Goal: Task Accomplishment & Management: Complete application form

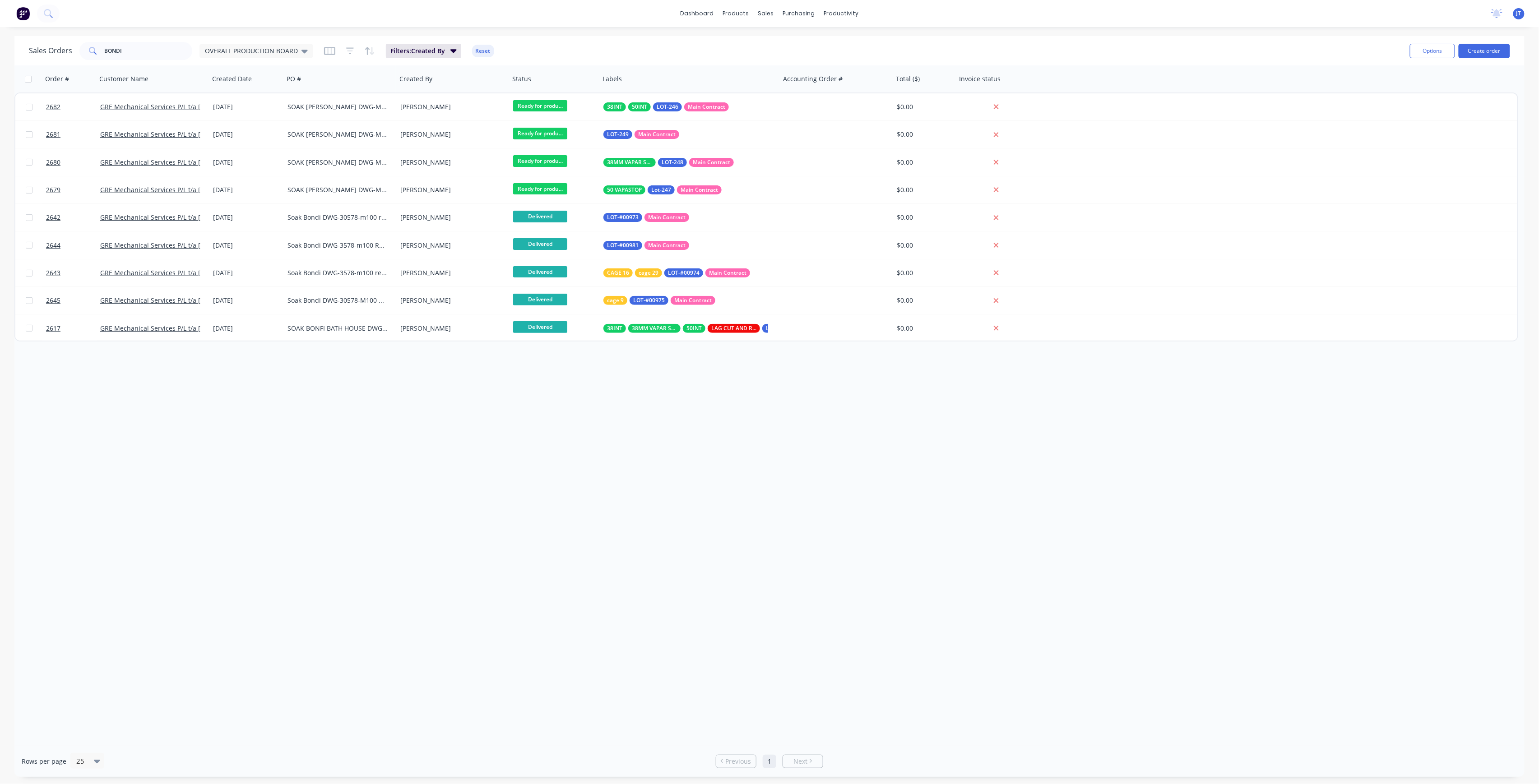
click at [1494, 47] on button "Create order" at bounding box center [1485, 51] width 51 height 14
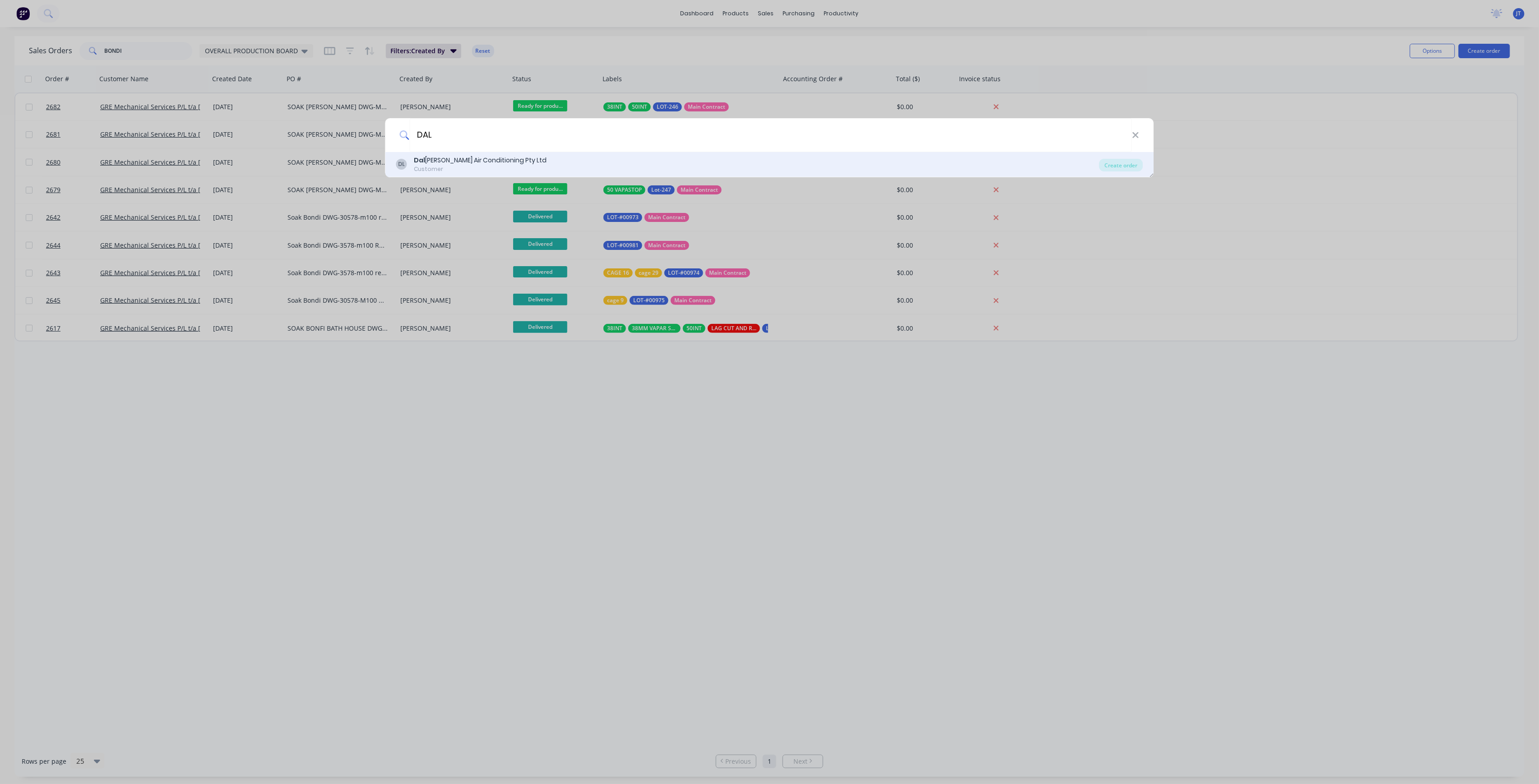
type input "DAL"
click at [693, 162] on div "DL [PERSON_NAME] Air Conditioning Pty Ltd Customer" at bounding box center [747, 164] width 703 height 17
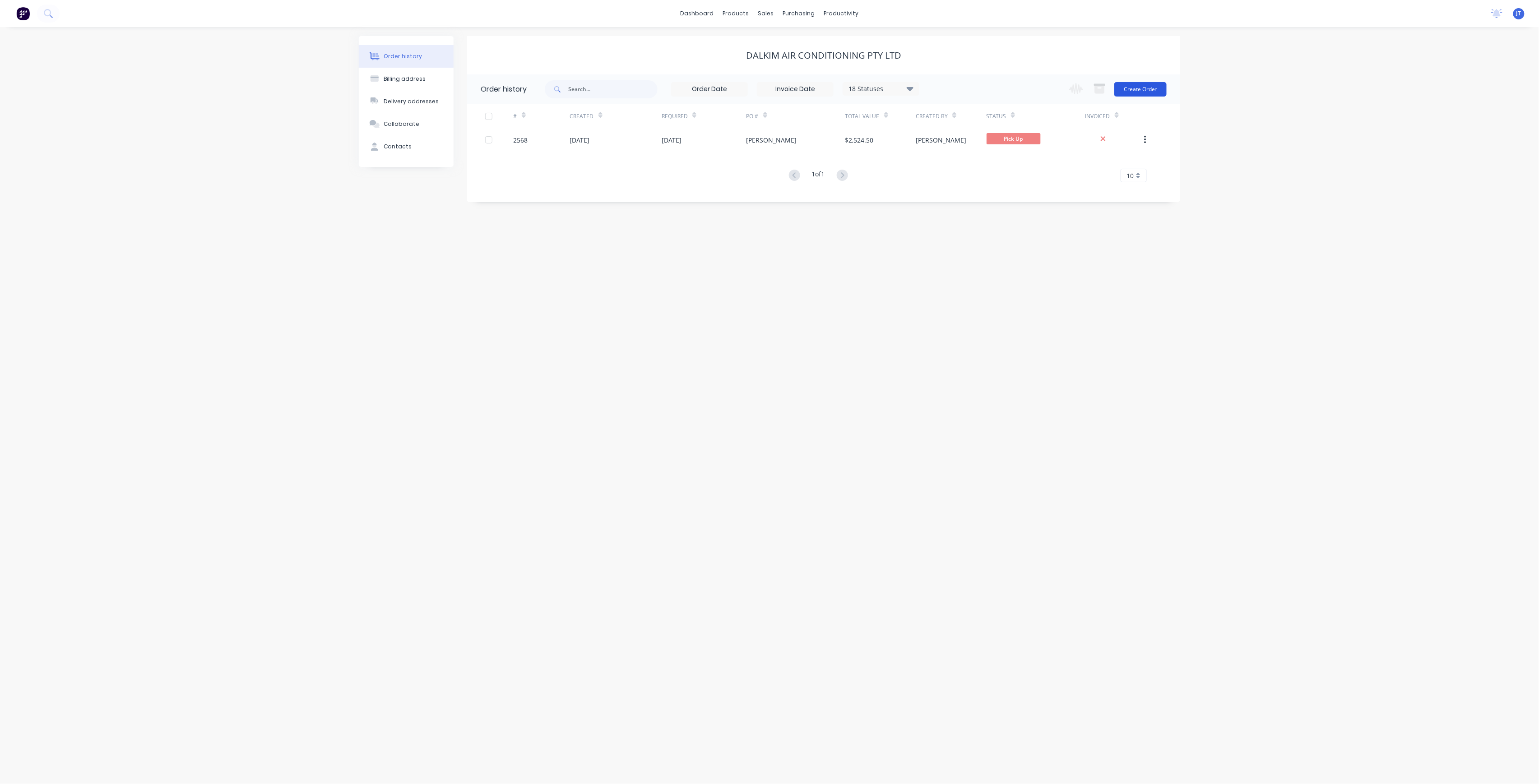
click at [1139, 83] on button "Create Order" at bounding box center [1141, 89] width 53 height 14
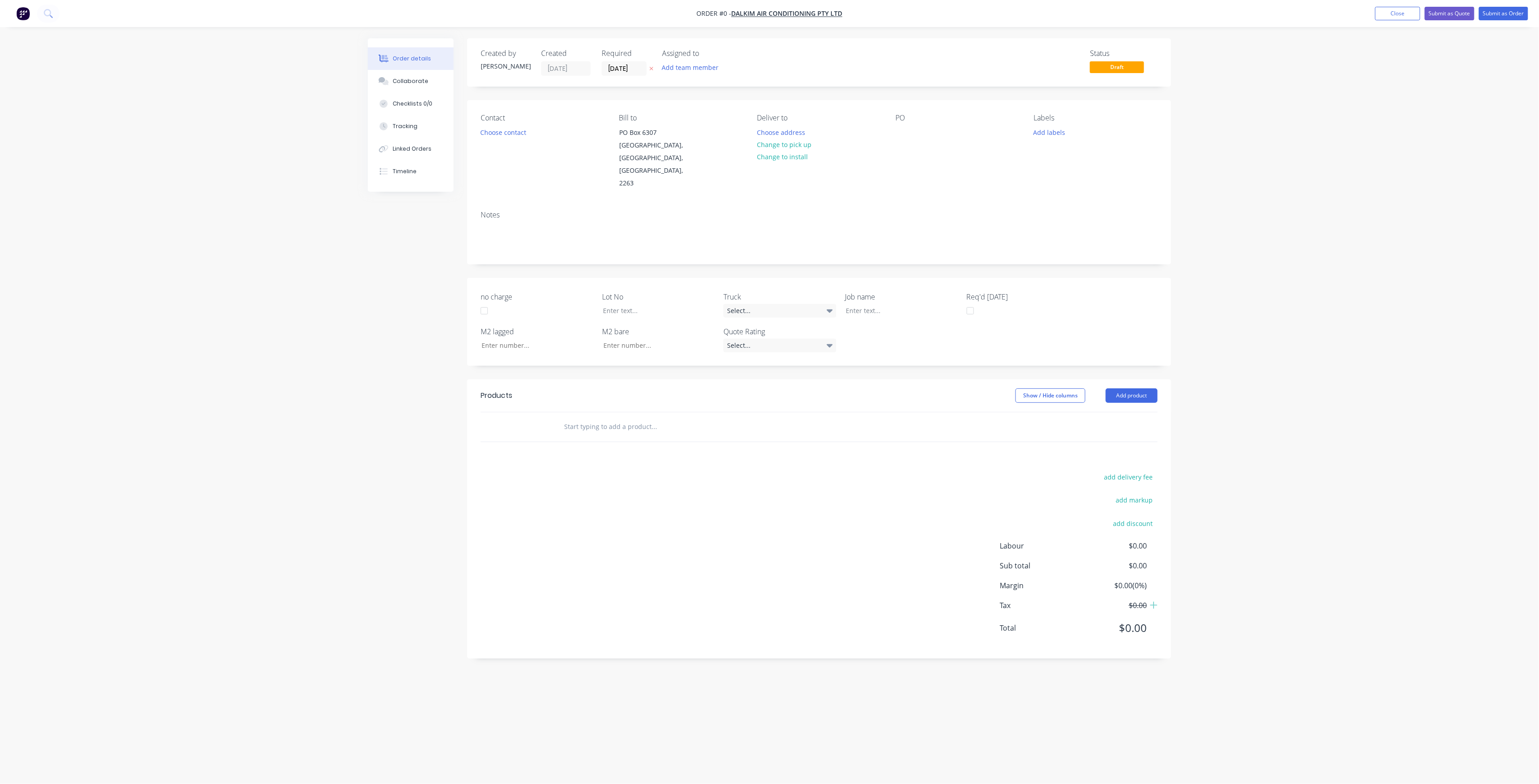
click at [696, 74] on div "Add team member" at bounding box center [707, 68] width 90 height 14
click at [697, 70] on button "Add team member" at bounding box center [690, 67] width 66 height 12
click at [704, 69] on button "Add team member" at bounding box center [690, 67] width 66 height 12
click at [724, 118] on div "[PERSON_NAME] (You)" at bounding box center [735, 118] width 90 height 10
click at [802, 50] on div "Order details Collaborate Checklists 0/0 Tracking Linked Orders Timeline Order …" at bounding box center [770, 374] width 821 height 673
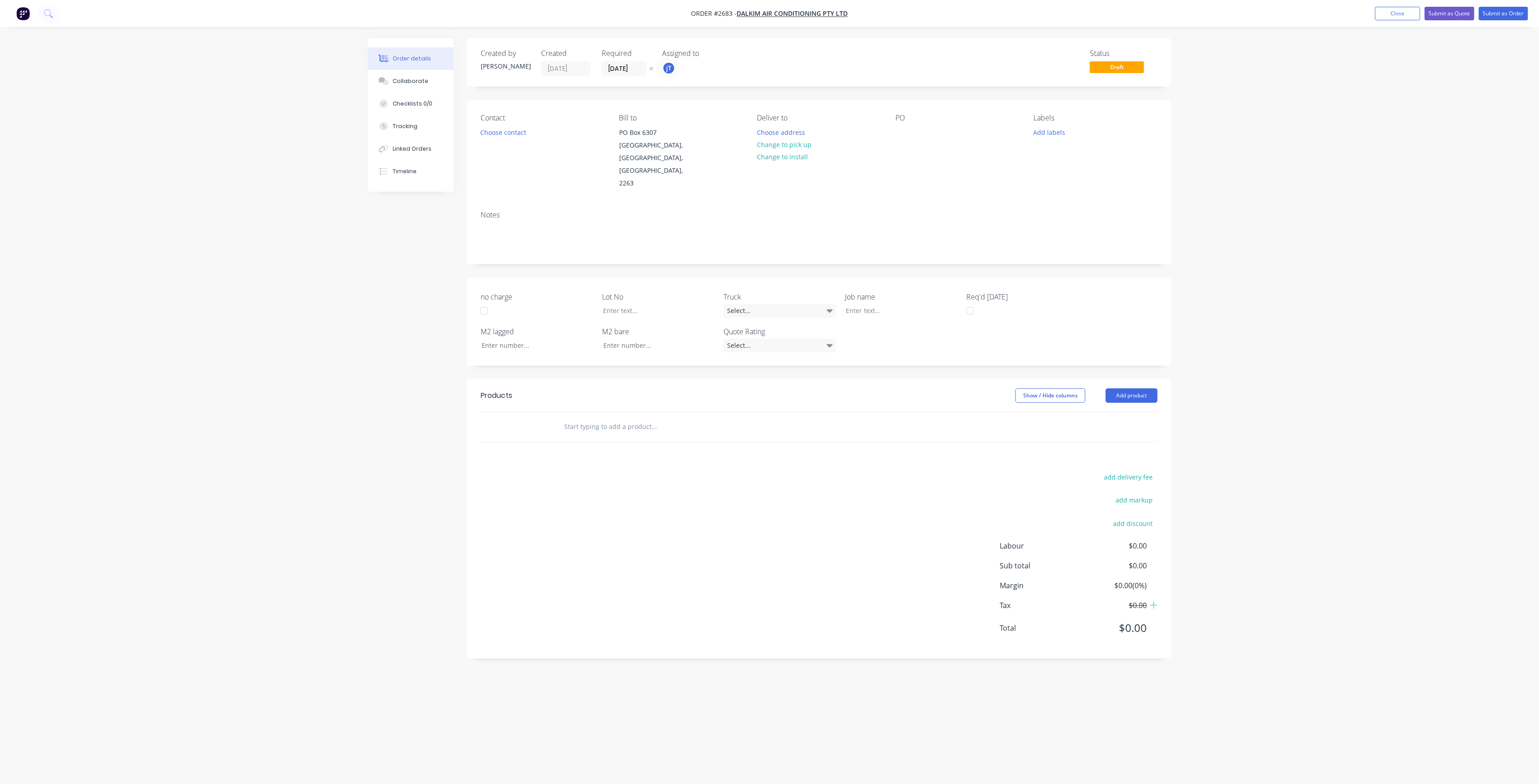
click at [497, 142] on div "Contact Choose contact" at bounding box center [542, 152] width 124 height 76
click at [497, 136] on button "Choose contact" at bounding box center [503, 132] width 56 height 12
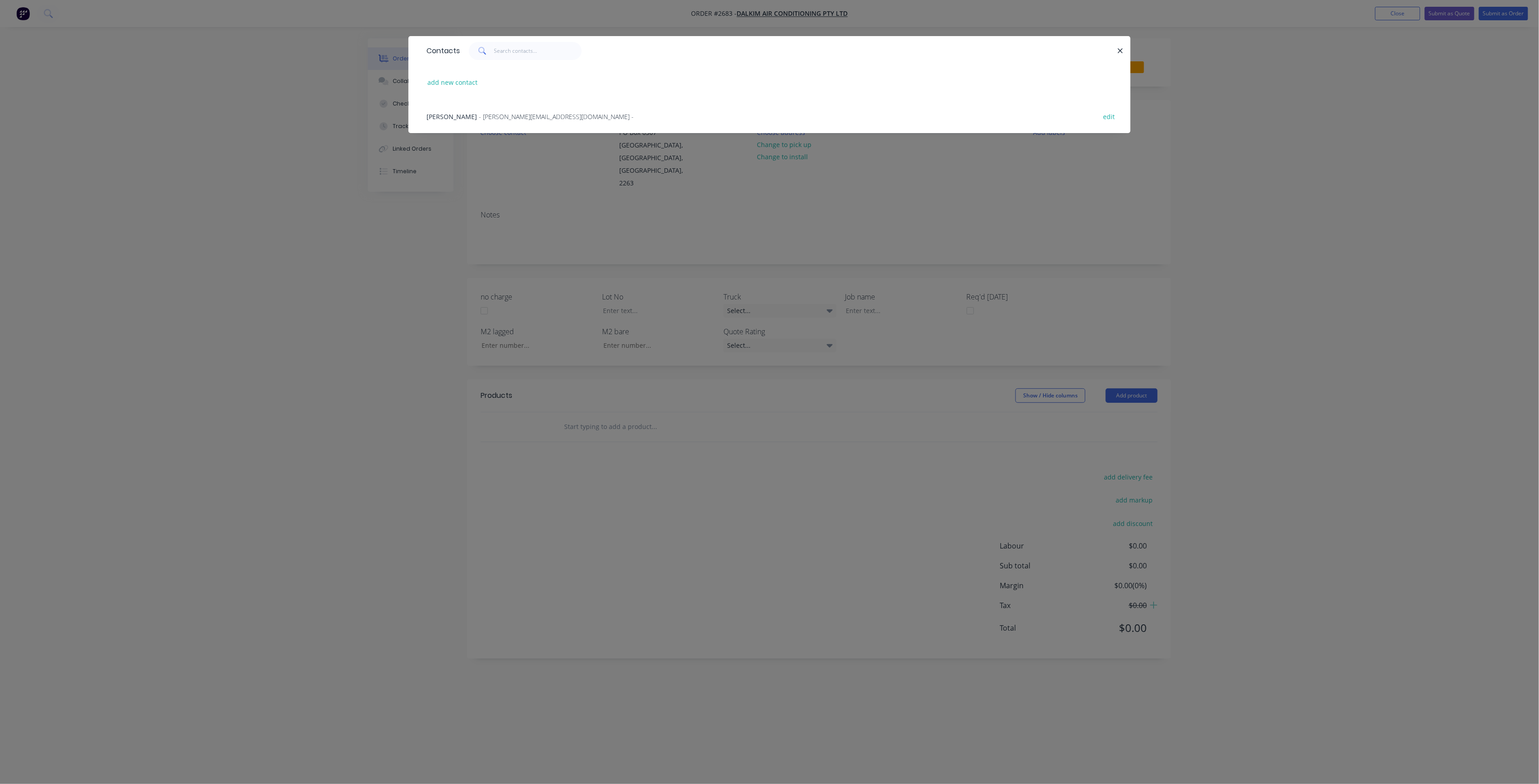
click at [514, 127] on div "Dale Marsh - [EMAIL_ADDRESS][DOMAIN_NAME] - edit" at bounding box center [769, 116] width 695 height 34
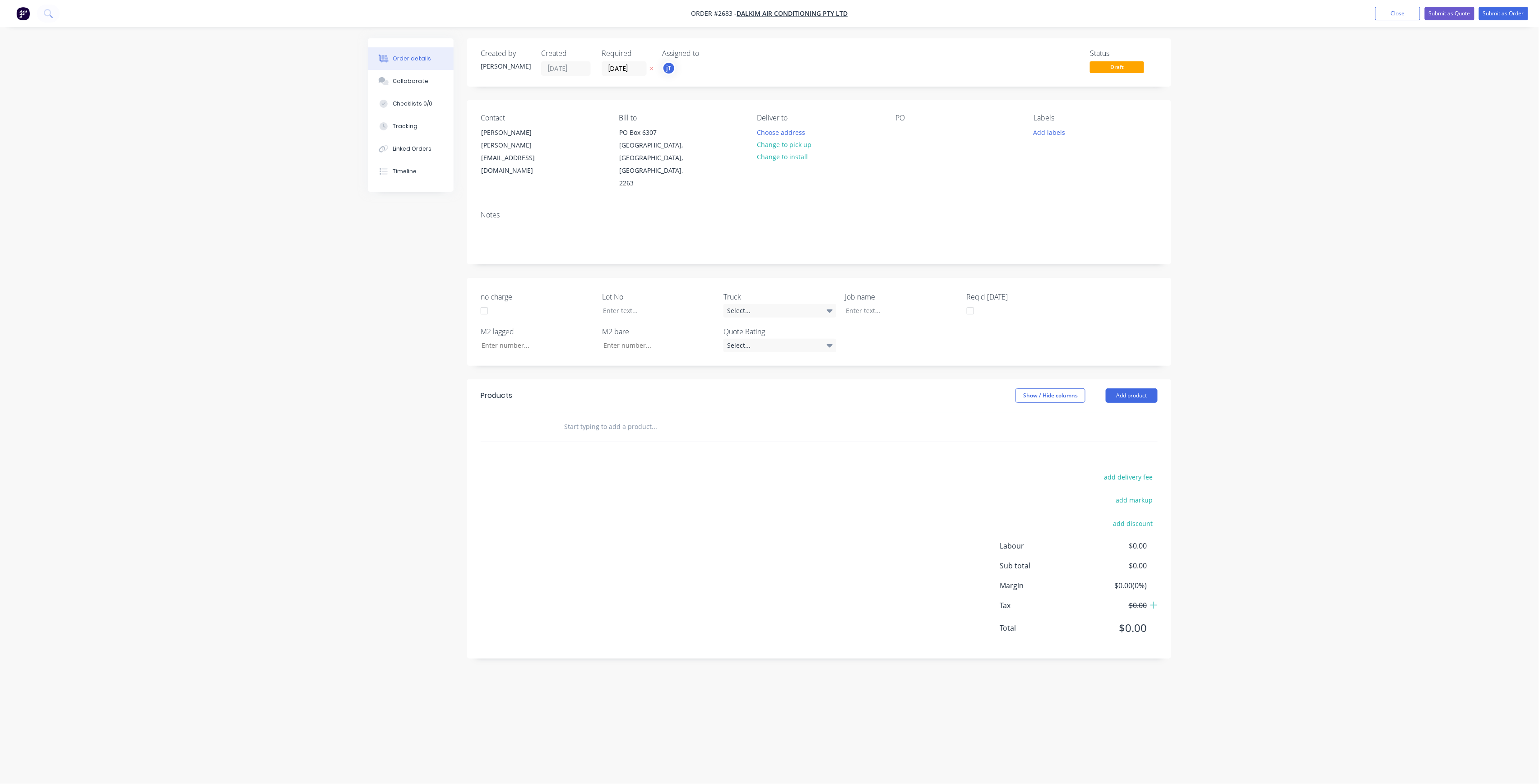
click at [894, 134] on div "Contact [PERSON_NAME] [PERSON_NAME][EMAIL_ADDRESS][DOMAIN_NAME] Bill to [STREET…" at bounding box center [819, 152] width 704 height 103
click at [910, 134] on div at bounding box center [903, 133] width 14 height 13
click at [798, 125] on div "Deliver to Choose address Change to pick up Change to install" at bounding box center [819, 152] width 124 height 76
click at [796, 144] on button "Change to pick up" at bounding box center [784, 144] width 64 height 12
click at [771, 138] on div at bounding box center [765, 133] width 14 height 13
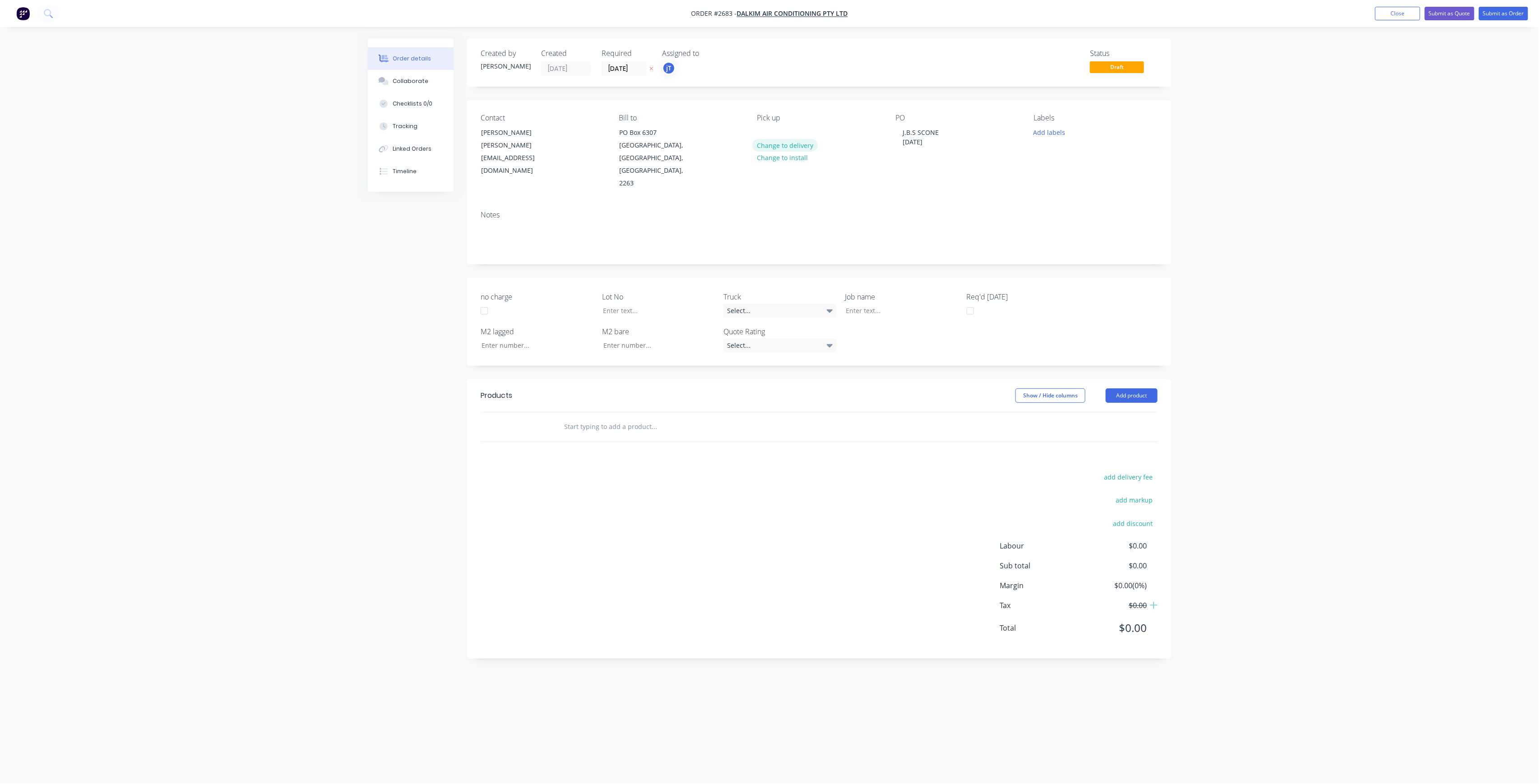
click at [775, 141] on button "Change to delivery" at bounding box center [785, 145] width 66 height 12
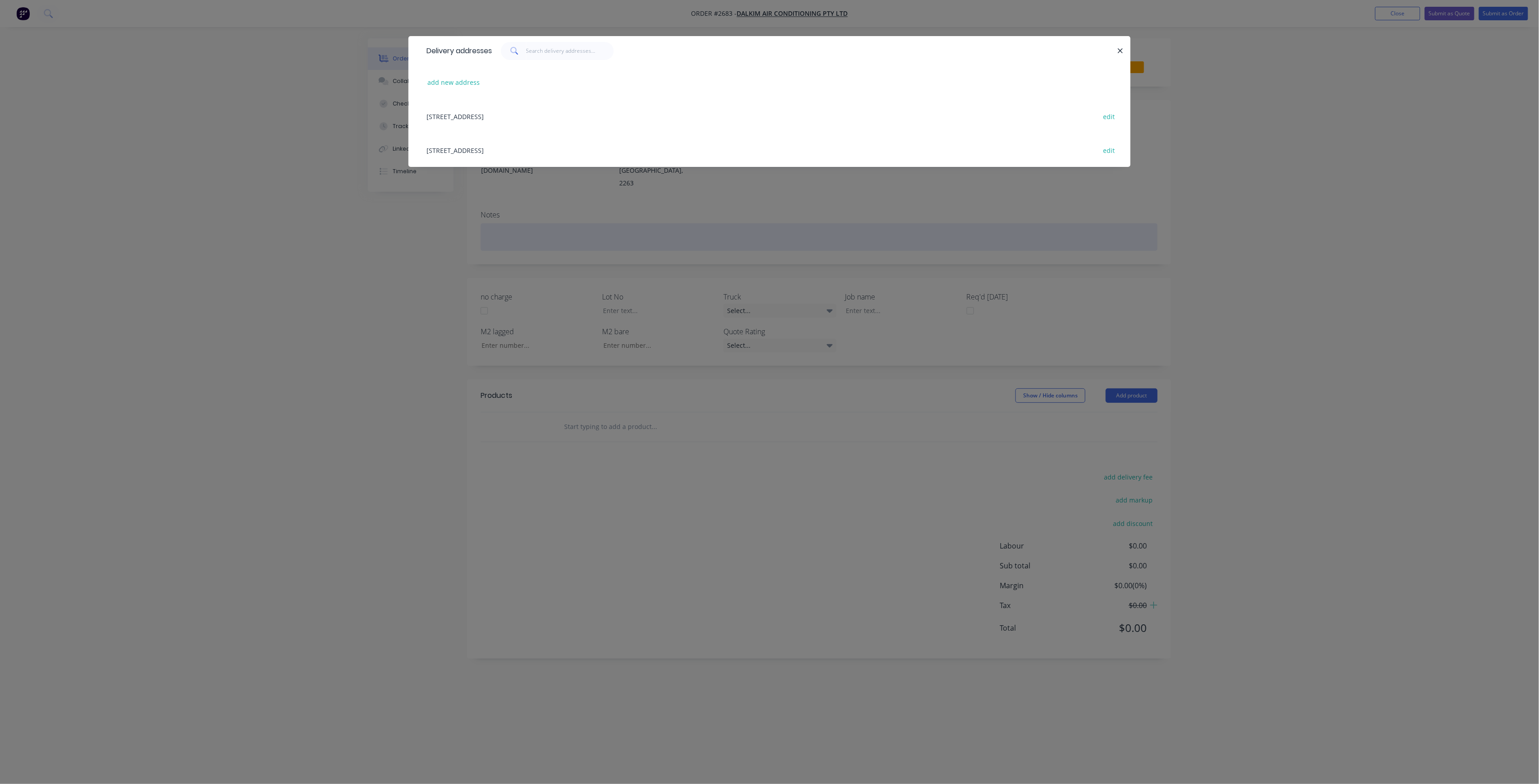
click at [643, 198] on div "Delivery addresses add new address [STREET_ADDRESS] edit" at bounding box center [770, 392] width 1539 height 784
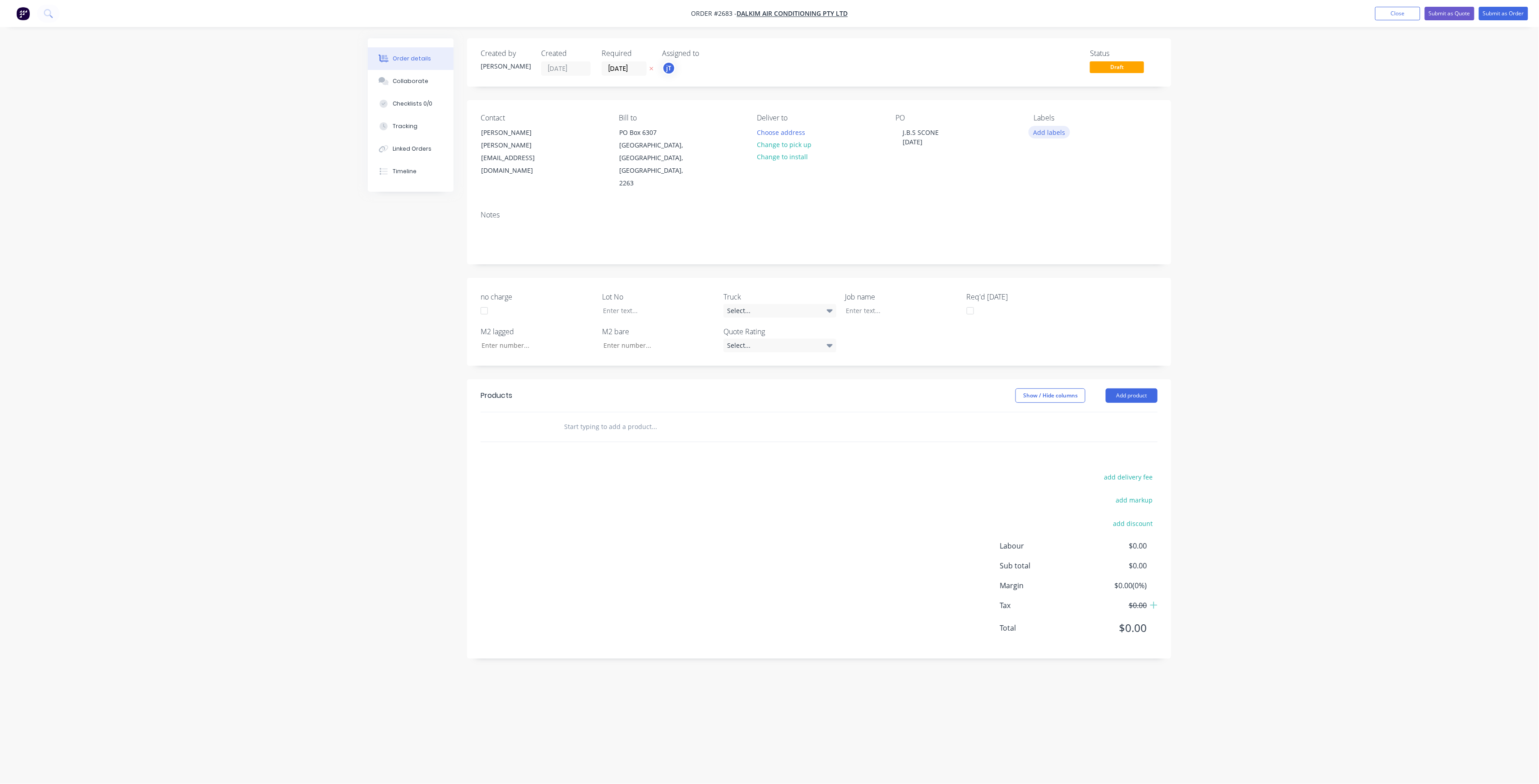
click at [1049, 136] on button "Add labels" at bounding box center [1049, 132] width 41 height 12
click at [1077, 185] on button "Create new label" at bounding box center [1102, 186] width 117 height 14
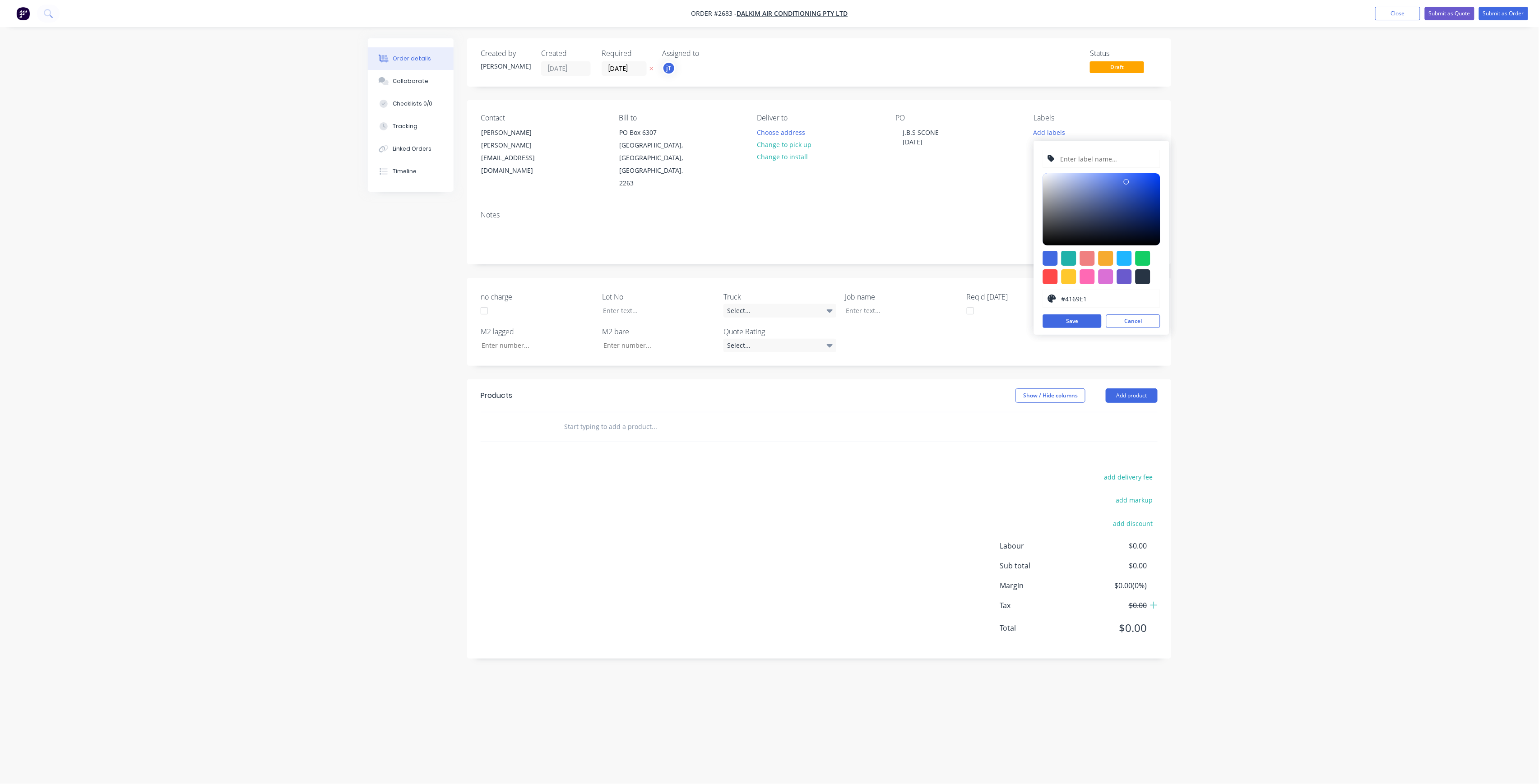
drag, startPoint x: 1080, startPoint y: 168, endPoint x: 1084, endPoint y: 156, distance: 12.6
click at [1080, 167] on div at bounding box center [1102, 159] width 117 height 18
click at [1084, 156] on input "text" at bounding box center [1107, 159] width 96 height 17
type input "LOT-253"
drag, startPoint x: 1087, startPoint y: 330, endPoint x: 1086, endPoint y: 325, distance: 5.1
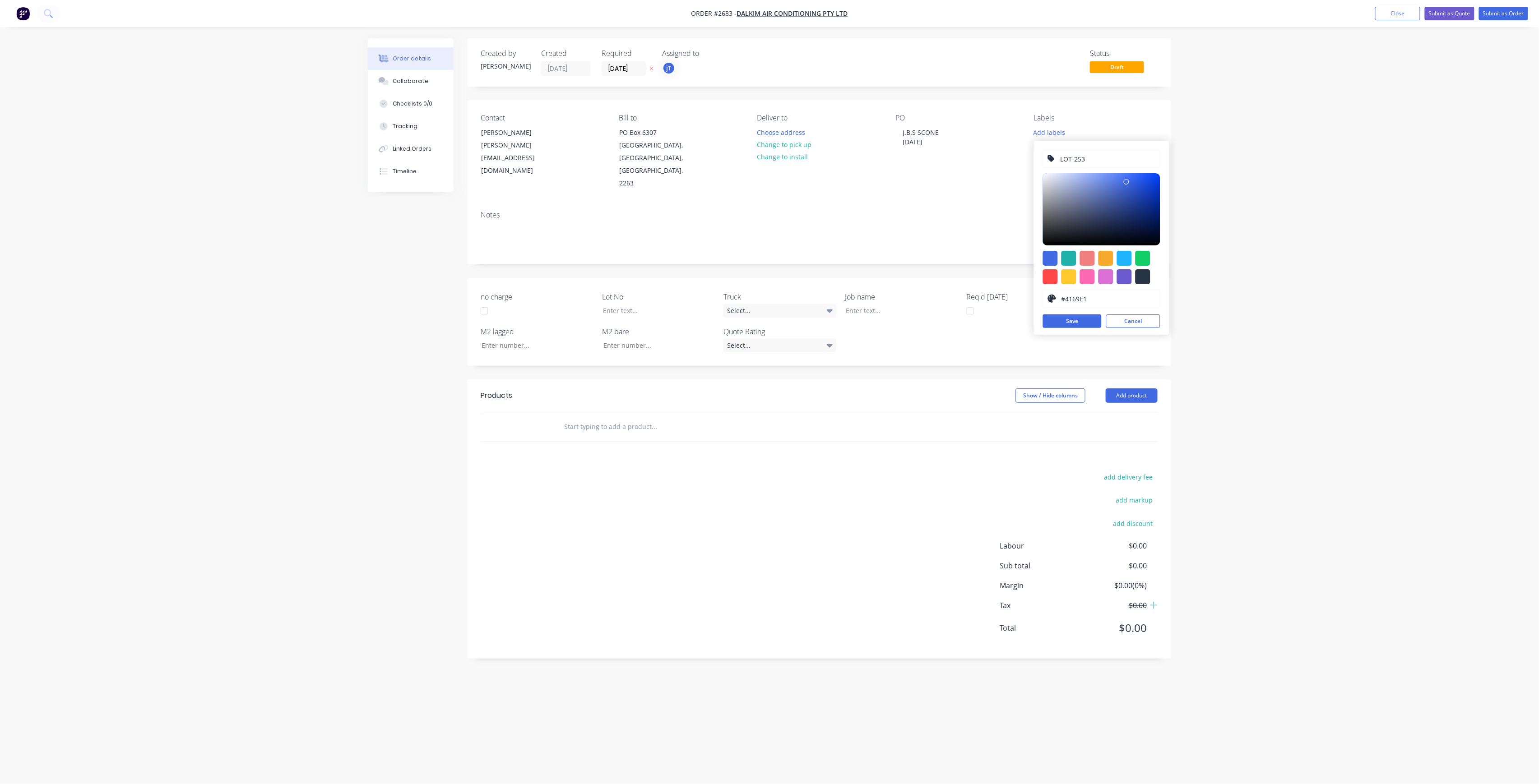
click at [1087, 329] on div "LOT-253 #4169E1 hex #4169E1 Save Cancel" at bounding box center [1102, 238] width 136 height 194
click at [1084, 321] on button "Save" at bounding box center [1072, 321] width 59 height 14
click at [1135, 322] on button "Cancel" at bounding box center [1133, 321] width 54 height 14
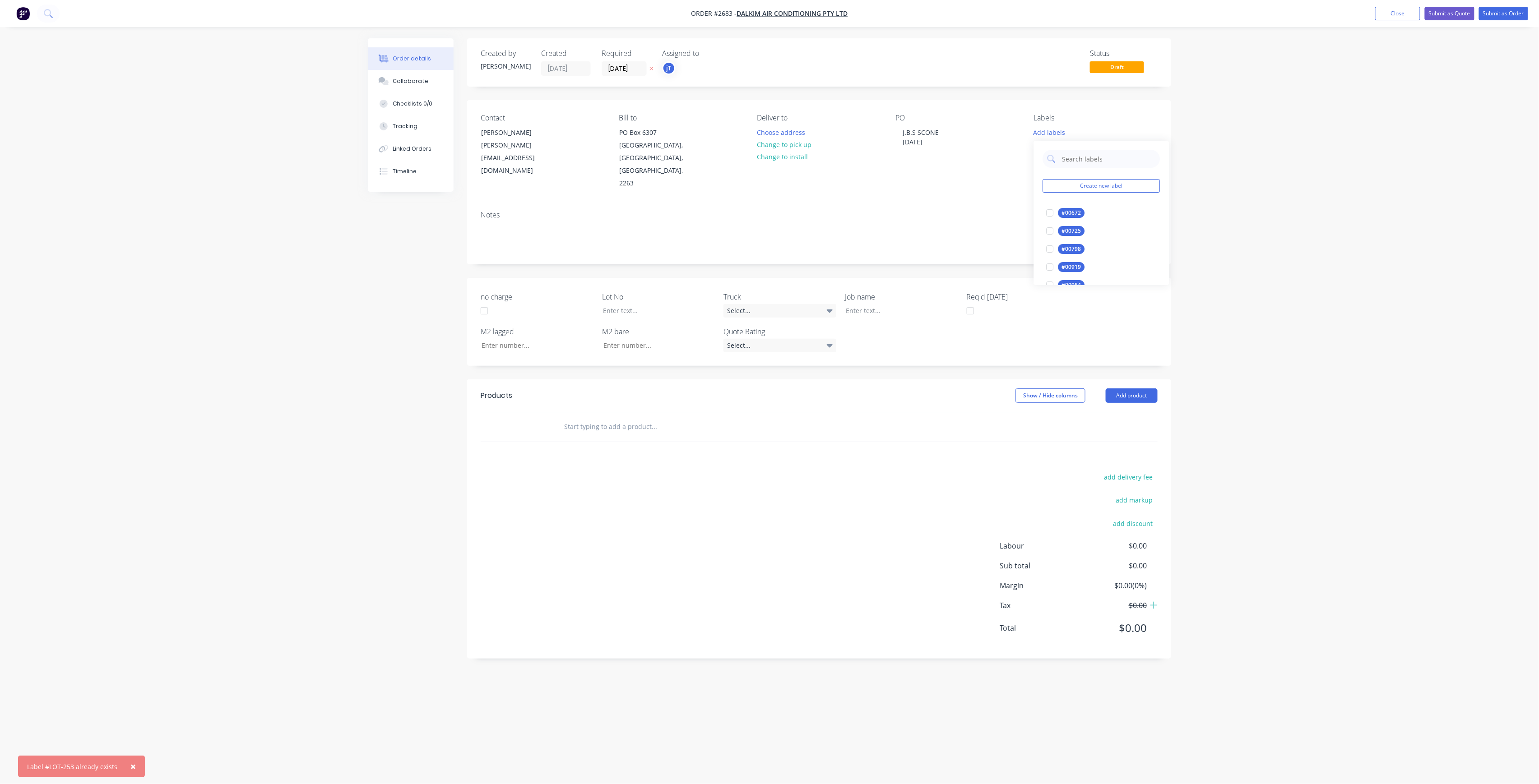
click at [1120, 169] on div "Create new label #00672 edit #00725 edit #00798 edit #00919 edit #00984 edit *L…" at bounding box center [1102, 213] width 136 height 144
click at [1114, 159] on input "text" at bounding box center [1109, 159] width 94 height 18
type input "LOT-253"
click at [1069, 208] on div "LOT-253" at bounding box center [1072, 213] width 29 height 10
drag, startPoint x: 1250, startPoint y: 204, endPoint x: 1222, endPoint y: 192, distance: 30.5
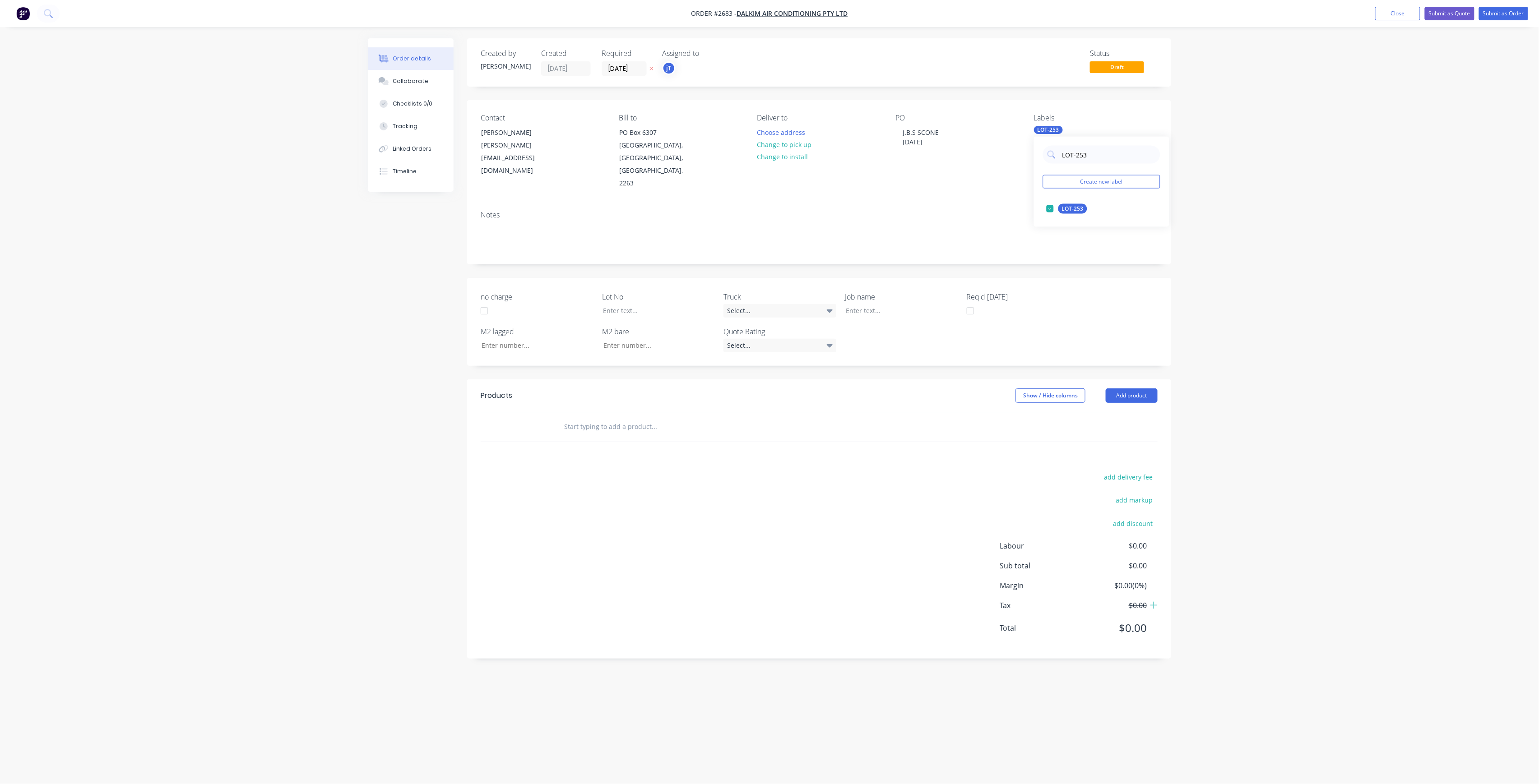
click at [1250, 204] on div "Order details Collaborate Checklists 0/0 Tracking Linked Orders Timeline Order …" at bounding box center [770, 392] width 1539 height 784
click at [645, 412] on div at bounding box center [715, 426] width 325 height 29
click at [647, 418] on input "text" at bounding box center [654, 427] width 180 height 18
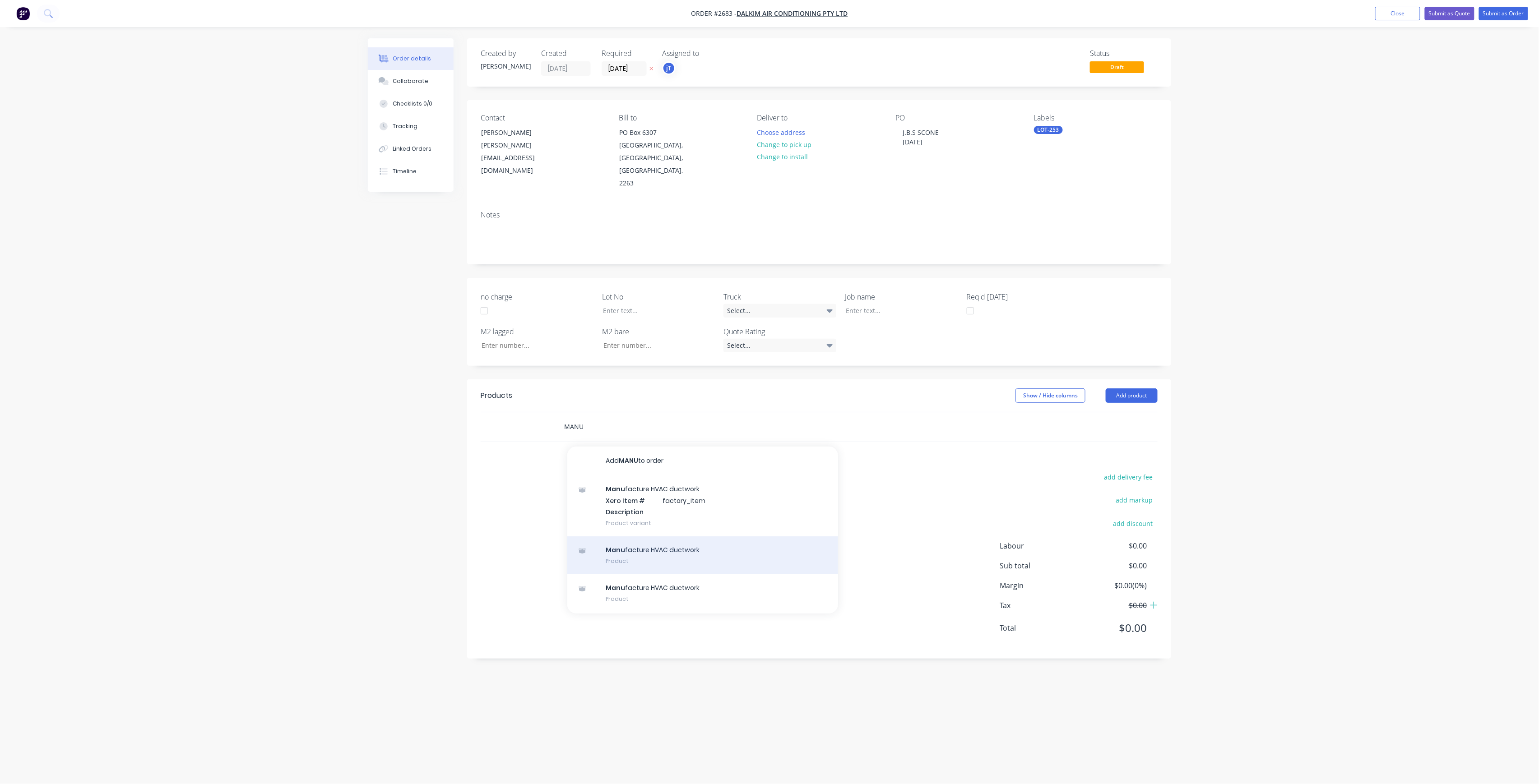
type input "MANU"
click at [672, 536] on div "Manu facture HVAC ductwork Product" at bounding box center [703, 555] width 271 height 38
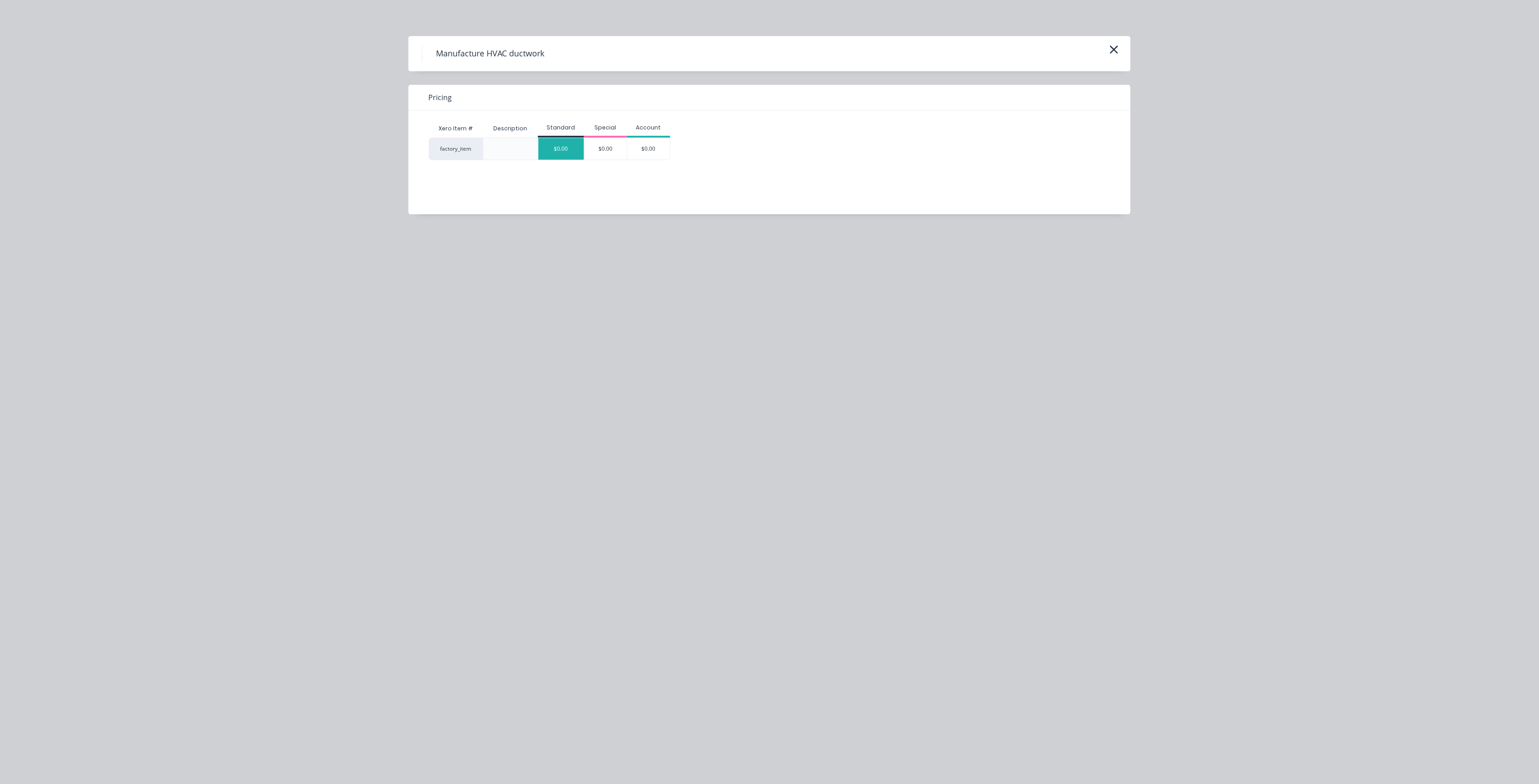
click at [568, 154] on div "$0.00" at bounding box center [561, 149] width 45 height 21
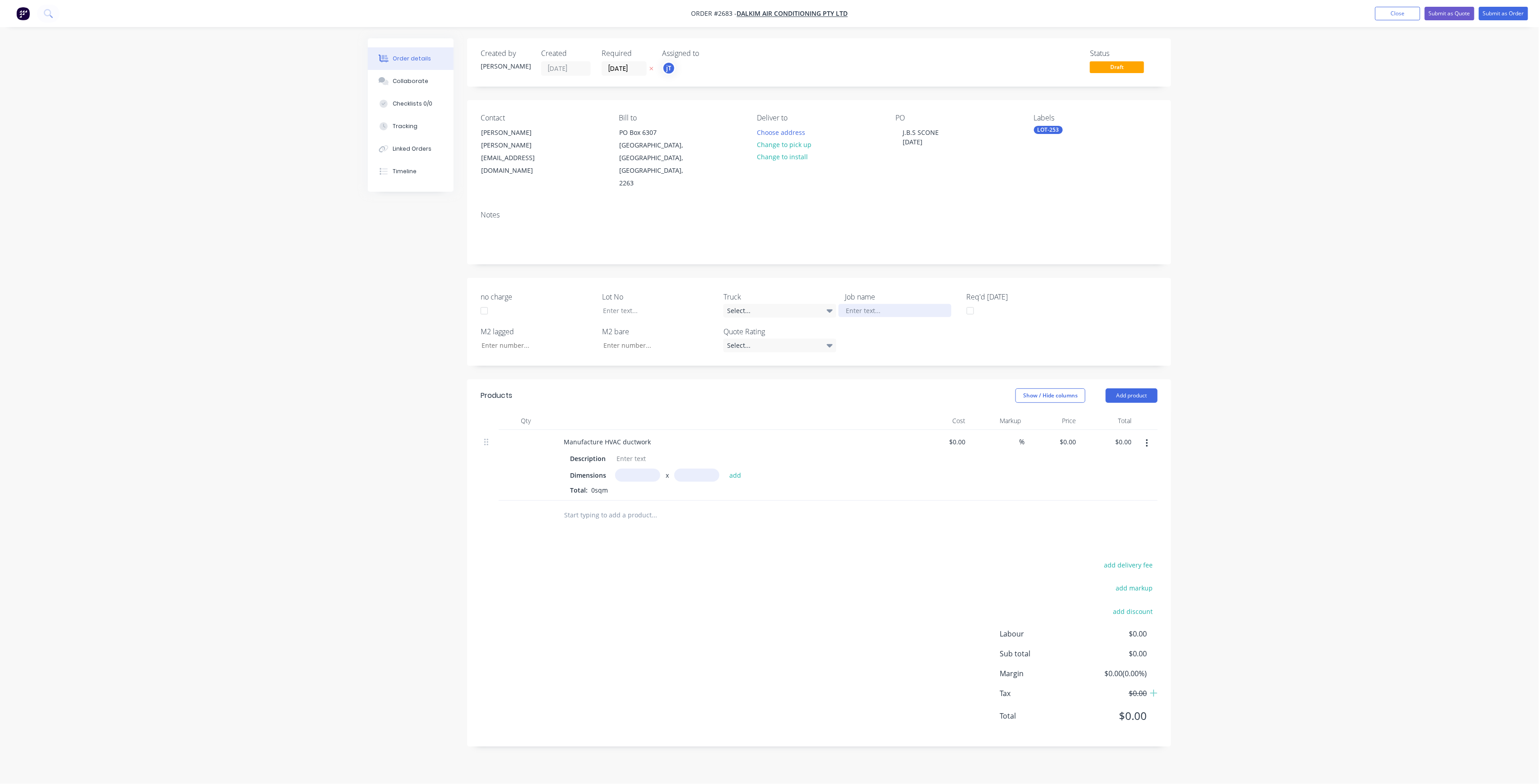
click at [909, 304] on div at bounding box center [895, 310] width 113 height 13
click at [601, 304] on div at bounding box center [652, 310] width 113 height 13
click at [1517, 16] on button "Submit as Order" at bounding box center [1504, 13] width 49 height 14
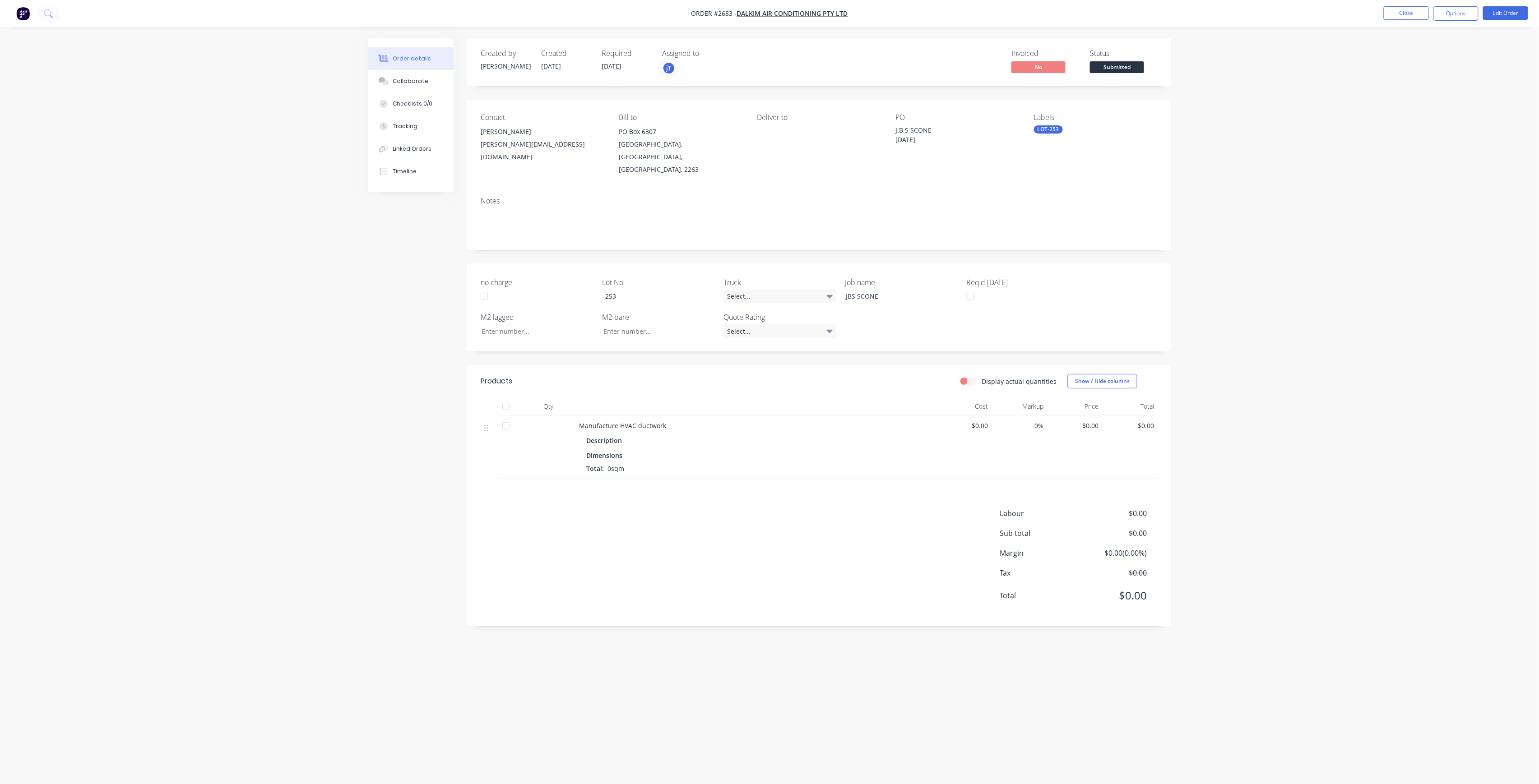
click at [1102, 67] on span "Submitted" at bounding box center [1117, 67] width 54 height 11
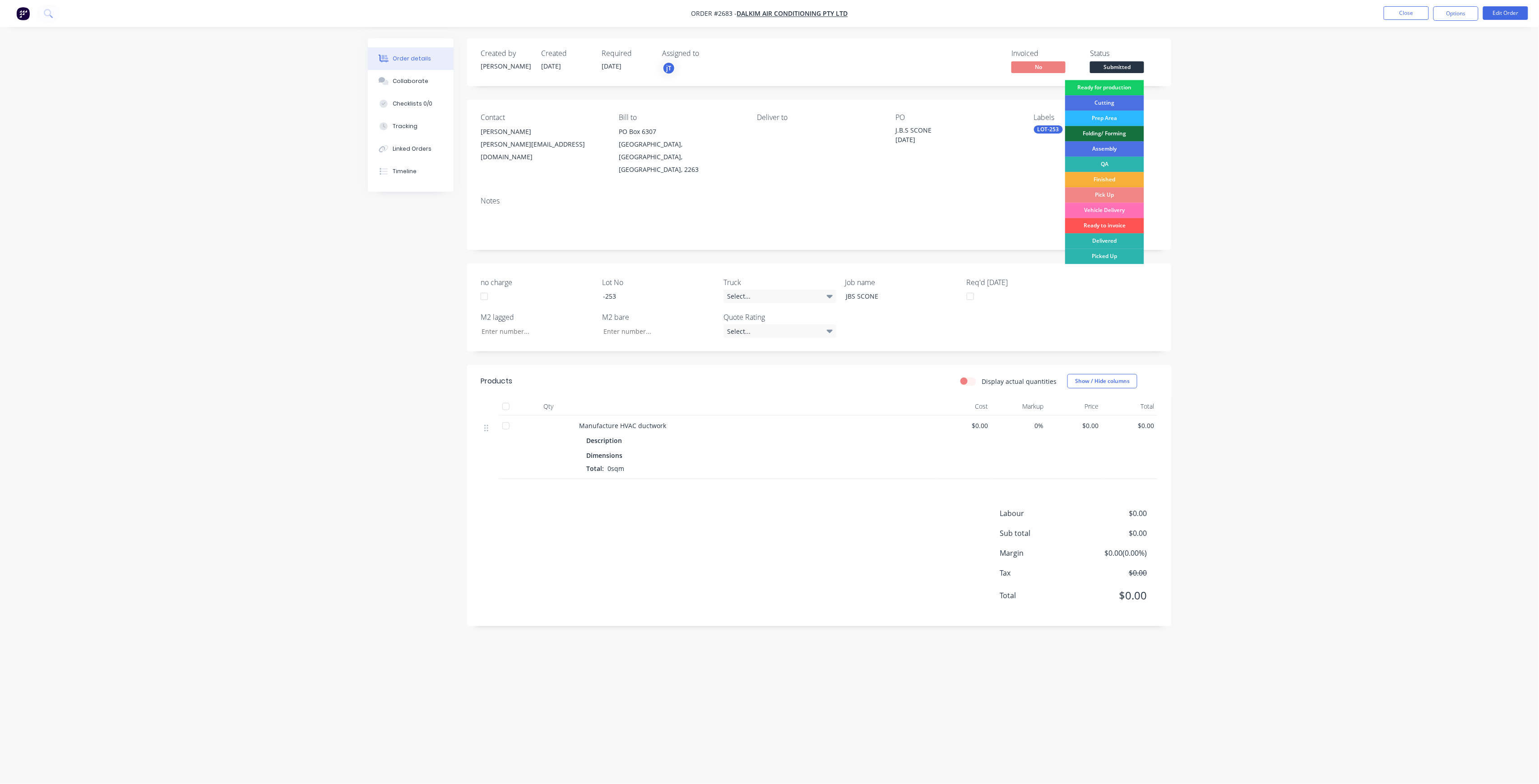
click at [1118, 84] on div "Ready for production" at bounding box center [1105, 88] width 79 height 16
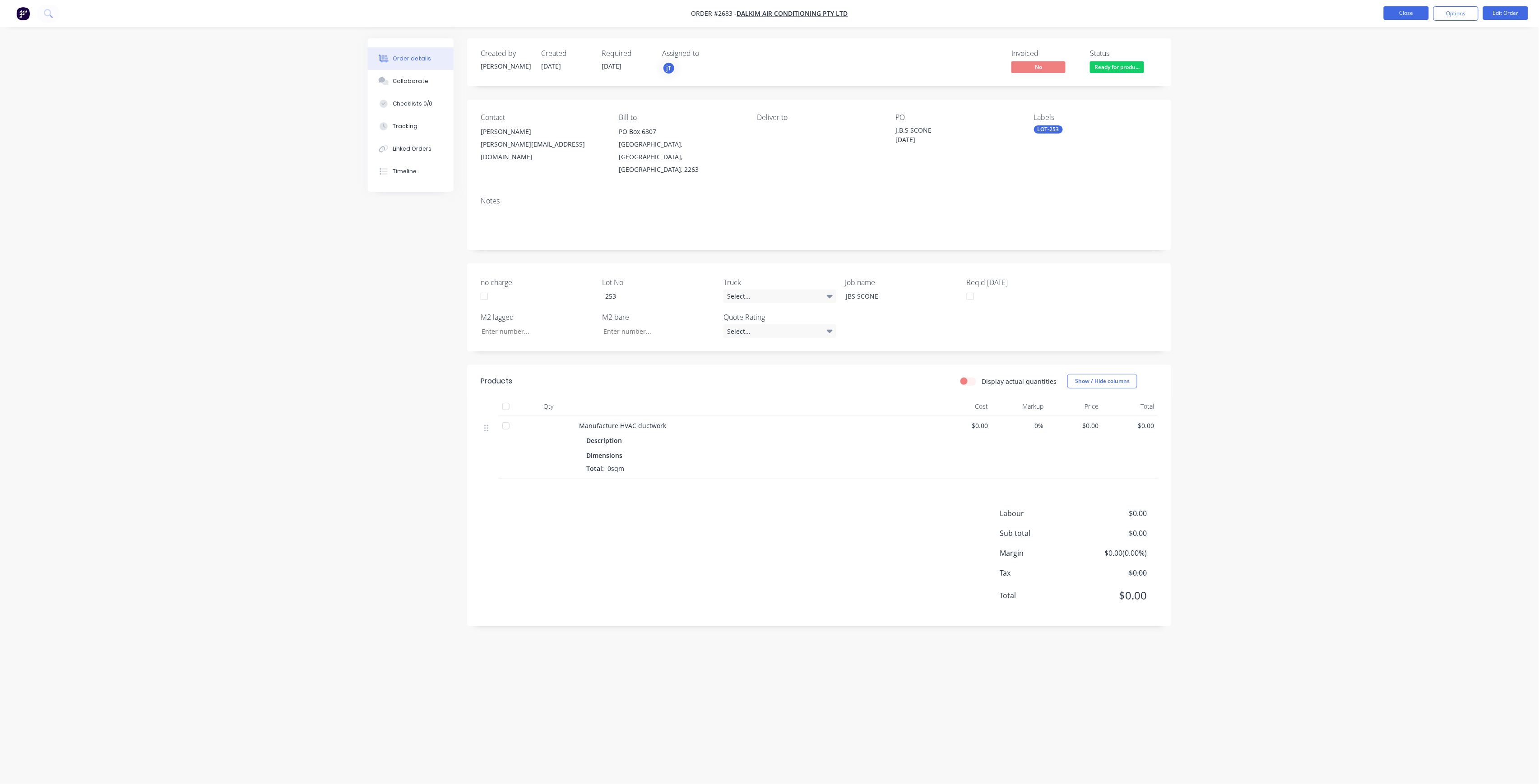
click at [1421, 17] on button "Close" at bounding box center [1406, 13] width 45 height 14
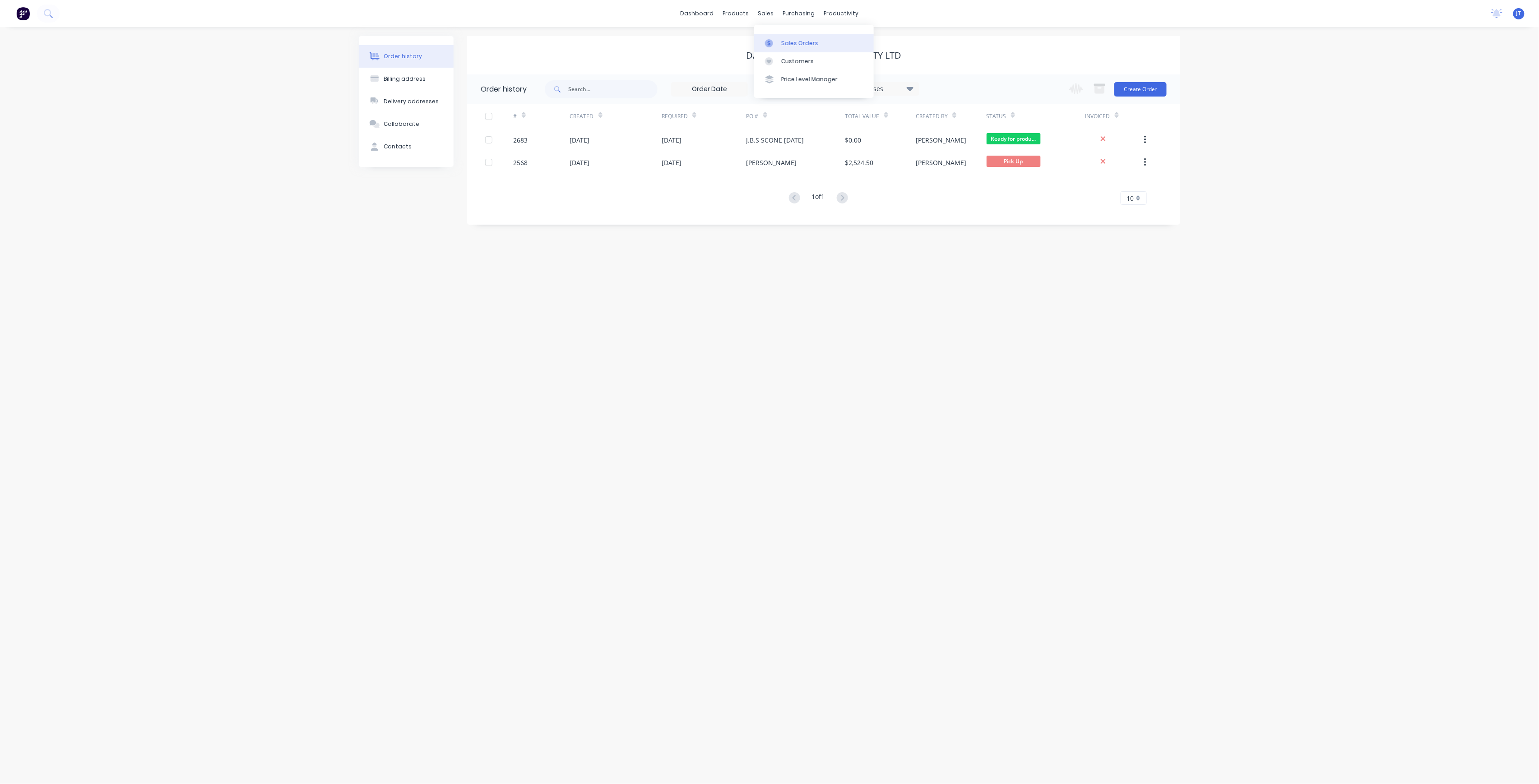
click at [782, 44] on div "Sales Orders" at bounding box center [800, 44] width 37 height 8
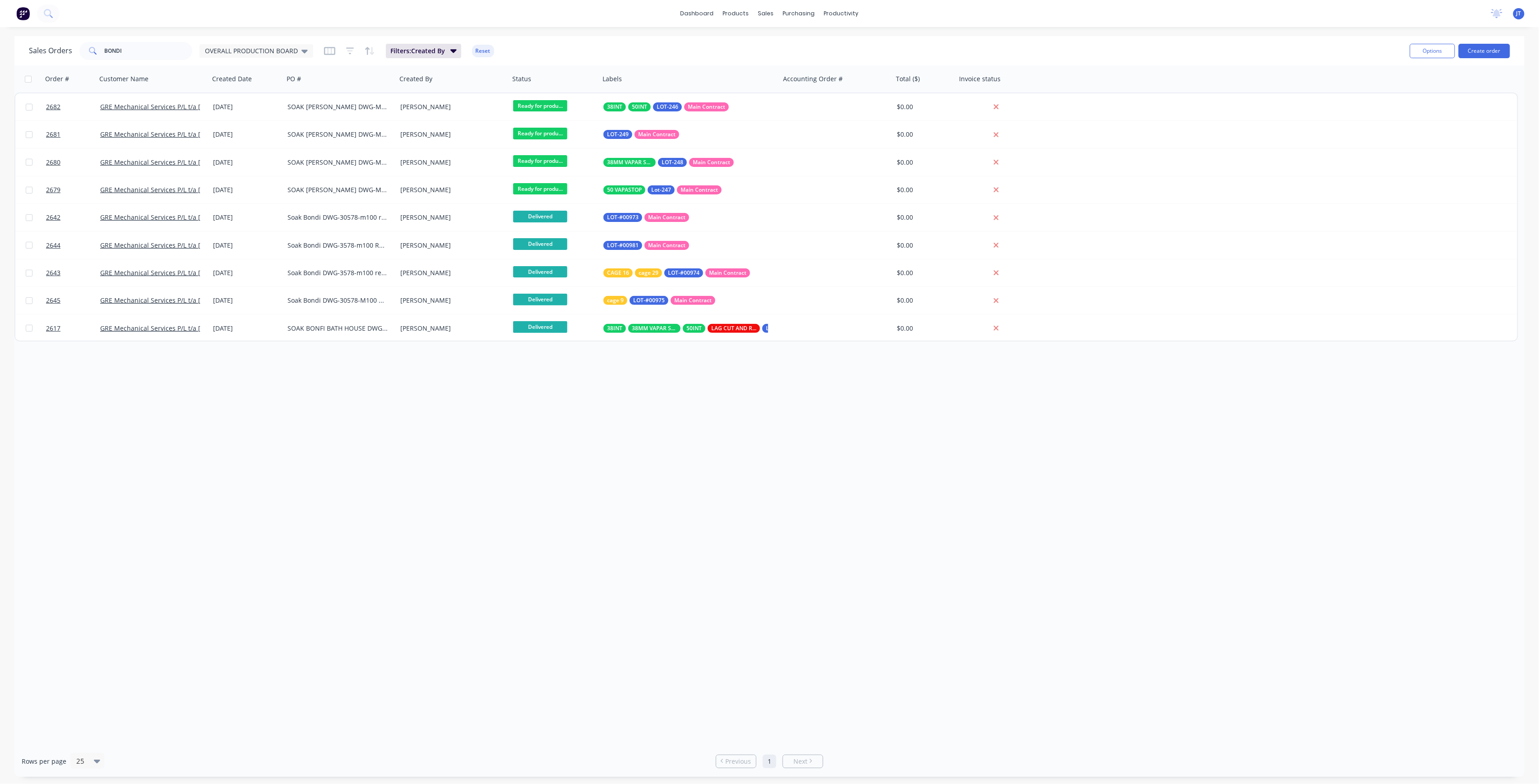
click at [149, 40] on div "Sales Orders BONDI OVERALL PRODUCTION BOARD Filters: Created By Reset" at bounding box center [716, 50] width 1374 height 22
click at [147, 47] on input "BONDI" at bounding box center [148, 51] width 88 height 18
type input "B"
click at [1485, 51] on button "Create order" at bounding box center [1485, 51] width 51 height 14
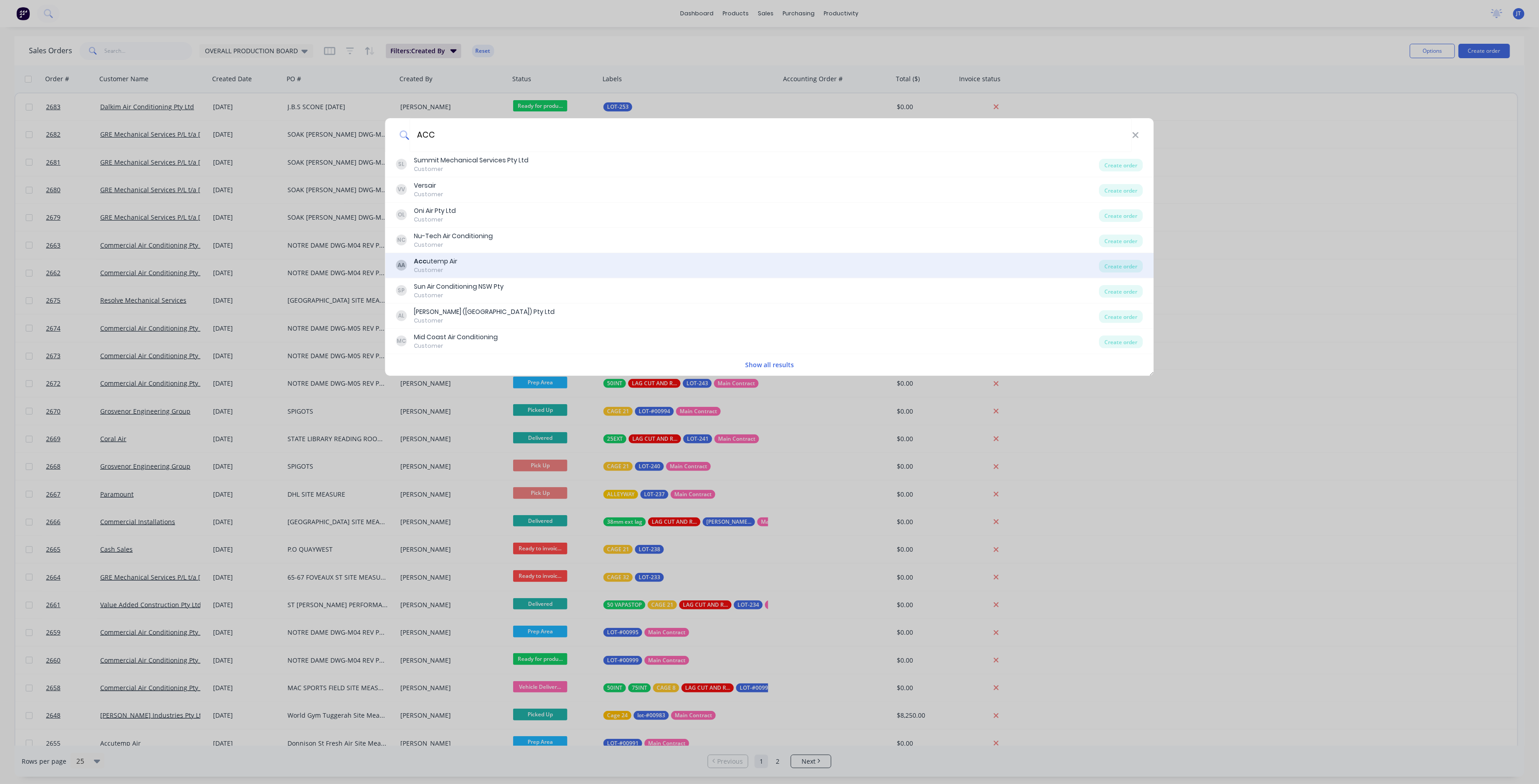
type input "ACC"
click at [486, 269] on div "AA Acc utemp Air Customer" at bounding box center [747, 265] width 703 height 17
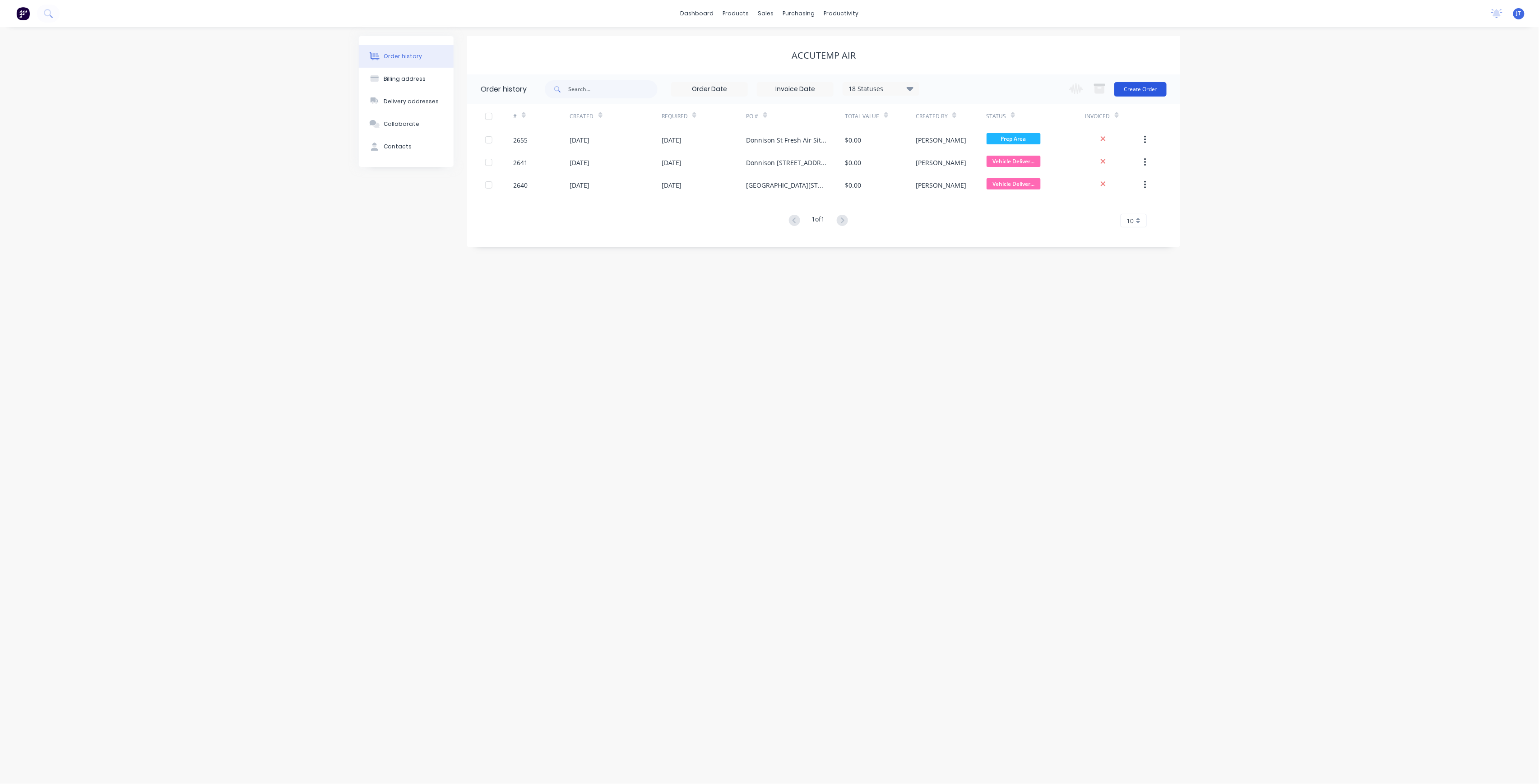
click at [1138, 89] on button "Create Order" at bounding box center [1141, 89] width 53 height 14
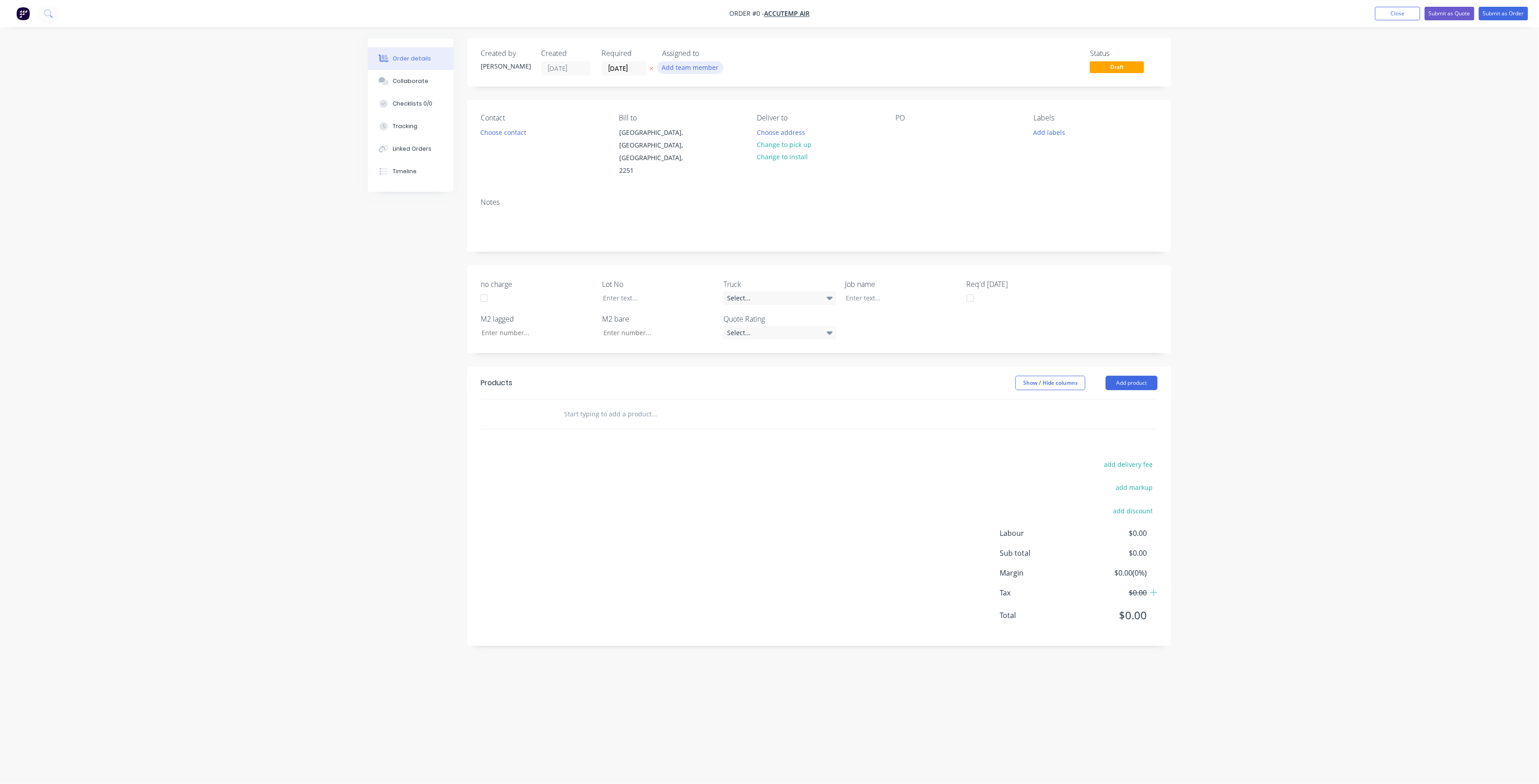
click at [668, 65] on button "Add team member" at bounding box center [690, 67] width 66 height 12
click at [728, 118] on div "[PERSON_NAME] (You)" at bounding box center [735, 118] width 90 height 10
click at [734, 173] on button "[PERSON_NAME]" at bounding box center [730, 181] width 136 height 18
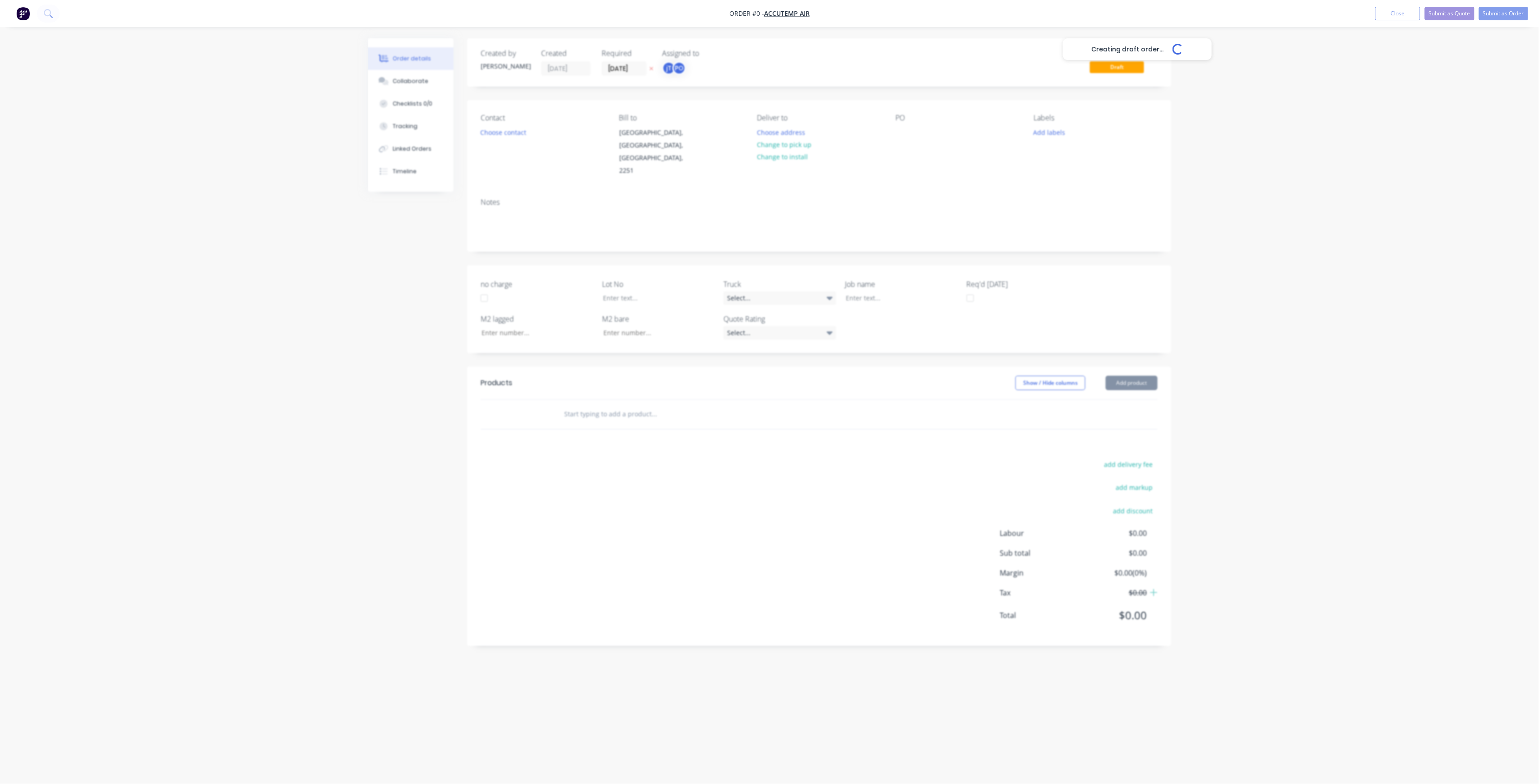
click at [786, 54] on div "Creating draft order... Loading... Order details Collaborate Checklists 0/0 Tra…" at bounding box center [770, 374] width 821 height 673
click at [521, 130] on button "Choose contact" at bounding box center [503, 132] width 56 height 12
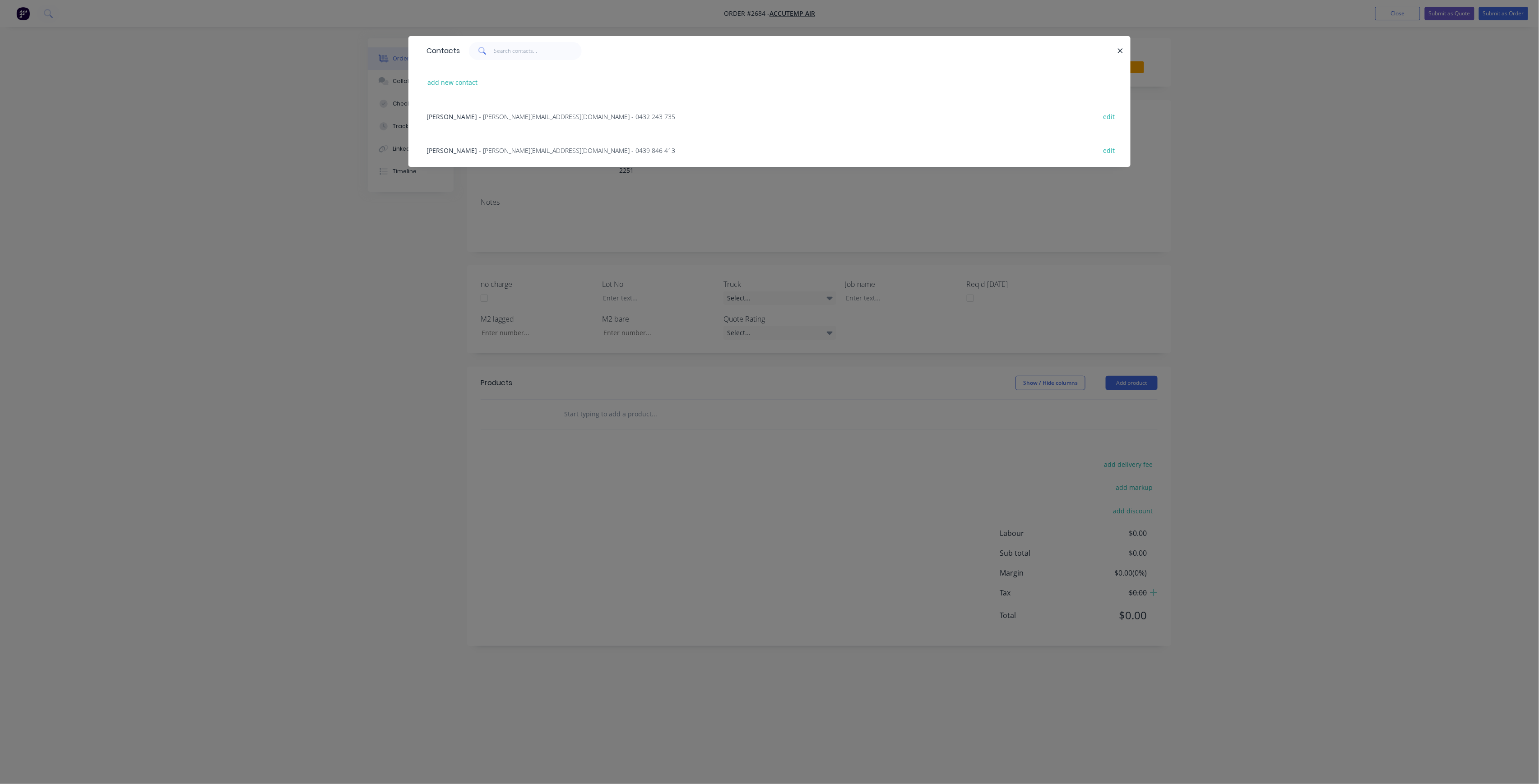
click at [547, 165] on div "[PERSON_NAME] - [PERSON_NAME][EMAIL_ADDRESS][DOMAIN_NAME] - 0439 846 413 edit" at bounding box center [769, 150] width 695 height 34
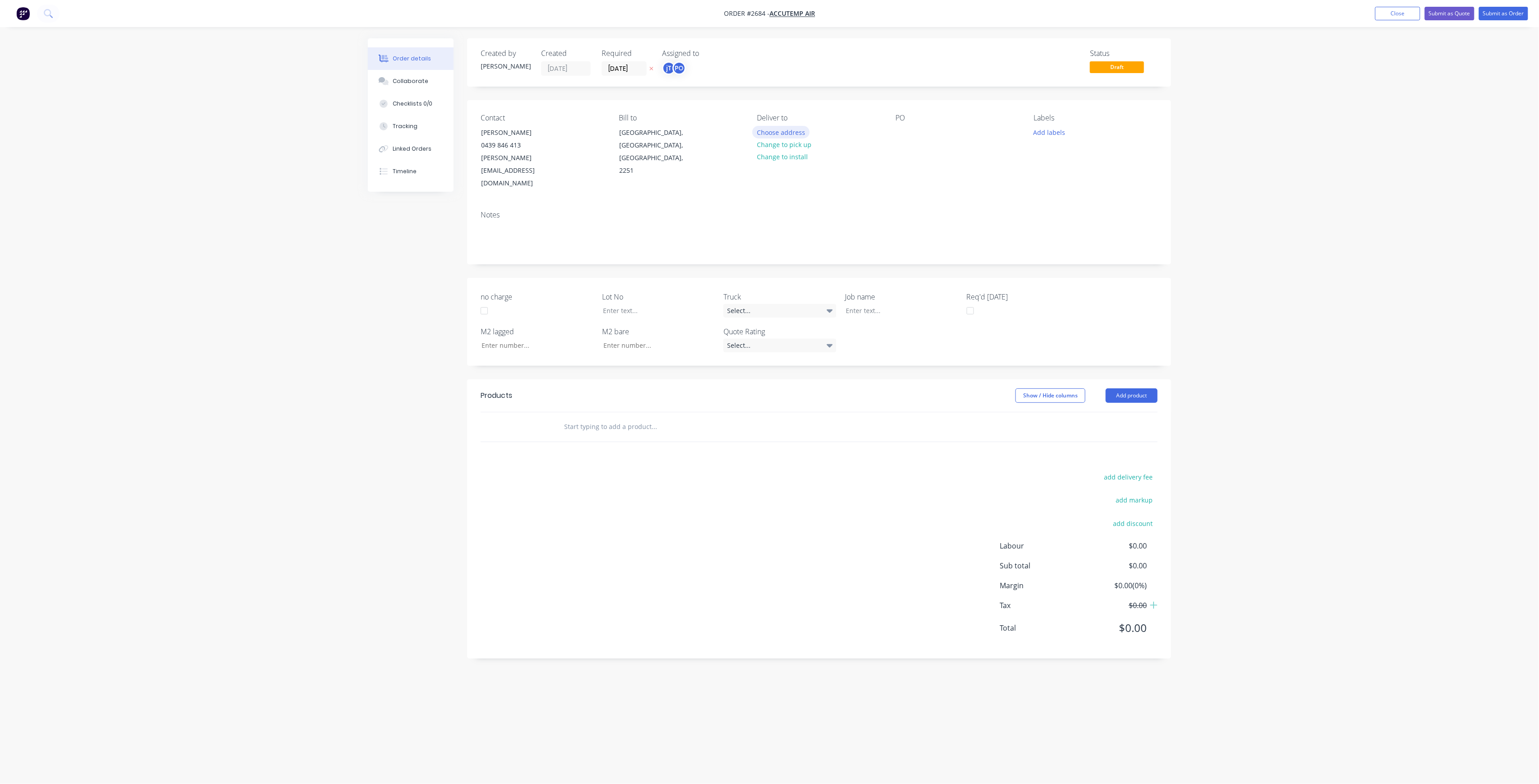
click at [800, 134] on button "Choose address" at bounding box center [781, 132] width 58 height 12
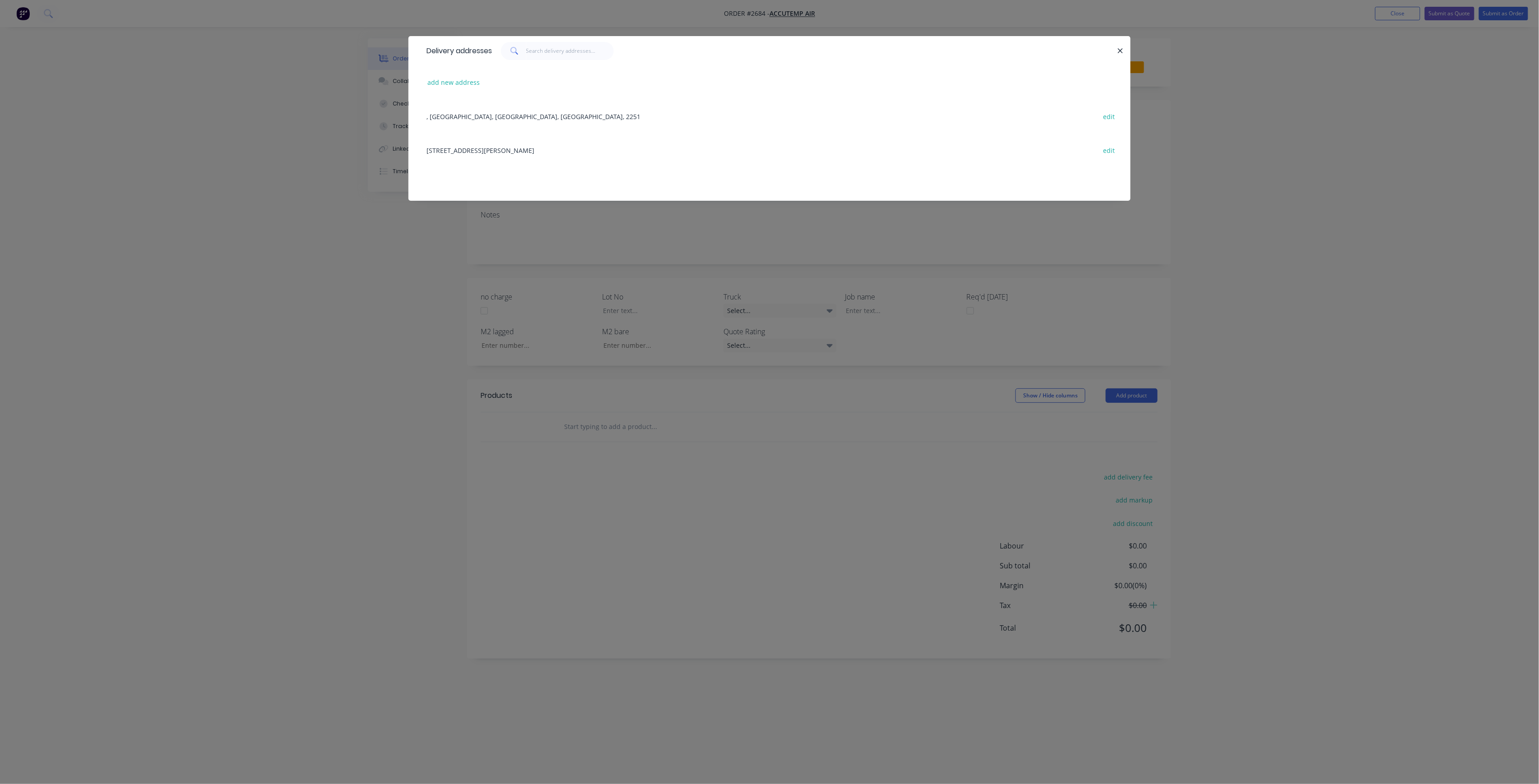
drag, startPoint x: 555, startPoint y: 212, endPoint x: 654, endPoint y: 203, distance: 99.4
click at [556, 212] on div "Delivery addresses add new address , [GEOGRAPHIC_DATA], [STREET_ADDRESS][PERSON…" at bounding box center [770, 125] width 722 height 178
click at [888, 237] on div "Delivery addresses add new address , [GEOGRAPHIC_DATA], [STREET_ADDRESS][PERSON…" at bounding box center [770, 392] width 1539 height 784
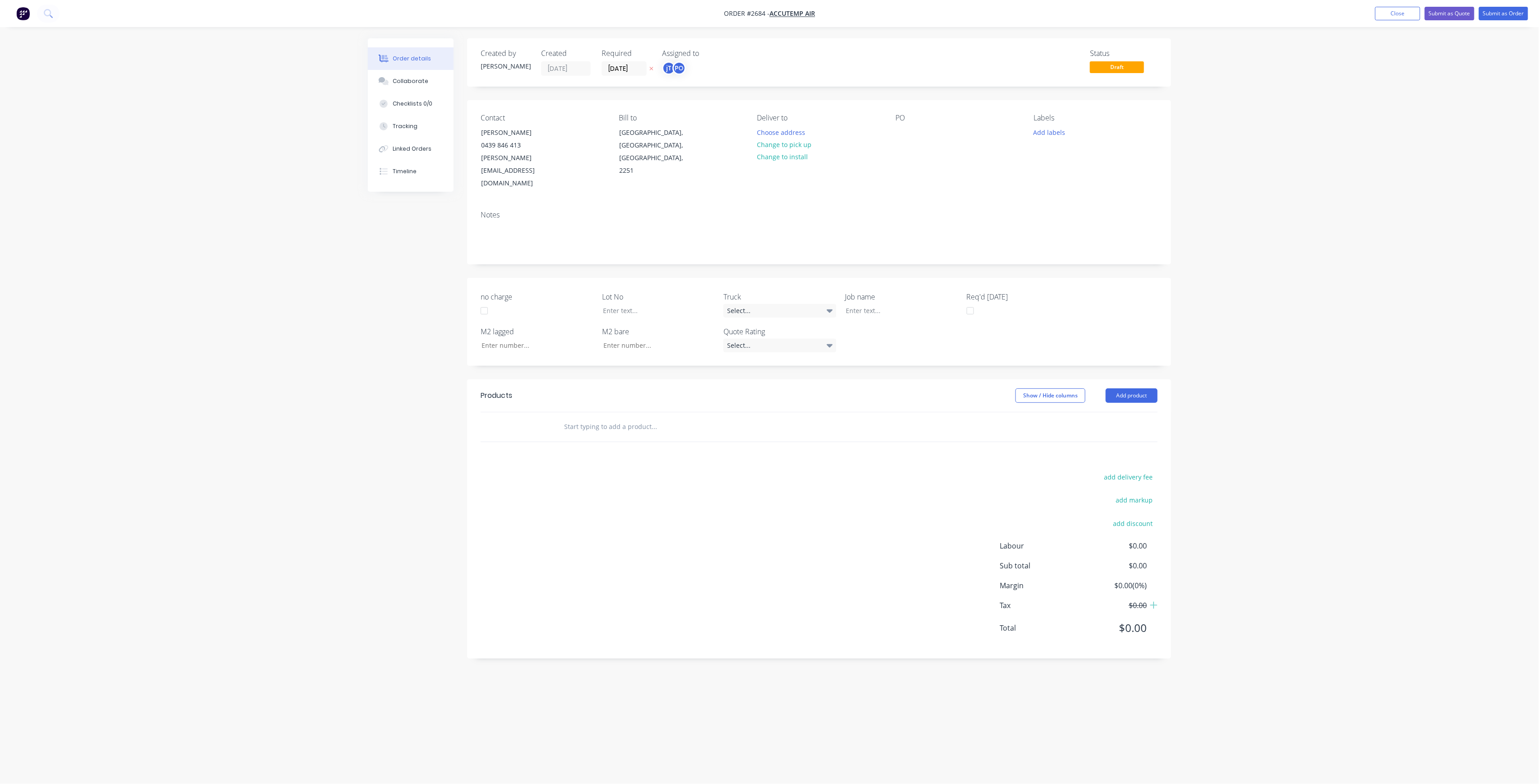
click at [894, 127] on div "Contact [PERSON_NAME] [PHONE_NUMBER] [PERSON_NAME][EMAIL_ADDRESS][DOMAIN_NAME] …" at bounding box center [819, 152] width 704 height 103
click at [905, 128] on div at bounding box center [903, 133] width 14 height 13
click at [907, 133] on div "SONNISON ST SITE MEASURE" at bounding box center [924, 137] width 58 height 23
click at [1033, 132] on button "Add labels" at bounding box center [1049, 132] width 41 height 12
click at [1081, 184] on button "Create new label" at bounding box center [1102, 186] width 117 height 14
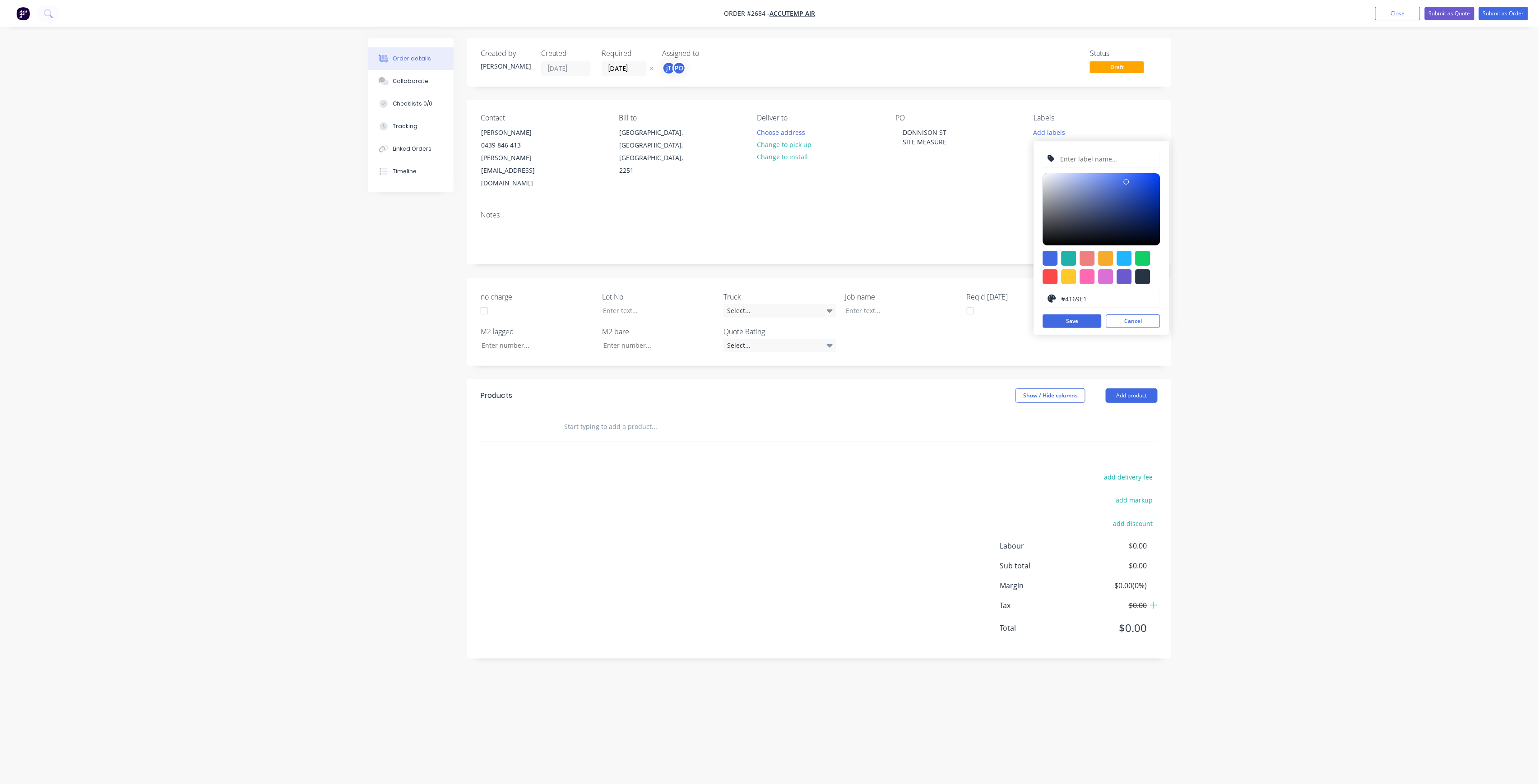
click at [1083, 158] on input "text" at bounding box center [1107, 159] width 96 height 17
type input "LOT-254"
click at [1077, 329] on div "LOT-254 #4169E1 hex #4169E1 Save Cancel" at bounding box center [1102, 238] width 136 height 194
click at [1075, 318] on button "Save" at bounding box center [1072, 321] width 59 height 14
click at [1131, 313] on div "LOT-254 #4169E1 hex #4169E1 Save Cancel" at bounding box center [1102, 238] width 136 height 194
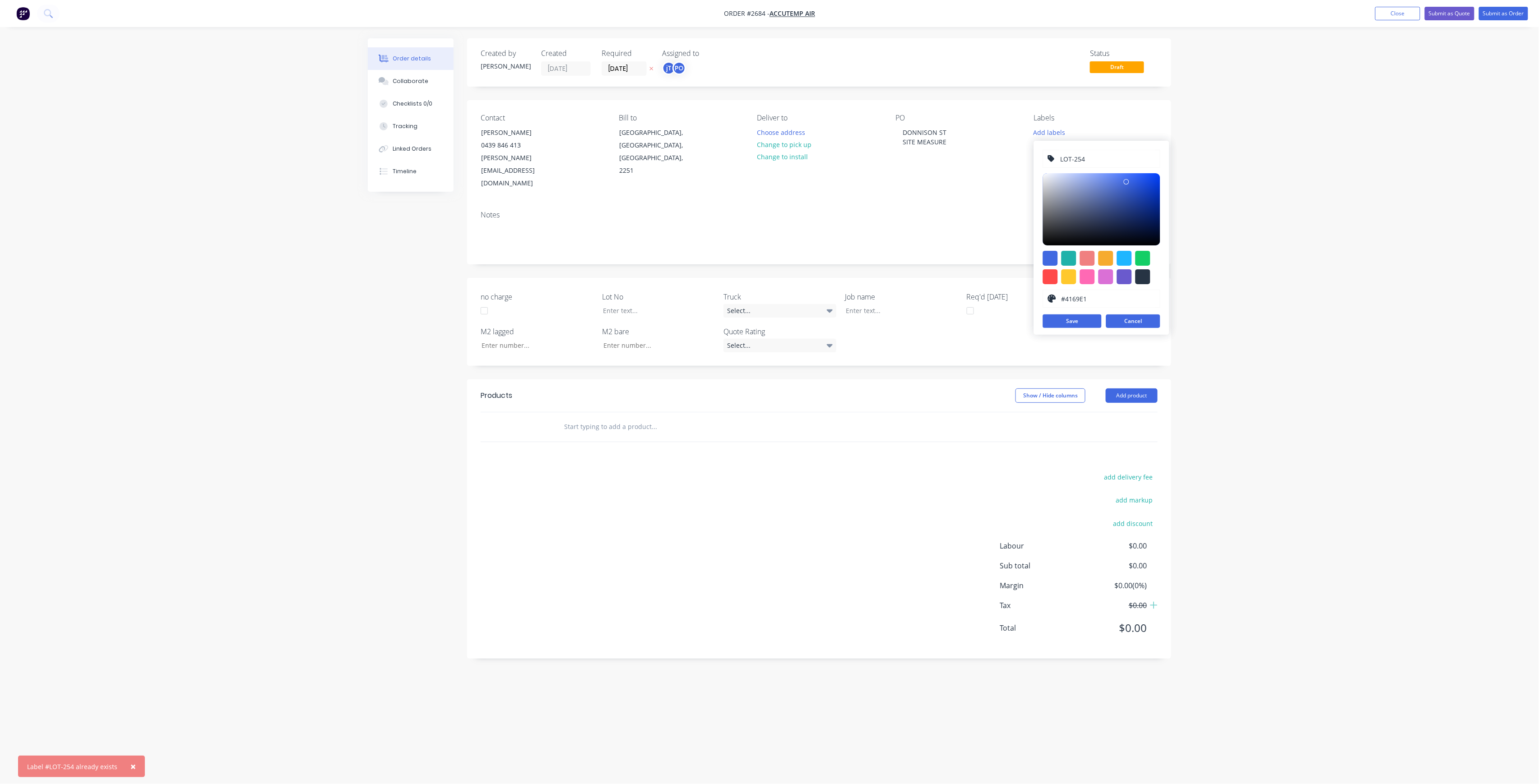
click at [1134, 323] on button "Cancel" at bounding box center [1133, 321] width 54 height 14
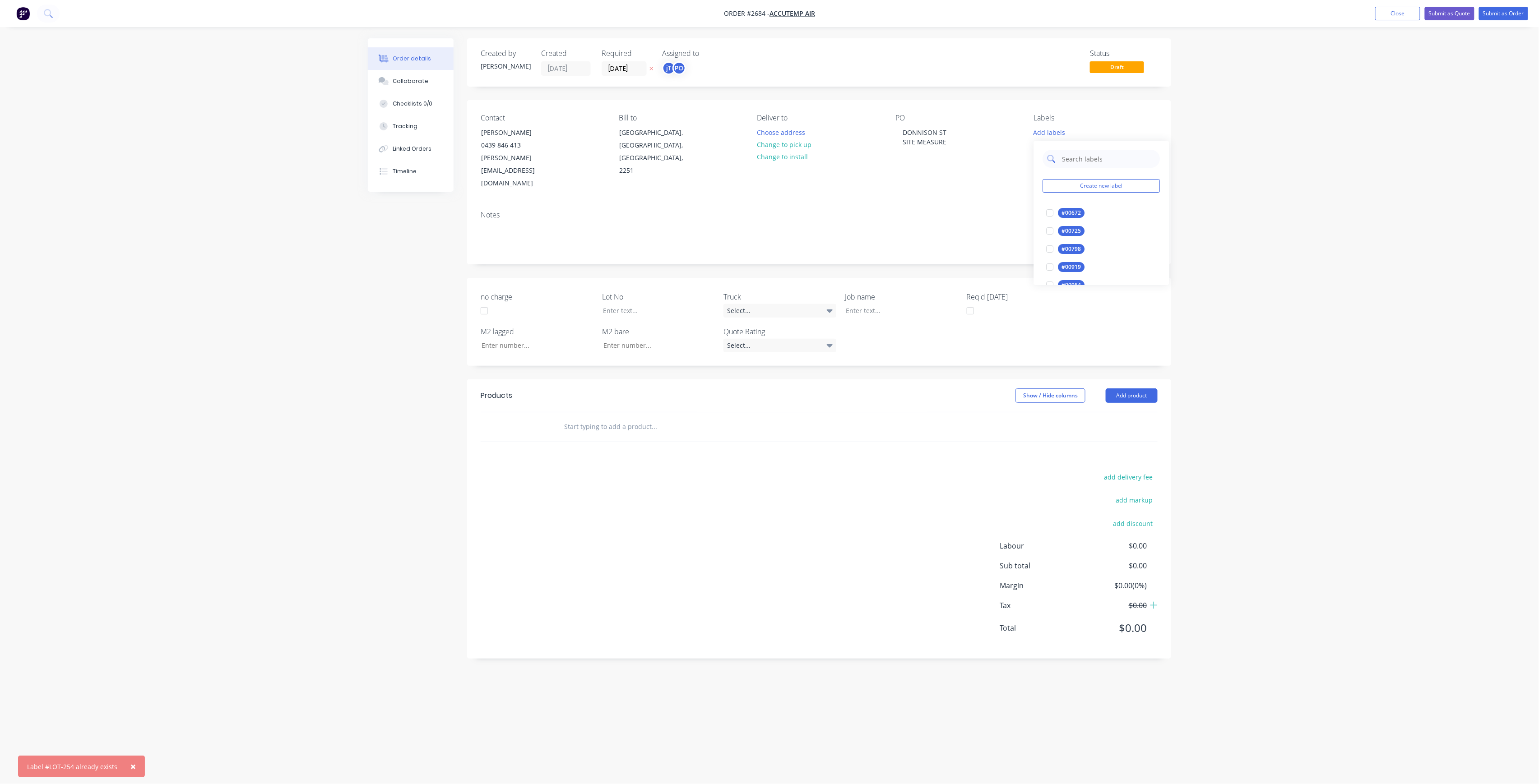
click at [1113, 159] on input "text" at bounding box center [1109, 159] width 94 height 18
type input "LOT-254"
click at [1077, 211] on div "LOT-254" at bounding box center [1072, 213] width 29 height 10
click at [1418, 191] on div "Order details Collaborate Checklists 0/0 Tracking Linked Orders Timeline Order …" at bounding box center [770, 392] width 1539 height 784
click at [1063, 132] on div "LOT-254" at bounding box center [1096, 130] width 124 height 8
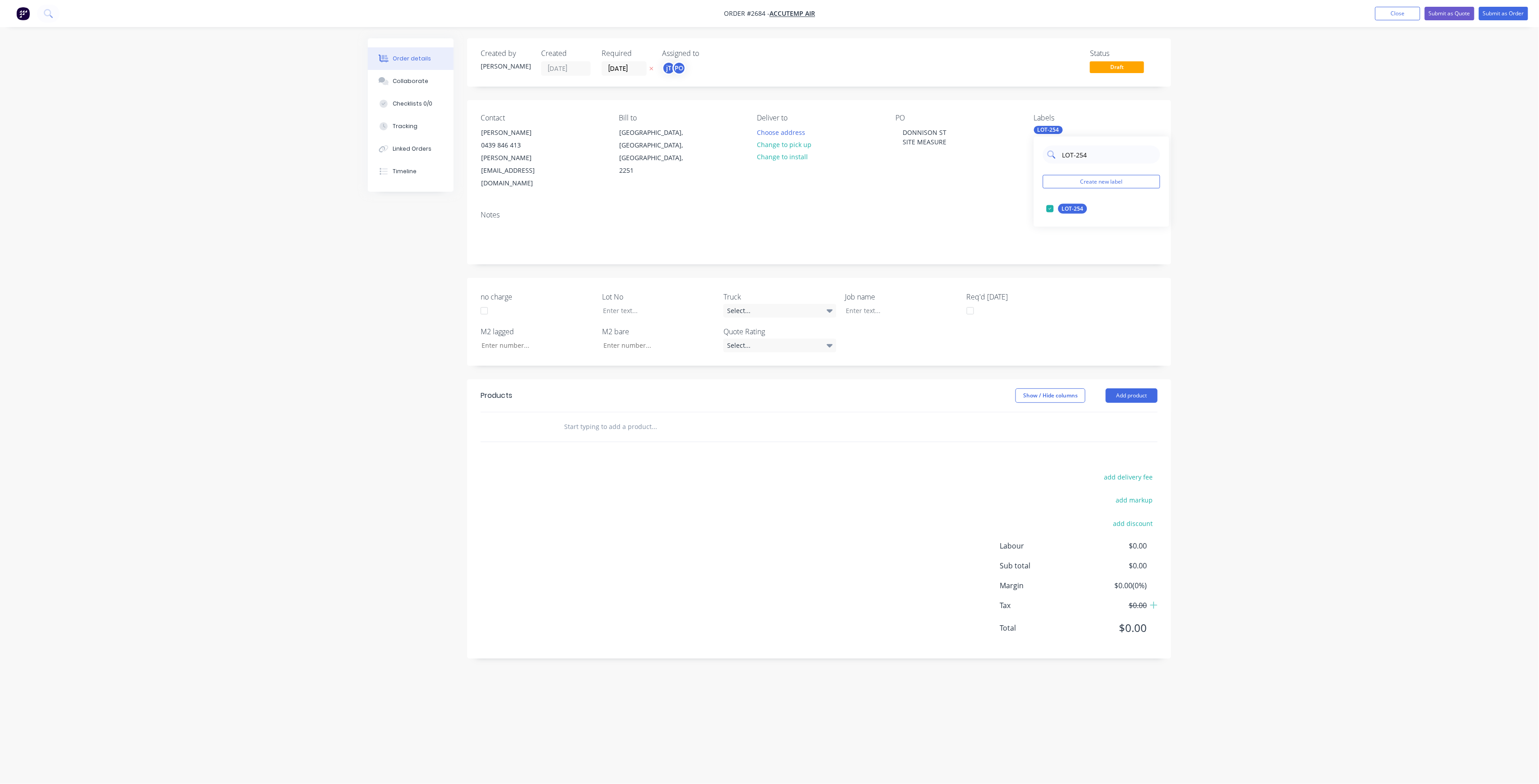
click at [1092, 152] on input "LOT-254" at bounding box center [1109, 155] width 94 height 18
click at [1065, 213] on div "Main Contract" at bounding box center [1080, 208] width 45 height 10
click at [1089, 156] on input "MAIN" at bounding box center [1109, 155] width 94 height 18
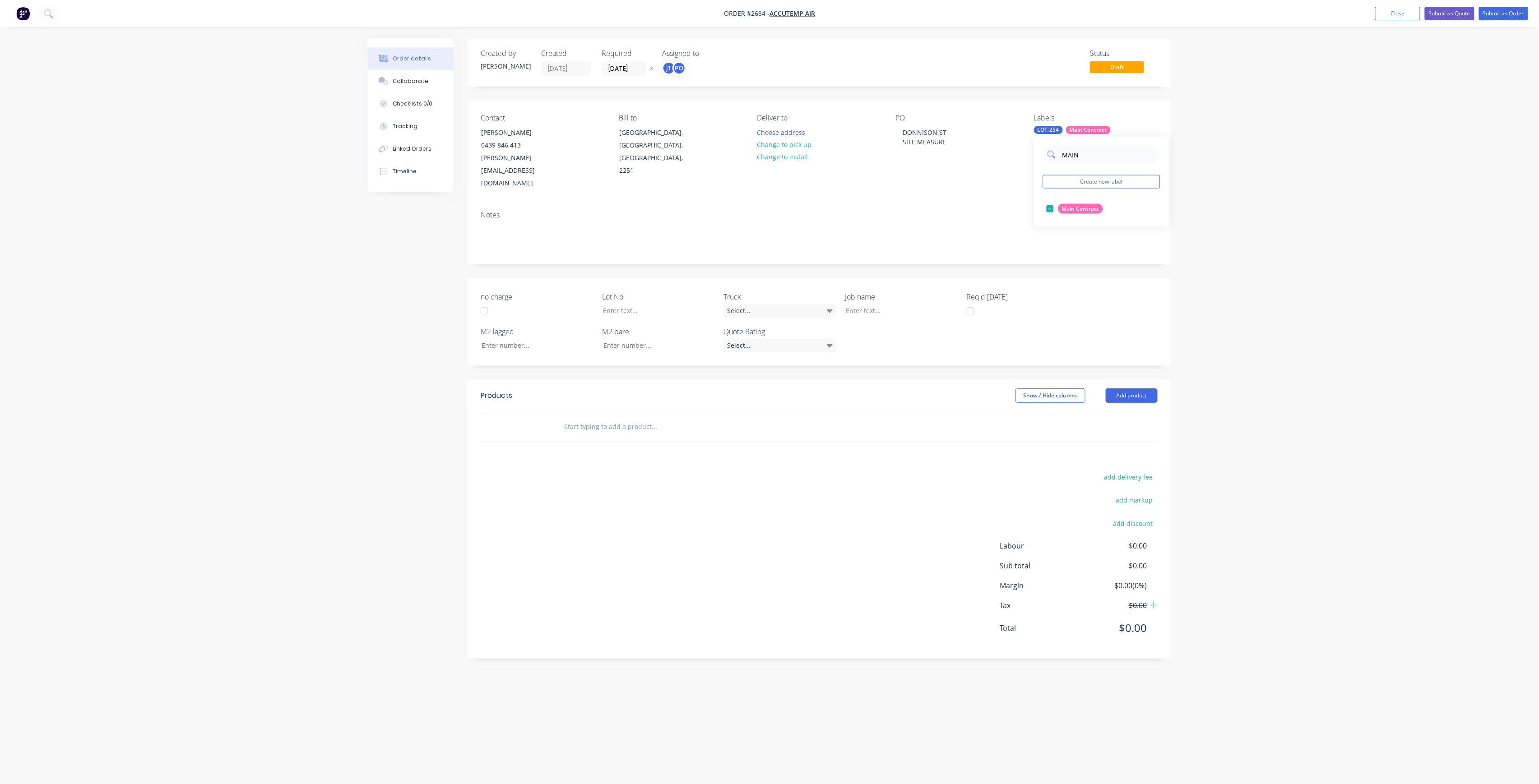
click at [1089, 156] on input "MAIN" at bounding box center [1109, 155] width 94 height 18
type input "25"
click at [1075, 261] on div "25INT" at bounding box center [1069, 263] width 23 height 10
click at [1255, 238] on div "Order details Collaborate Checklists 0/0 Tracking Linked Orders Timeline Order …" at bounding box center [770, 392] width 1539 height 784
click at [884, 304] on div at bounding box center [895, 310] width 113 height 13
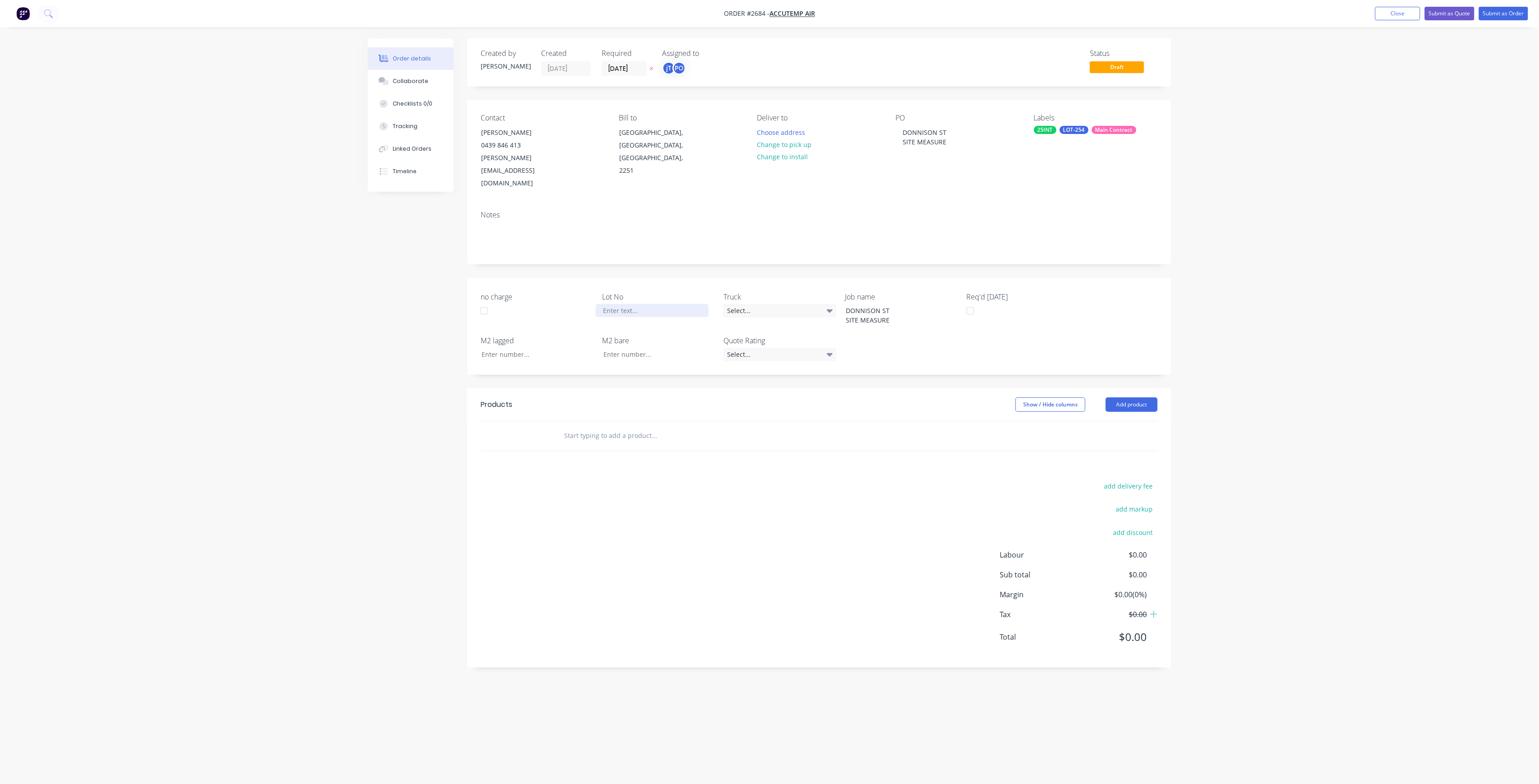
click at [613, 304] on div at bounding box center [652, 310] width 113 height 13
click at [694, 427] on input "text" at bounding box center [654, 436] width 180 height 18
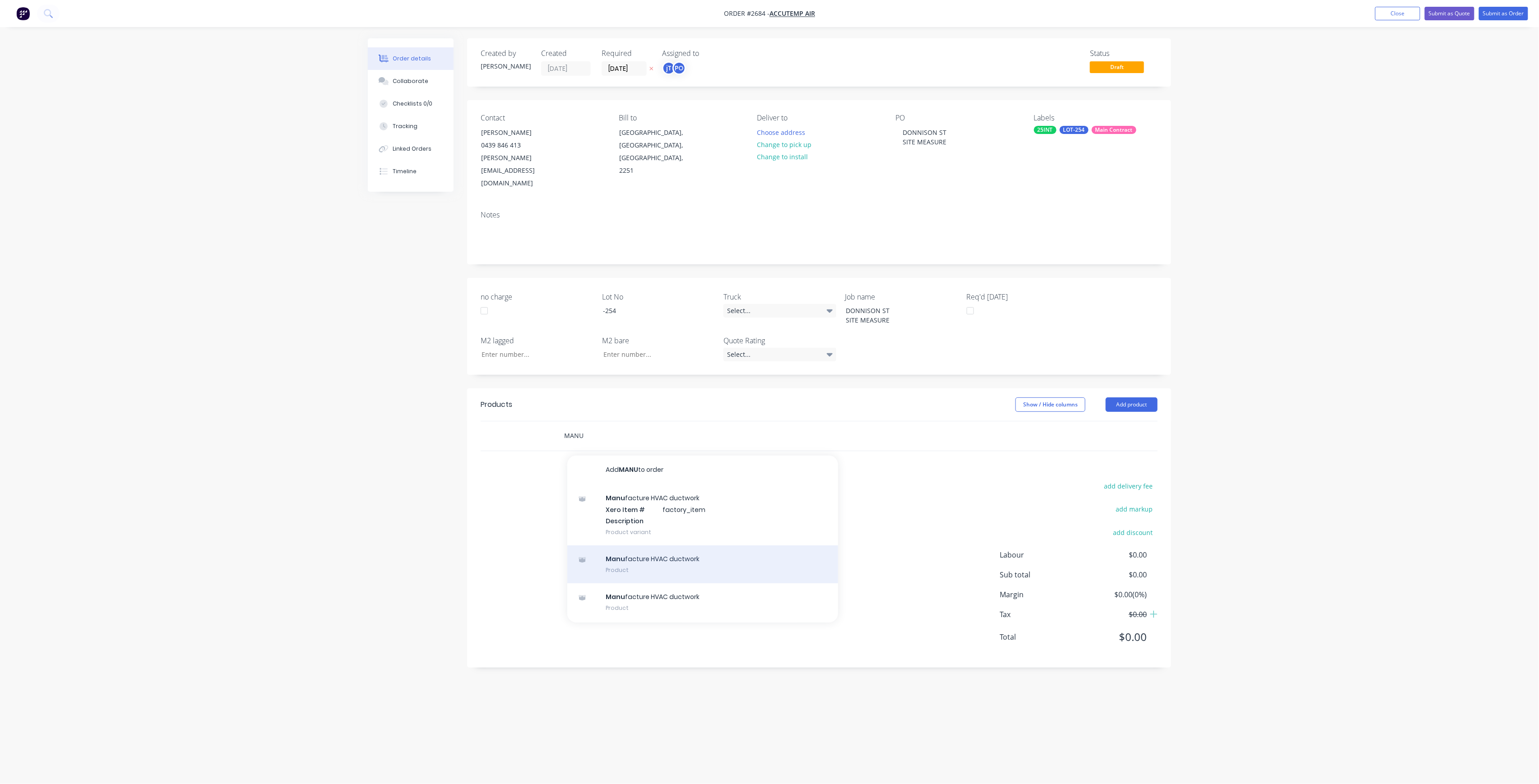
type input "MANU"
click at [661, 545] on div "Manu facture HVAC ductwork Product" at bounding box center [703, 564] width 271 height 38
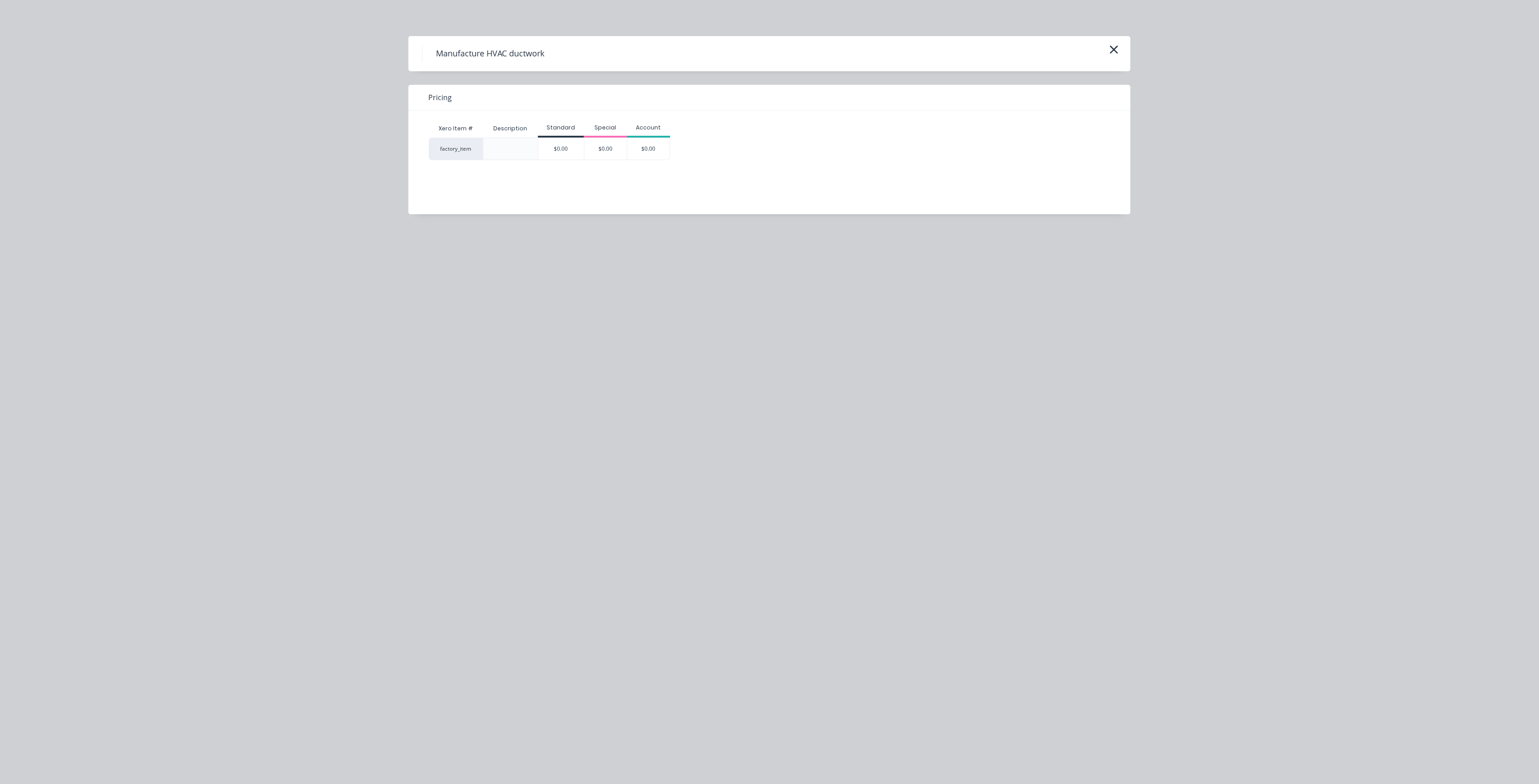
click at [569, 158] on div "$0.00" at bounding box center [561, 149] width 45 height 21
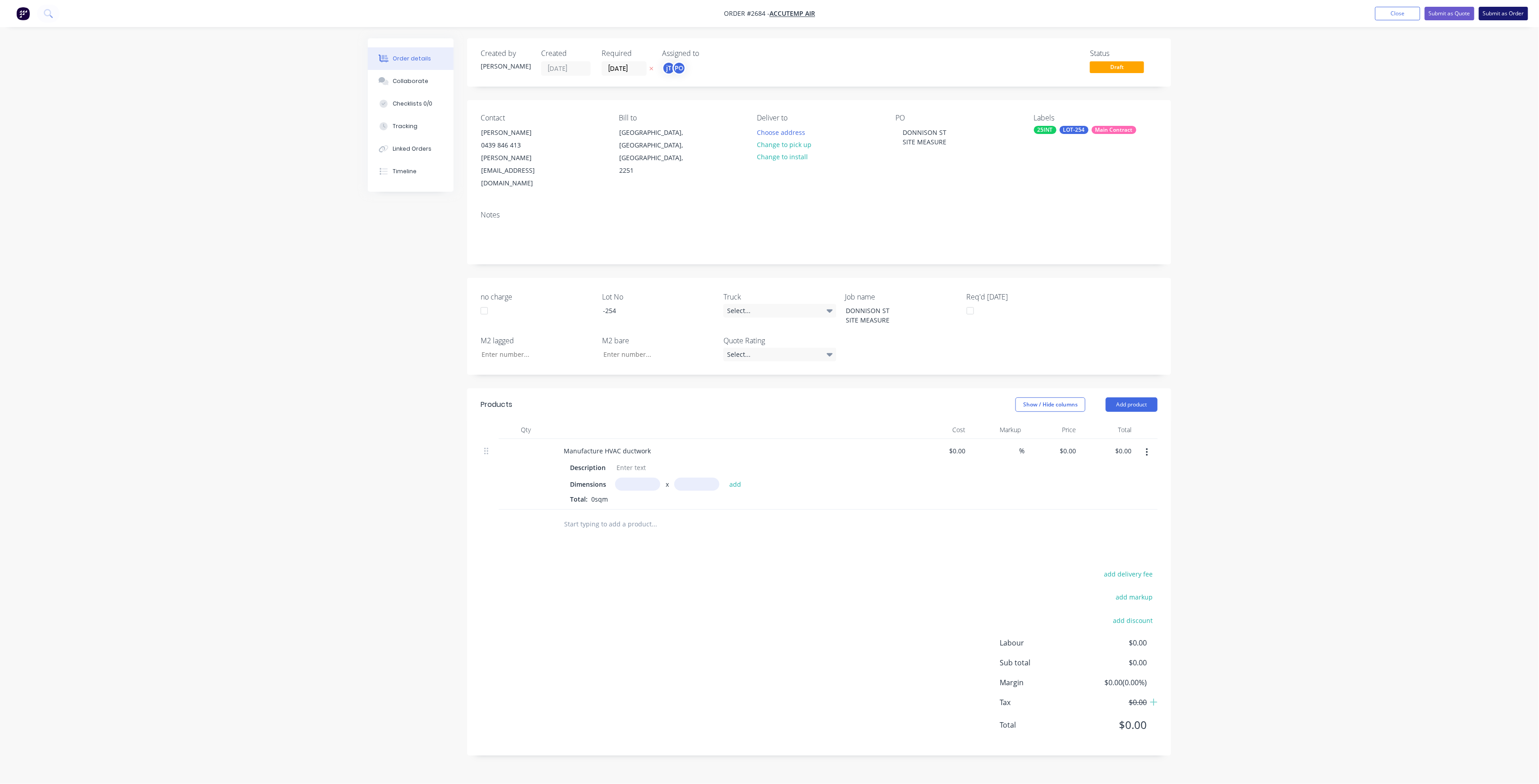
click at [1525, 14] on button "Submit as Order" at bounding box center [1504, 13] width 49 height 14
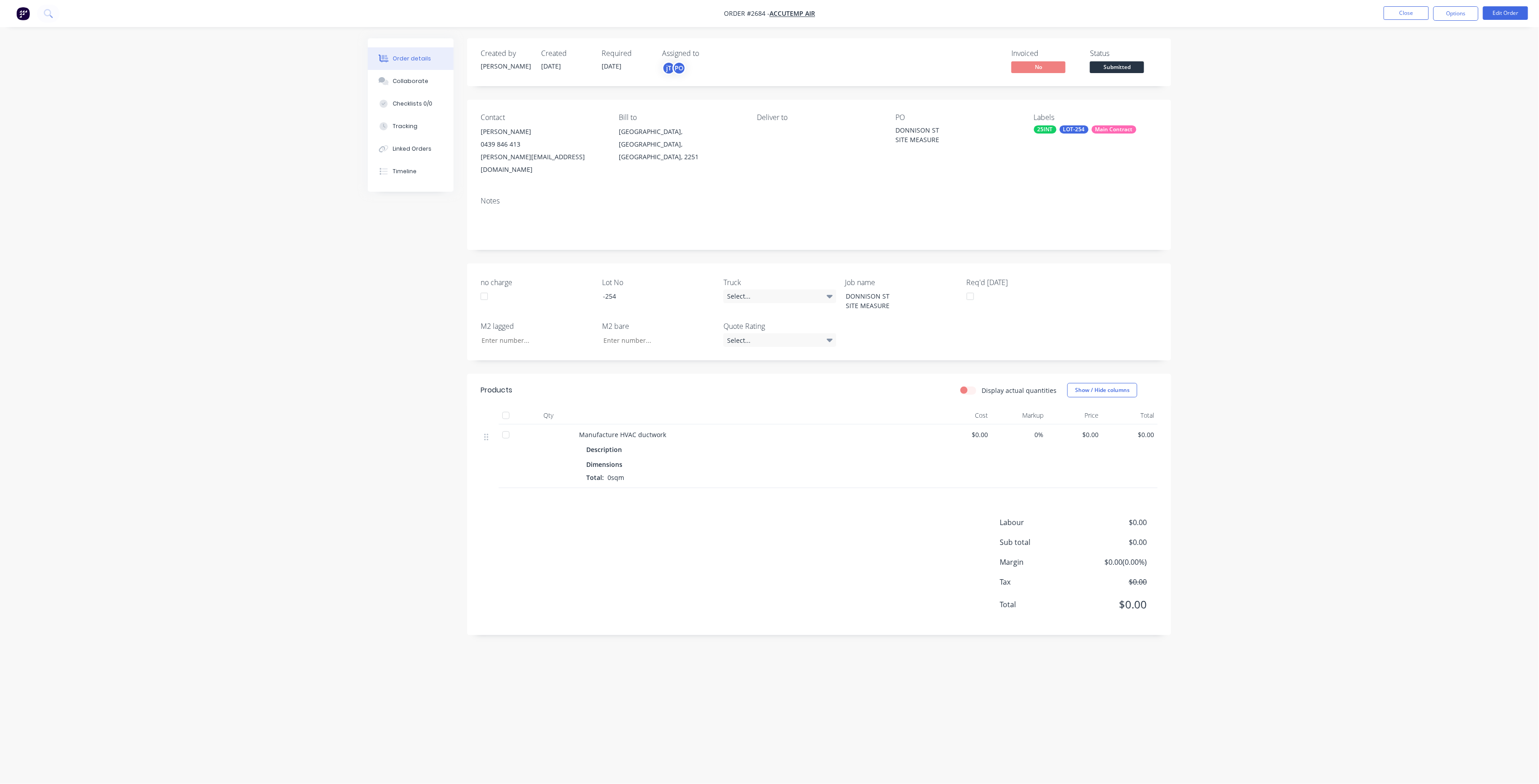
click at [1123, 73] on span "Submitted" at bounding box center [1117, 67] width 54 height 11
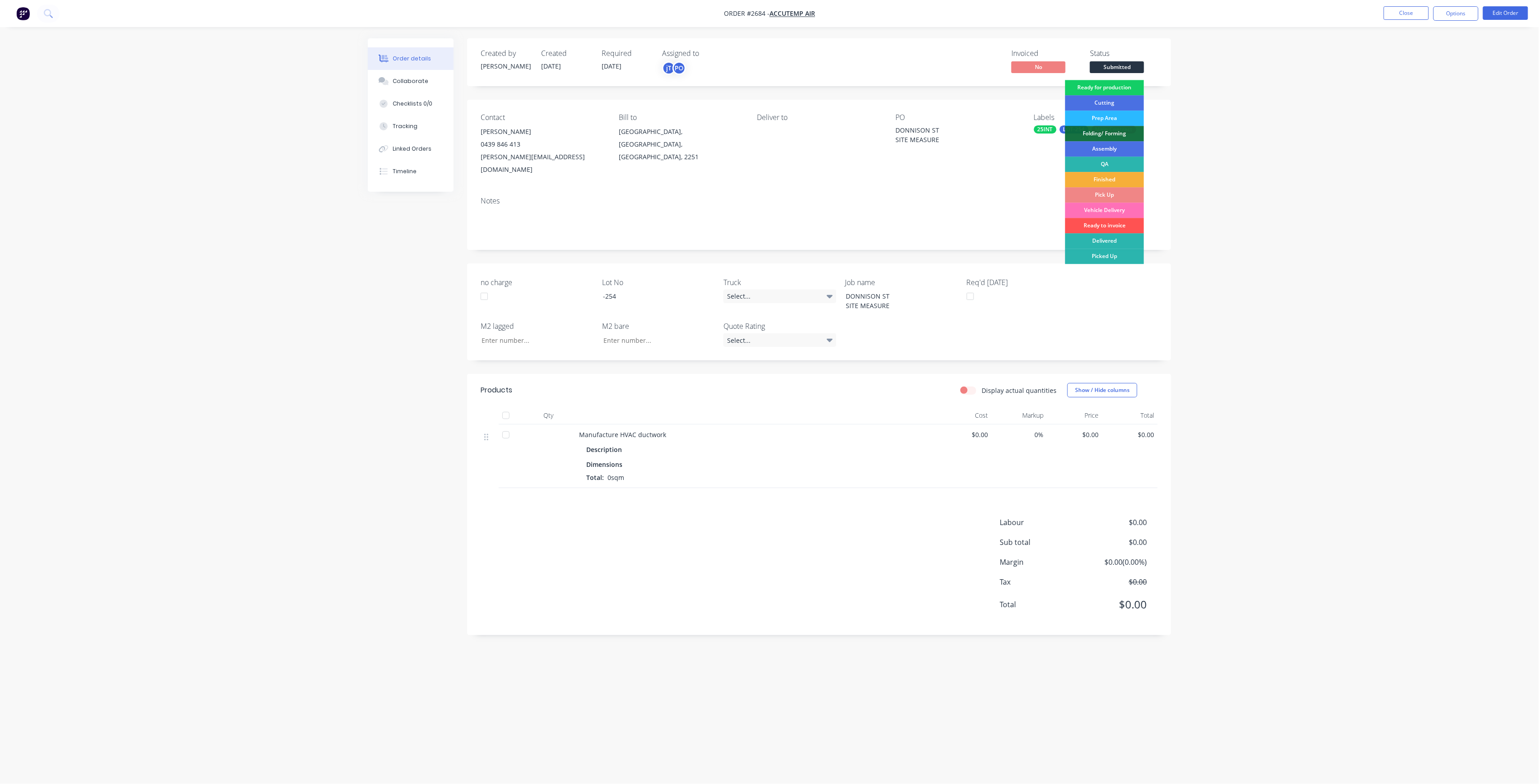
click at [1123, 85] on div "Ready for production" at bounding box center [1105, 88] width 79 height 16
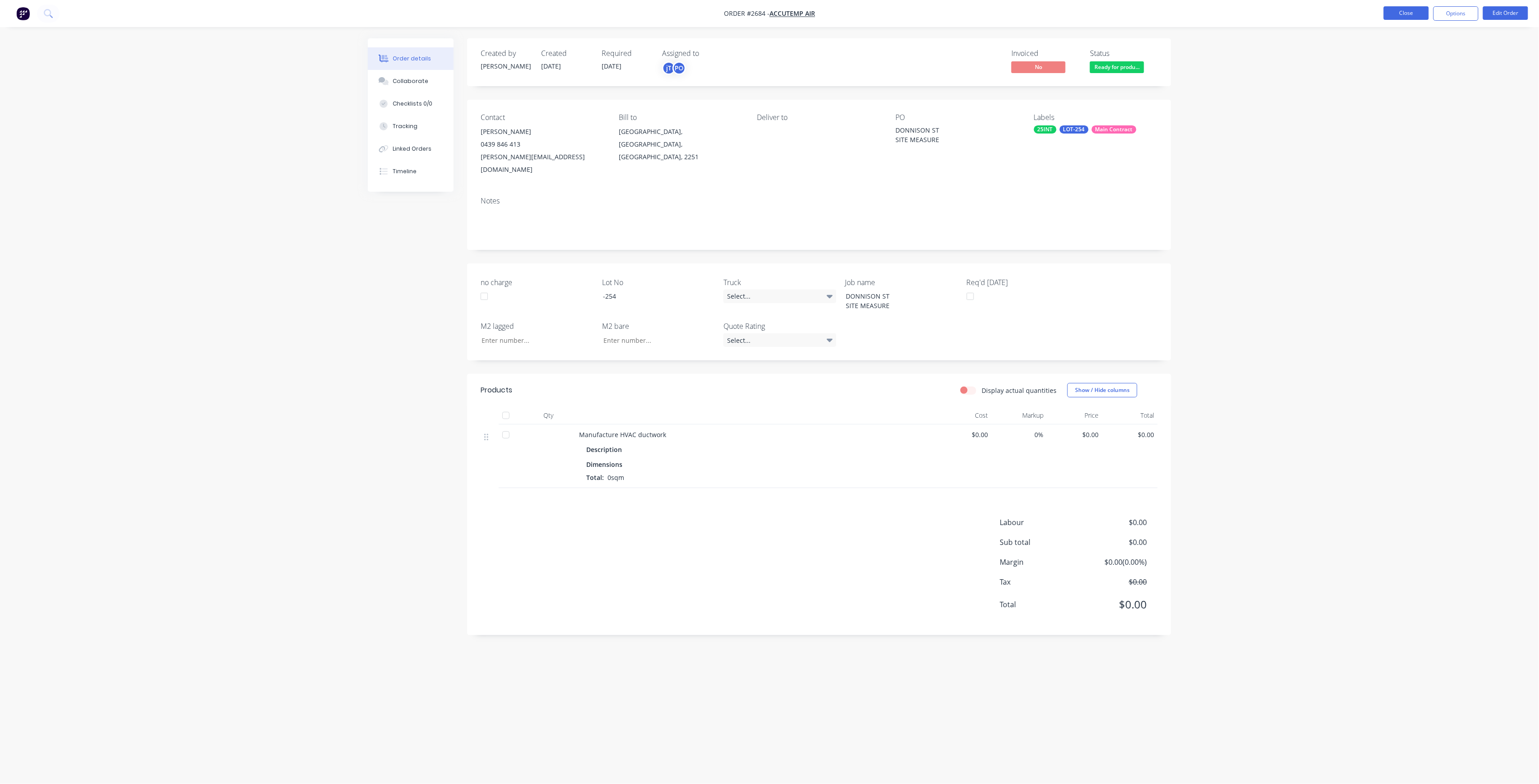
click at [1415, 16] on button "Close" at bounding box center [1406, 13] width 45 height 14
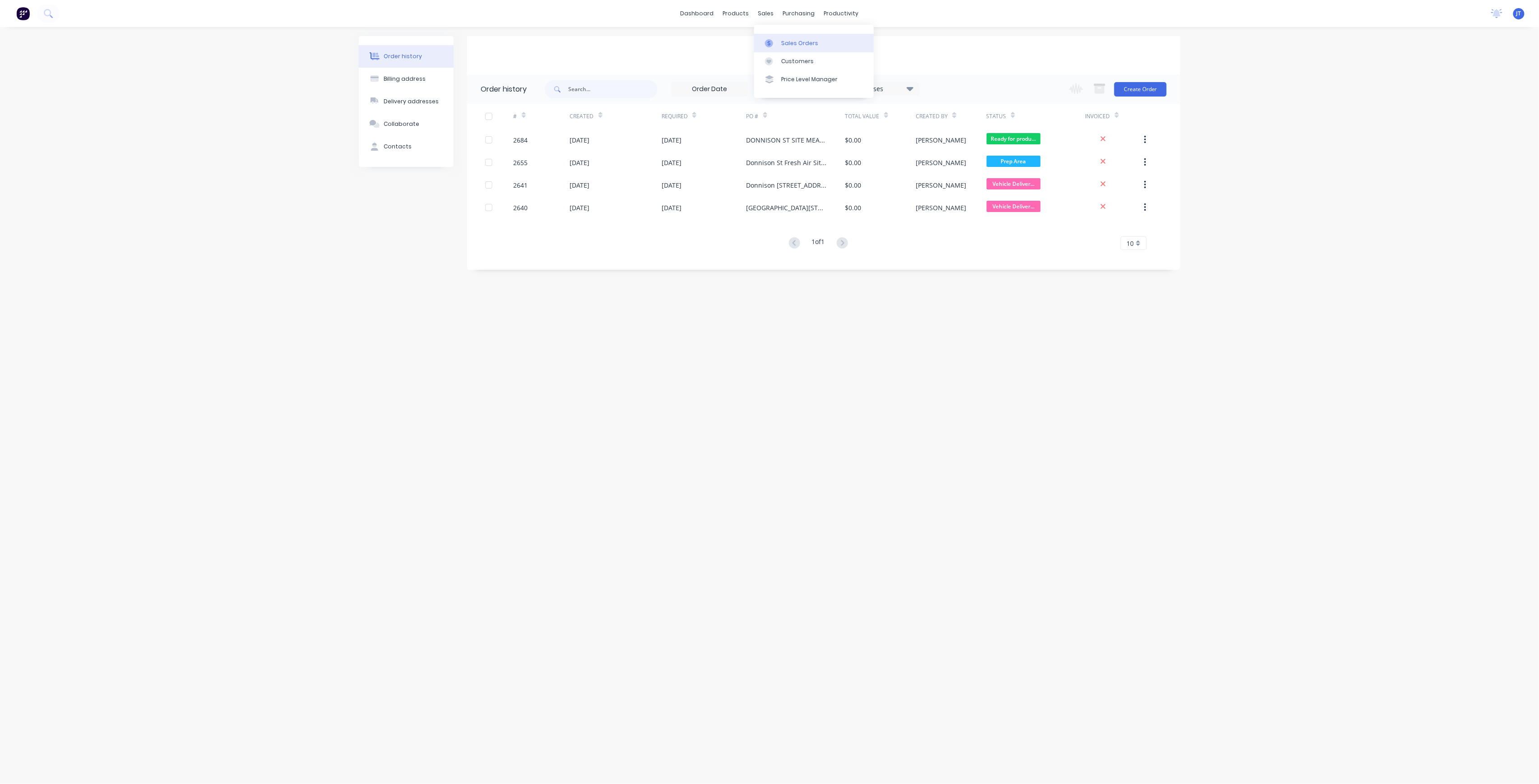
click at [784, 47] on link "Sales Orders" at bounding box center [814, 43] width 119 height 18
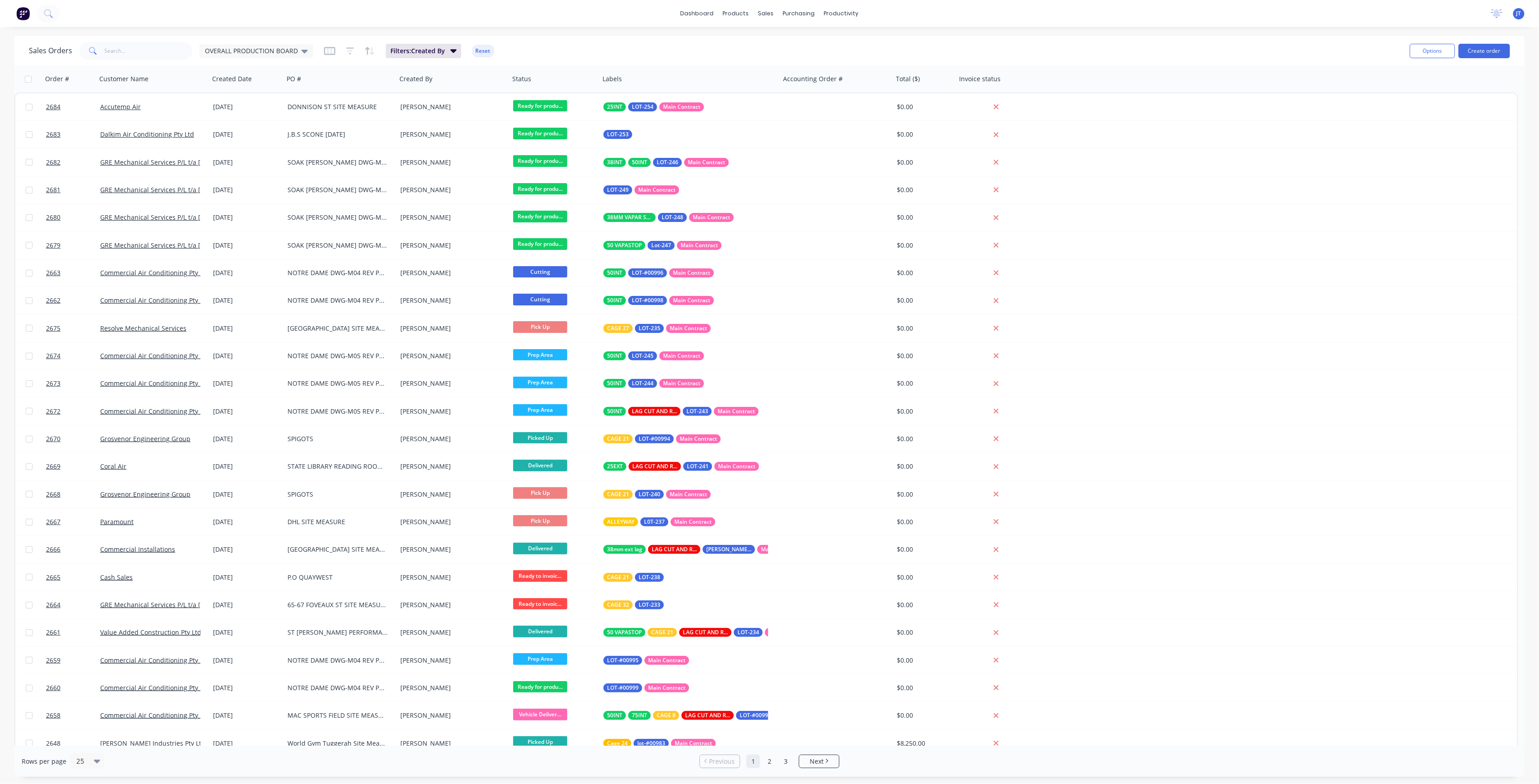
click at [311, 51] on div "Sales Orders OVERALL PRODUCTION BOARD Filters: Created By Reset" at bounding box center [716, 50] width 1374 height 22
click at [311, 51] on div "OVERALL PRODUCTION BOARD" at bounding box center [256, 51] width 114 height 14
click at [272, 118] on div "Save new view None edit OVERALL PRODUCTION BOARD (Default) edit Invoicing Requi…" at bounding box center [262, 124] width 136 height 111
click at [272, 122] on button "None" at bounding box center [253, 127] width 103 height 10
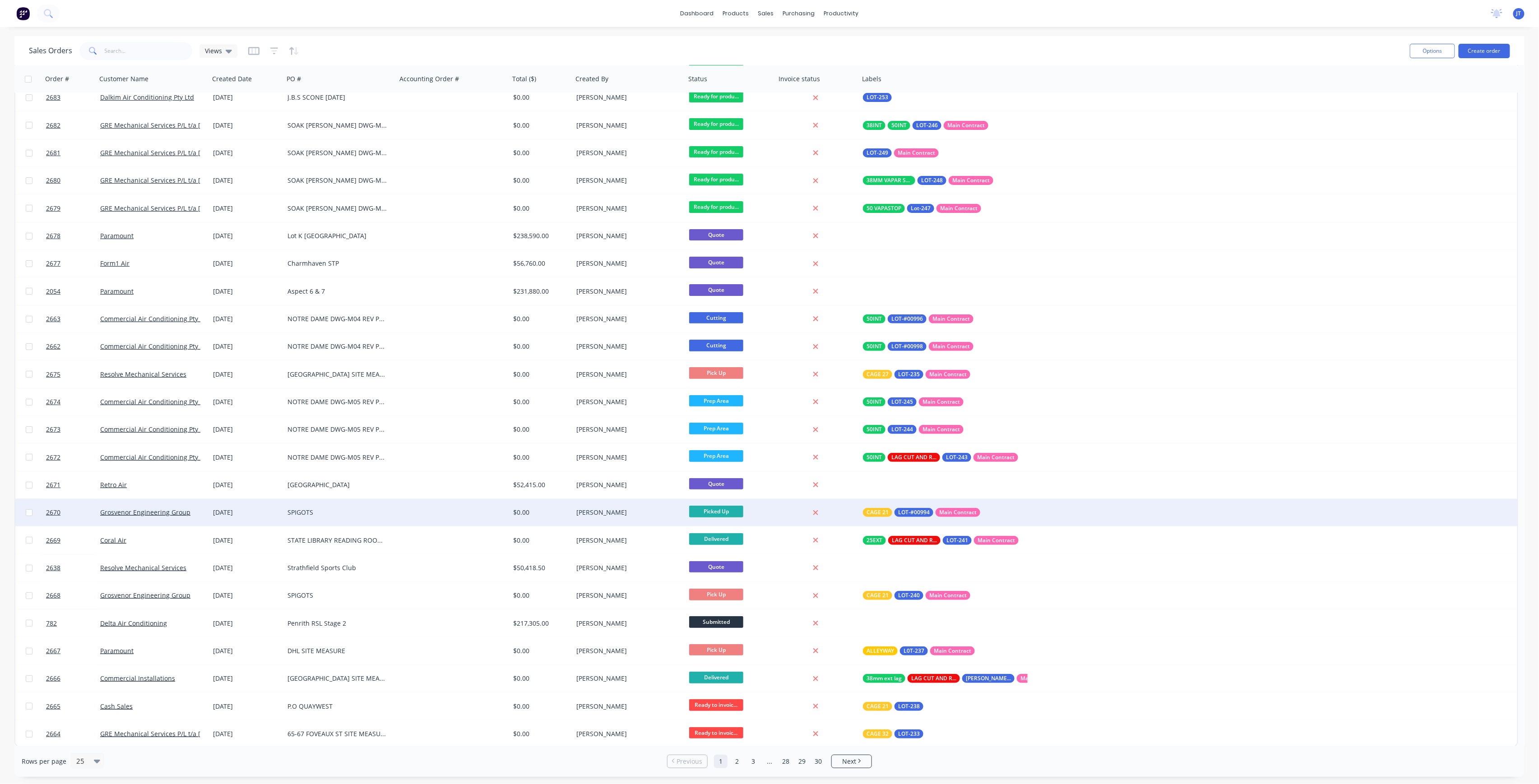
scroll to position [38, 0]
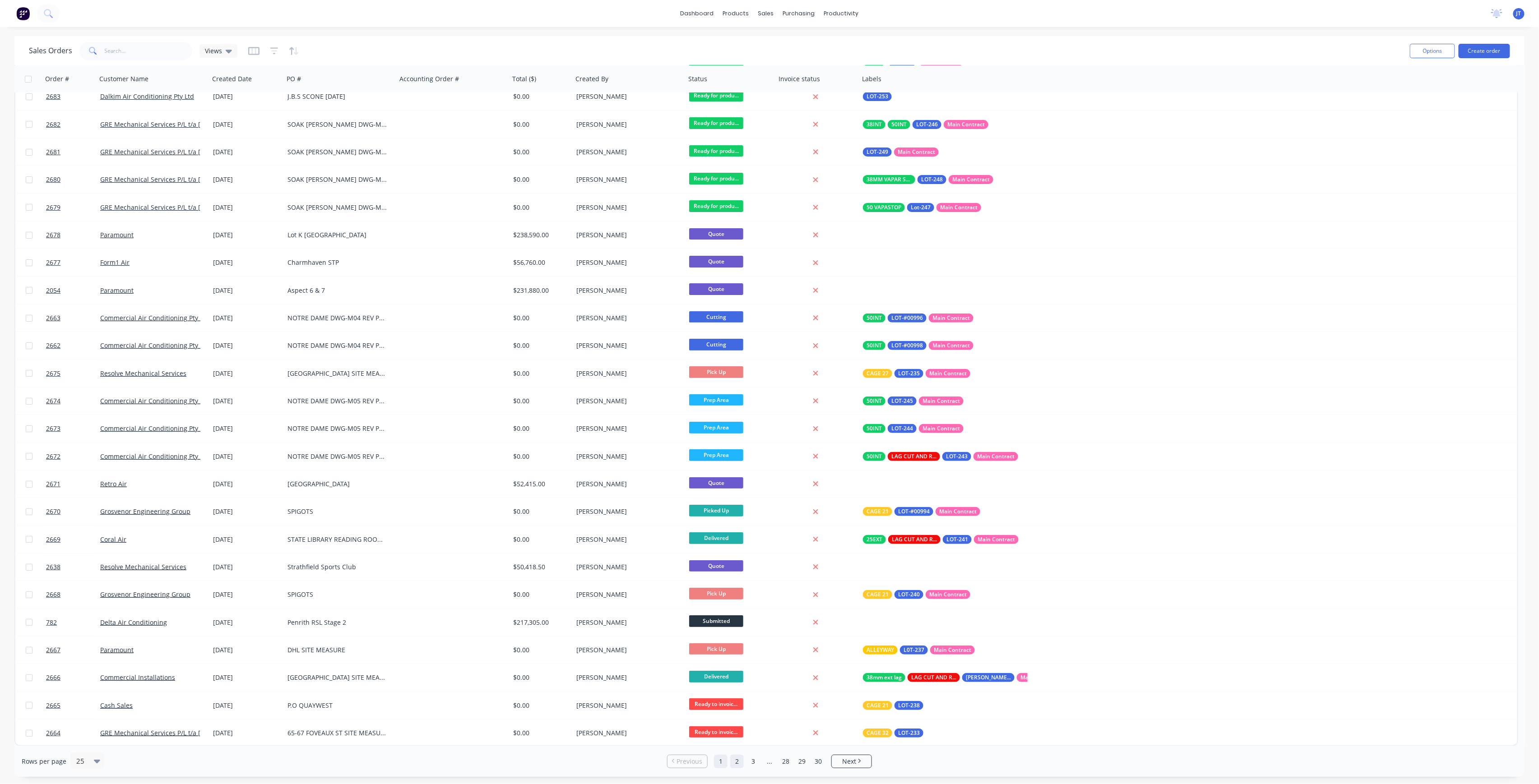
click at [737, 758] on link "2" at bounding box center [737, 761] width 14 height 14
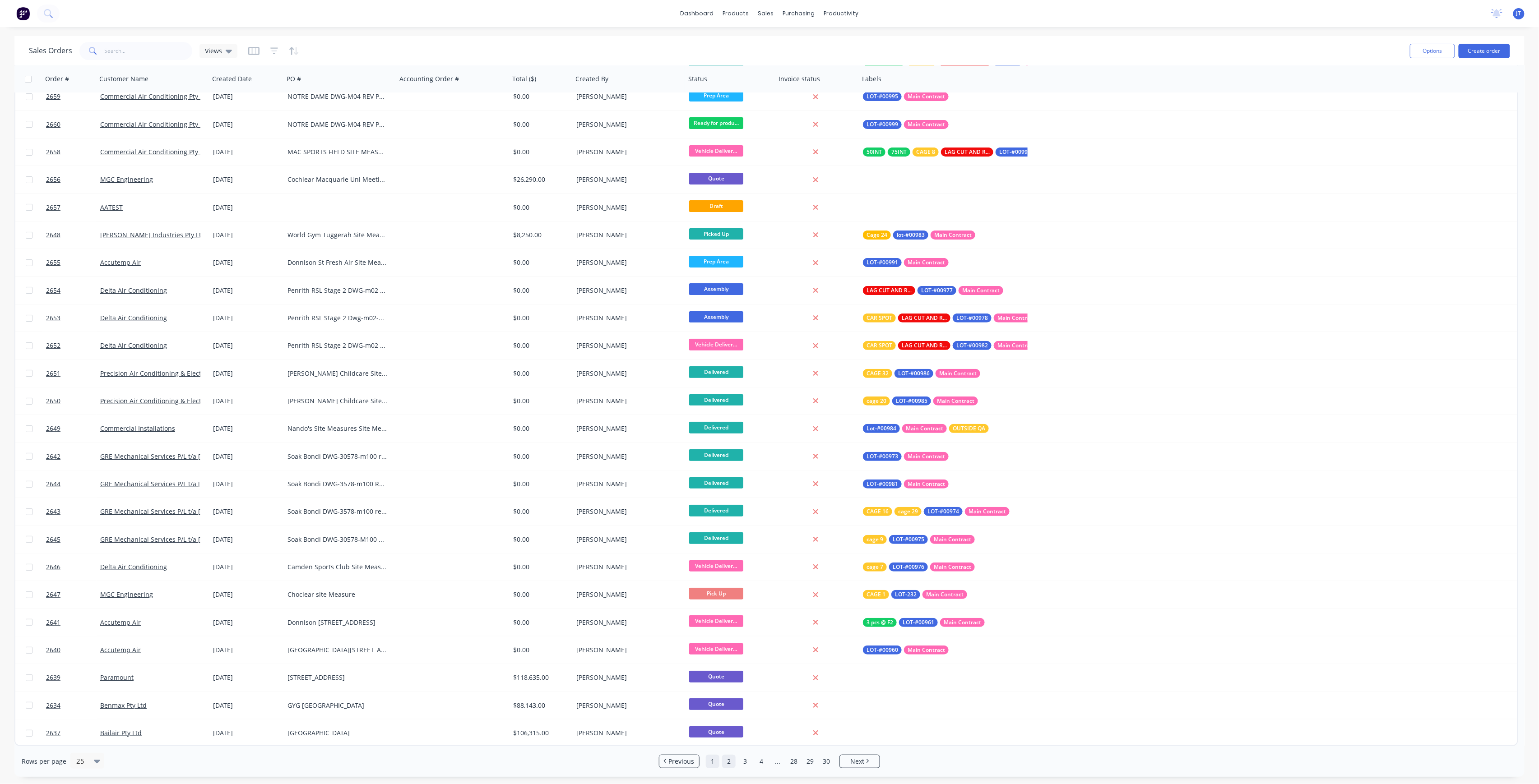
click at [719, 762] on link "1" at bounding box center [712, 761] width 14 height 14
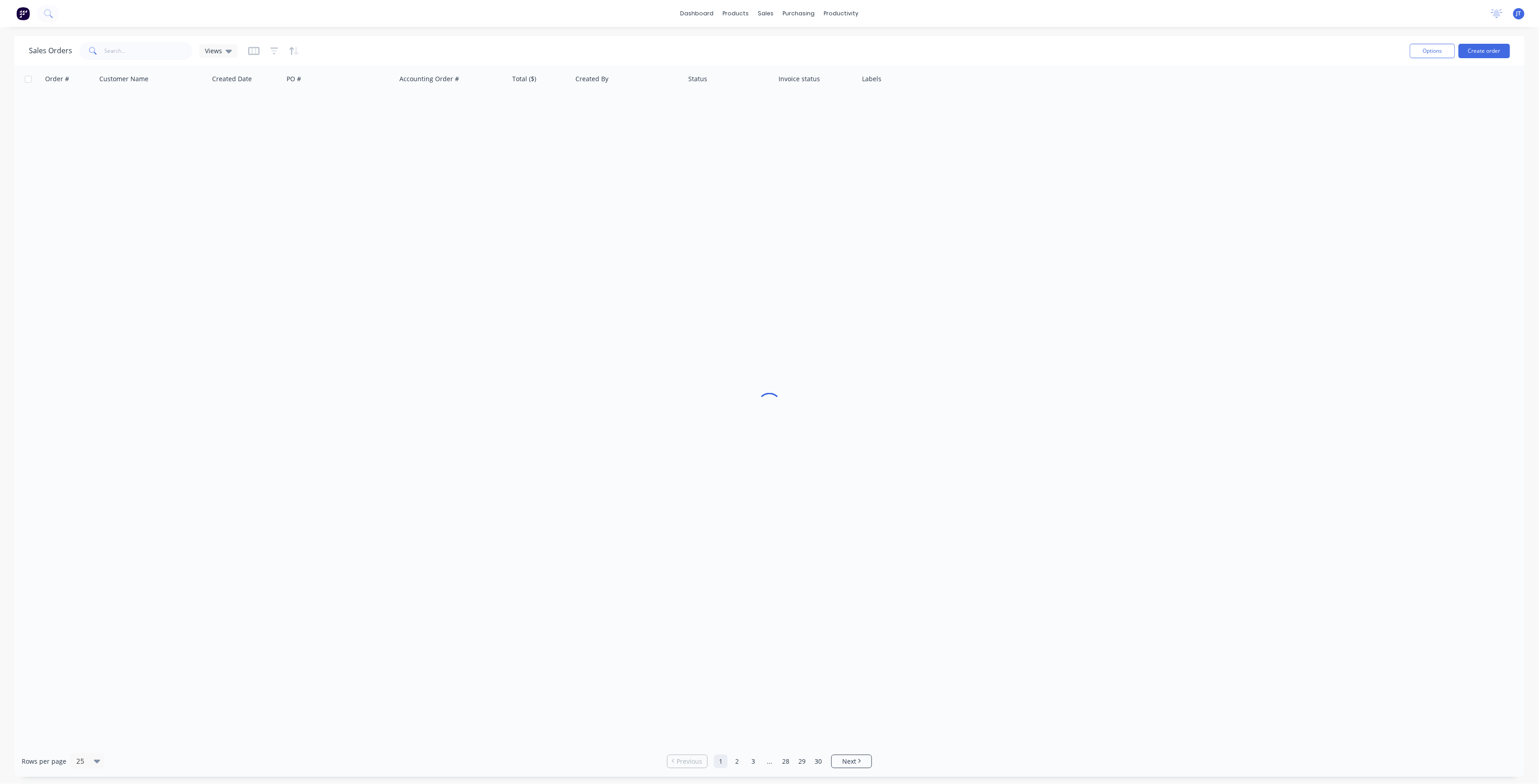
scroll to position [0, 0]
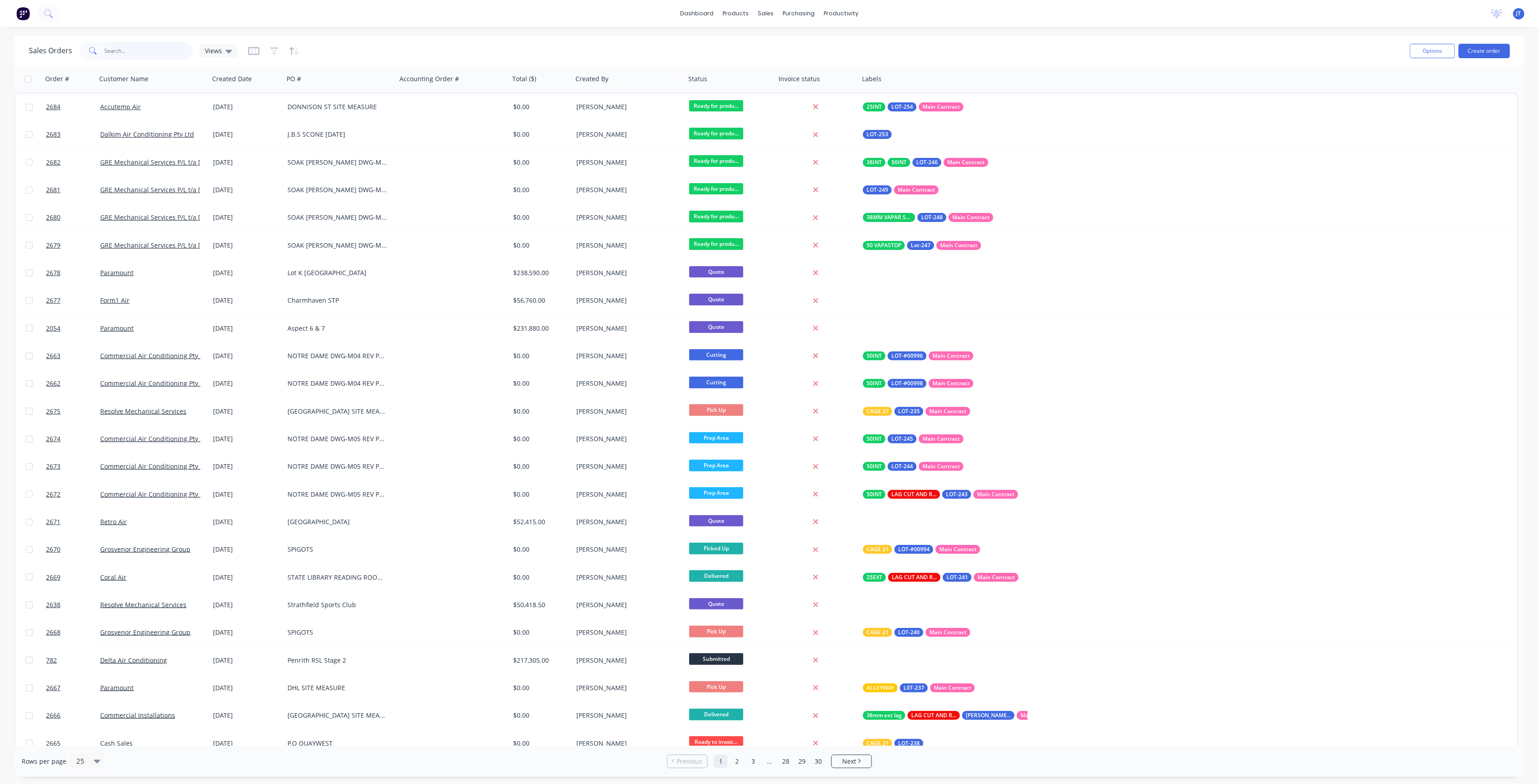
click at [107, 51] on input "text" at bounding box center [148, 51] width 88 height 18
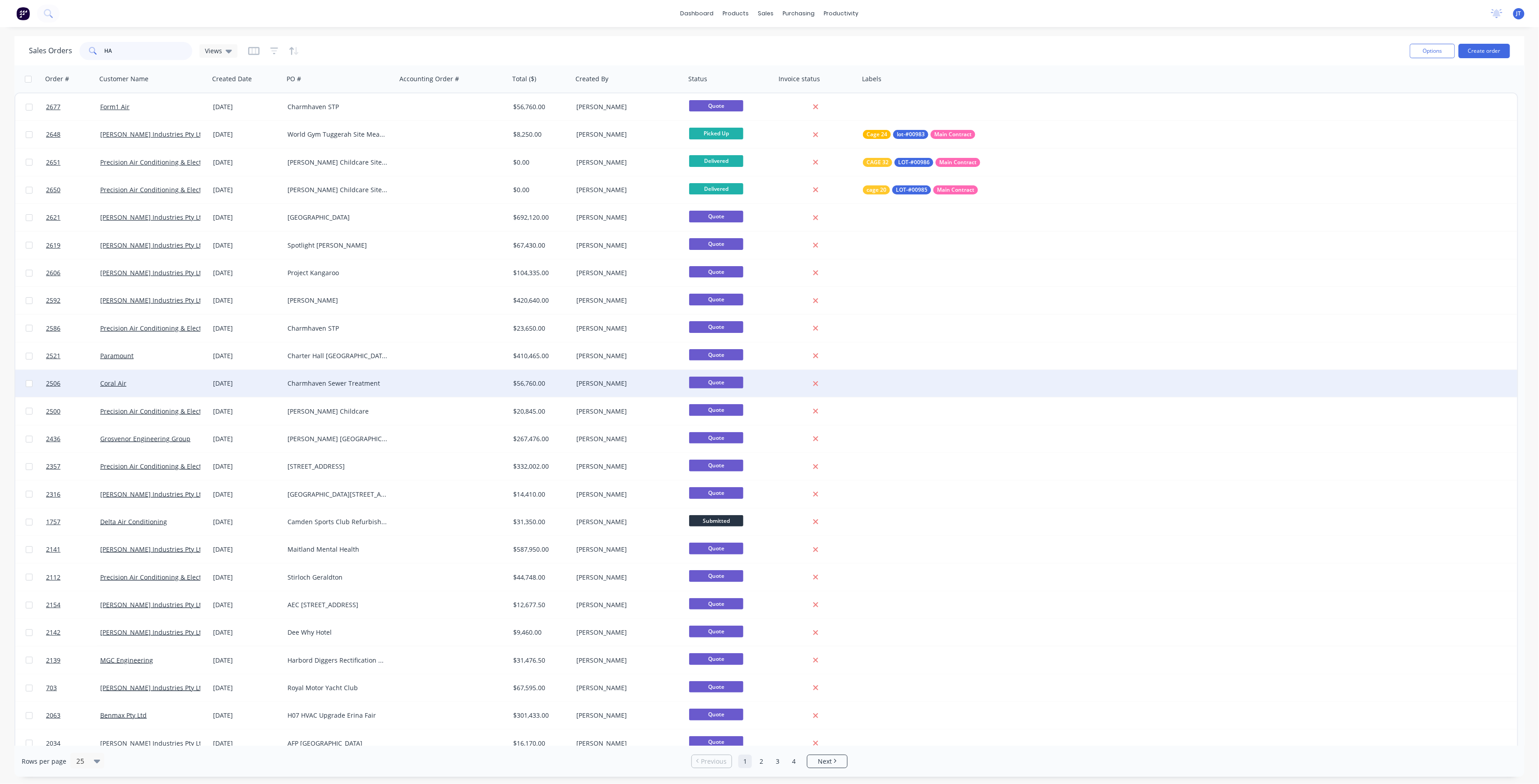
type input "H"
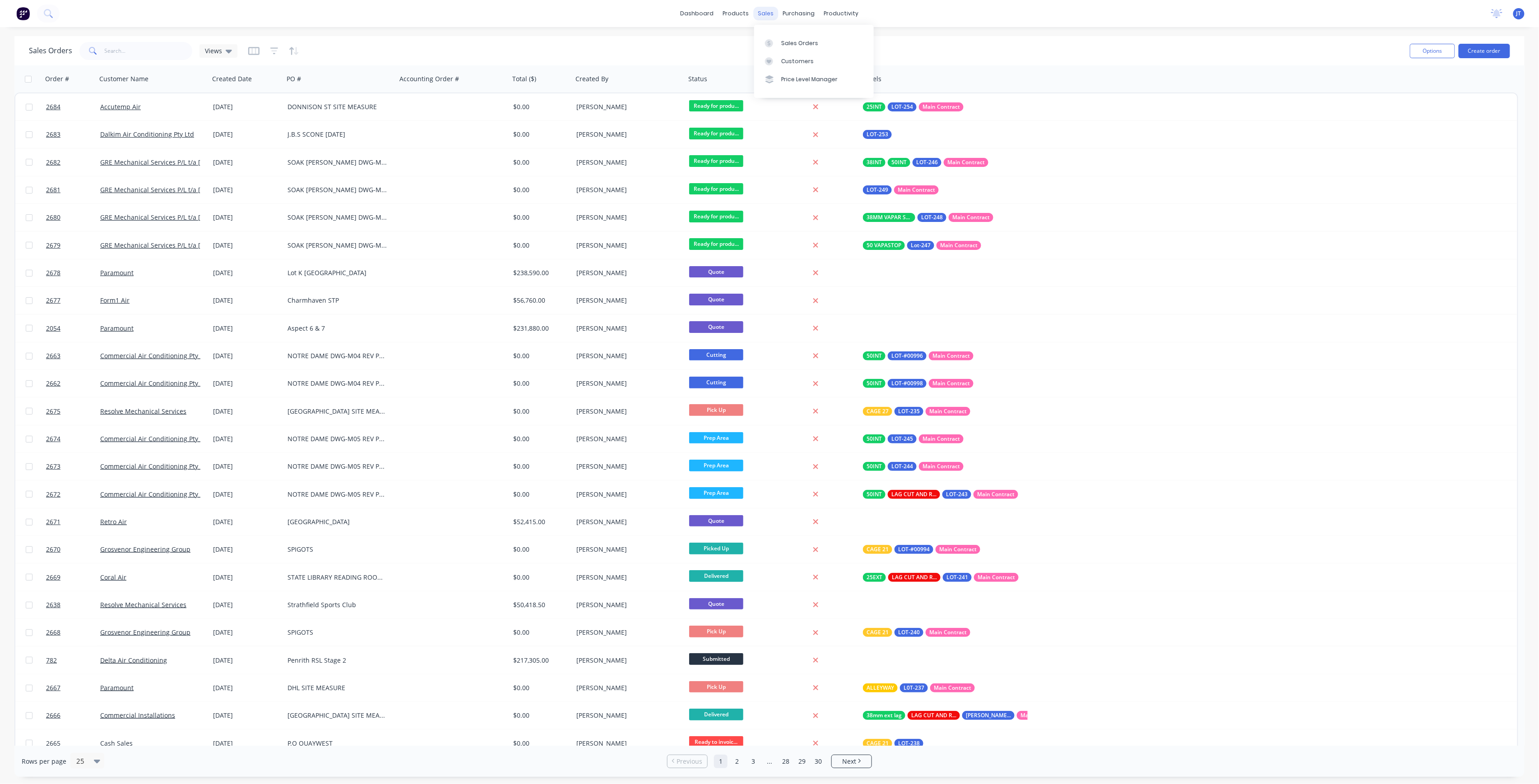
click at [774, 8] on div "sales" at bounding box center [767, 13] width 25 height 14
click at [140, 41] on div "Sales Orders Views" at bounding box center [716, 50] width 1374 height 22
click at [134, 48] on input "text" at bounding box center [148, 51] width 88 height 18
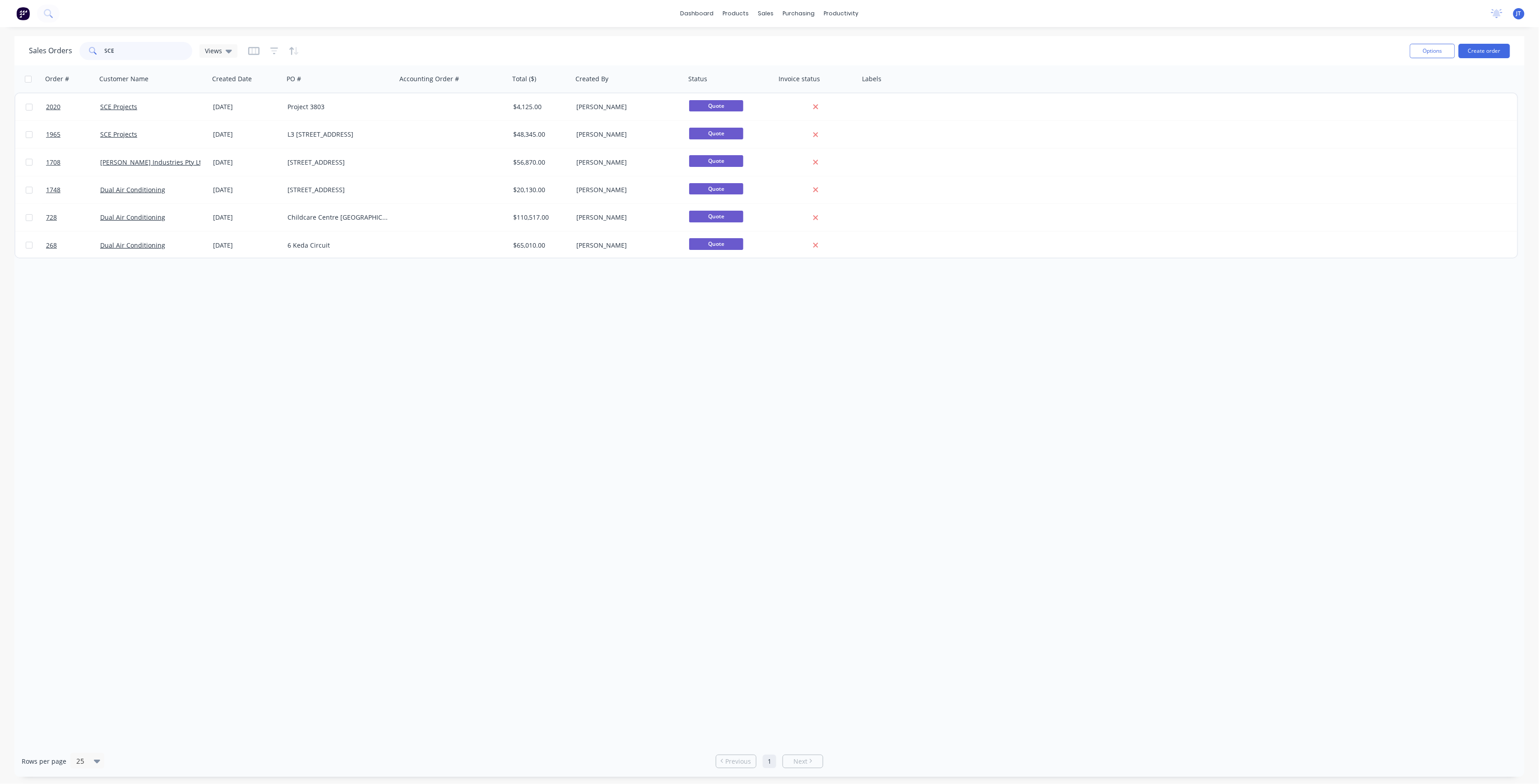
type input "SCE"
click at [1488, 41] on div "Options Create order" at bounding box center [1458, 50] width 104 height 22
click at [1489, 51] on button "Create order" at bounding box center [1485, 51] width 51 height 14
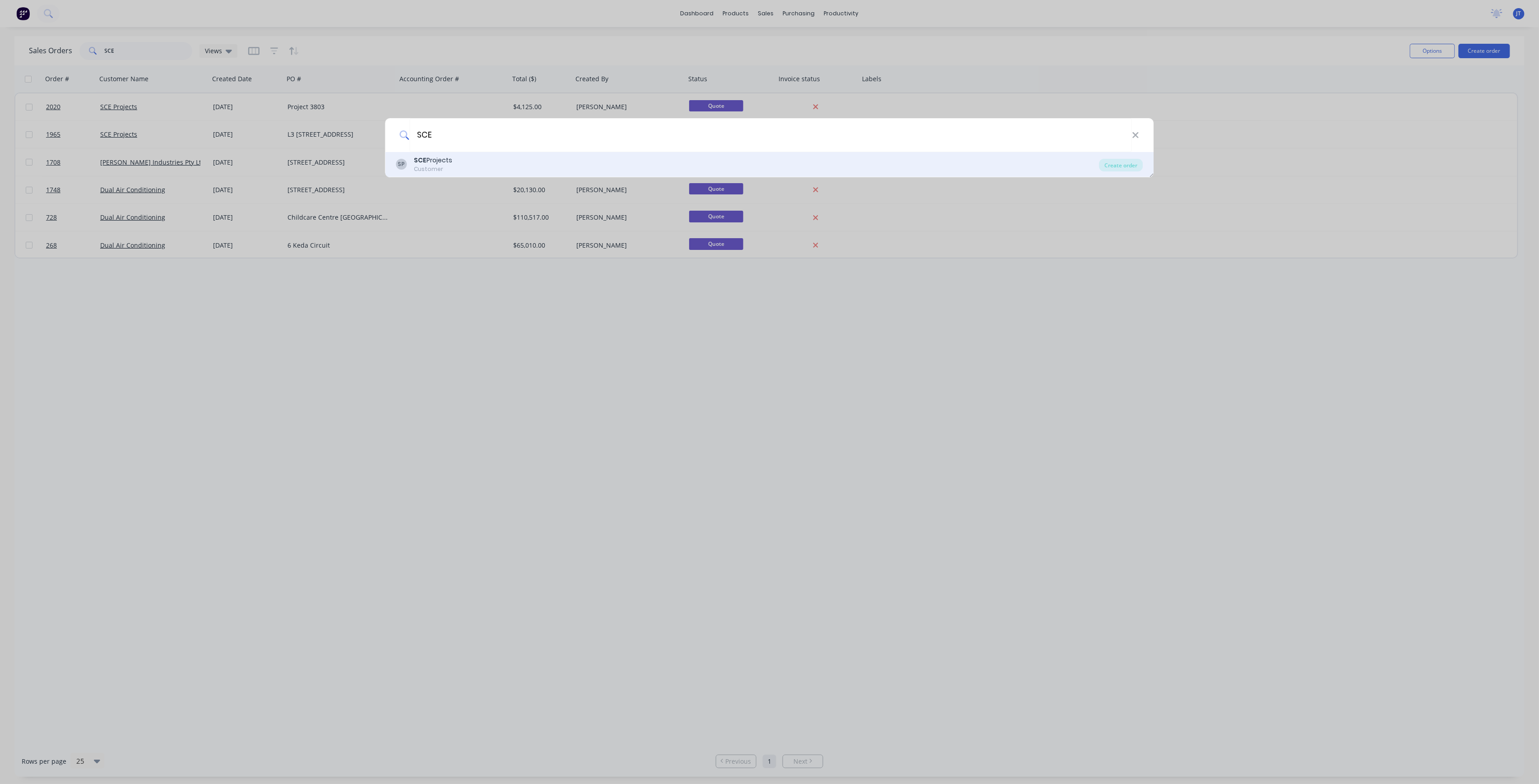
type input "SCE"
click at [721, 165] on div "SP SCE Projects Customer" at bounding box center [747, 164] width 703 height 17
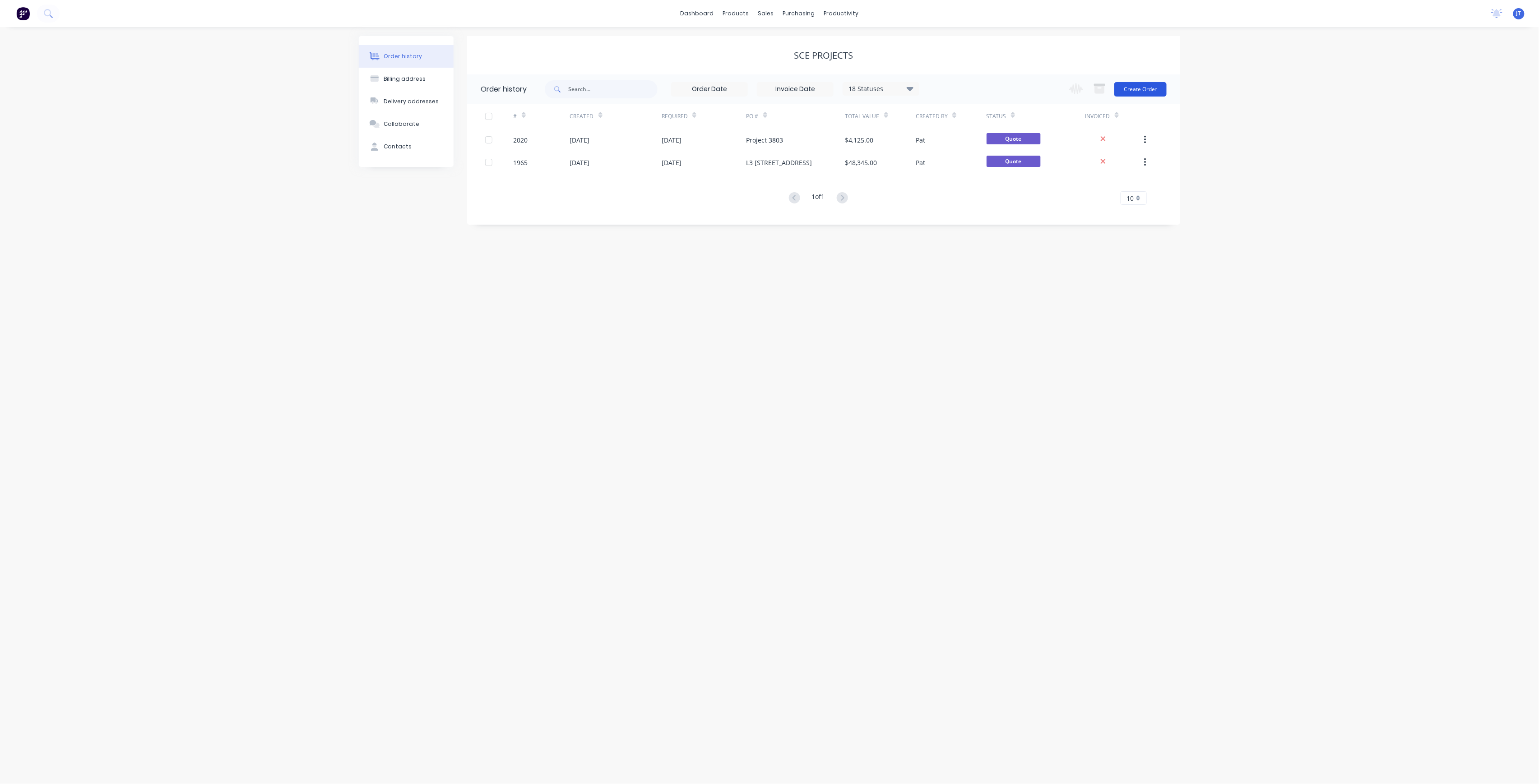
click at [1136, 82] on button "Create Order" at bounding box center [1141, 89] width 53 height 14
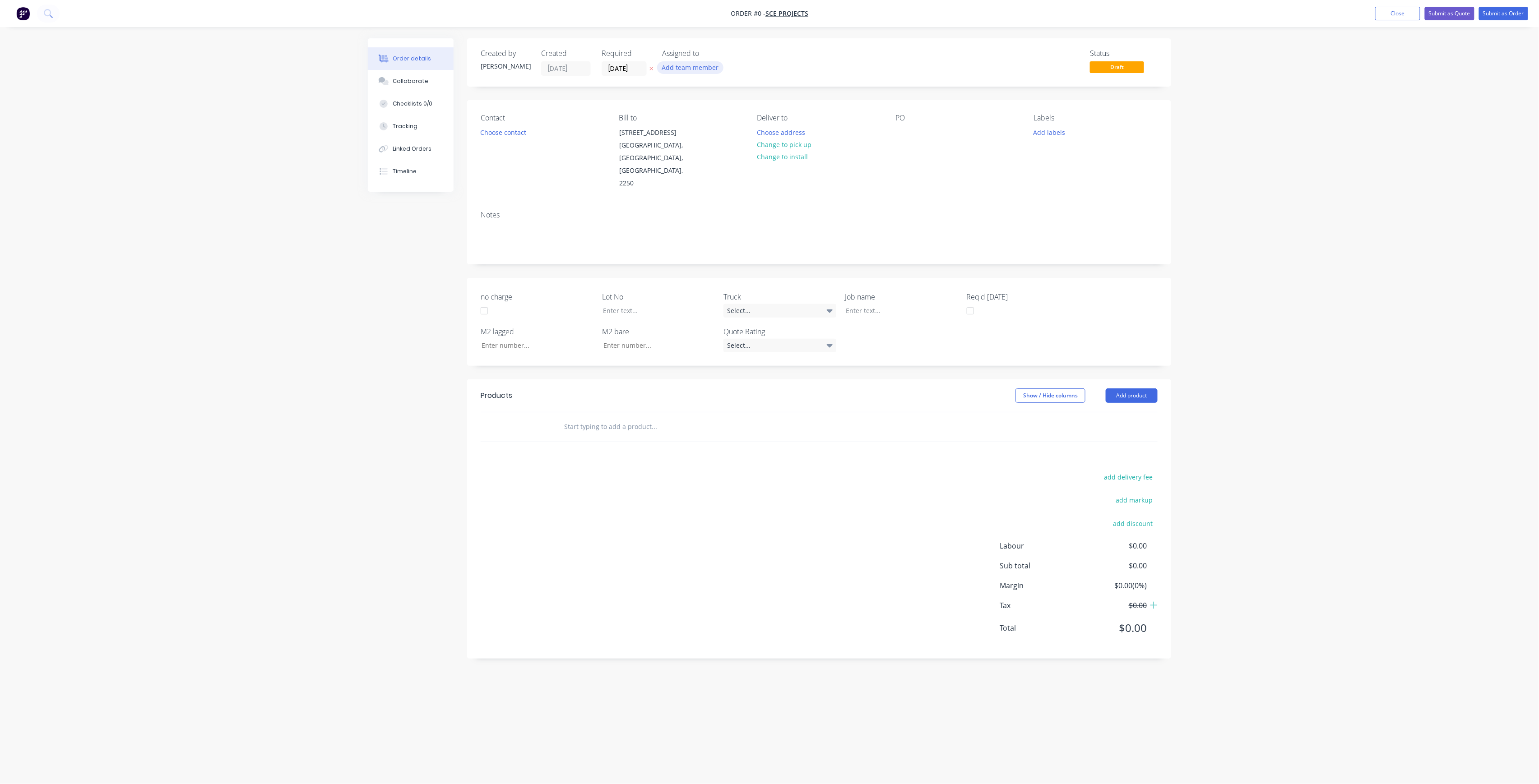
click at [686, 69] on button "Add team member" at bounding box center [690, 67] width 66 height 12
click at [729, 122] on div "[PERSON_NAME] (You)" at bounding box center [735, 118] width 90 height 10
click at [731, 173] on button "[PERSON_NAME]" at bounding box center [730, 181] width 136 height 18
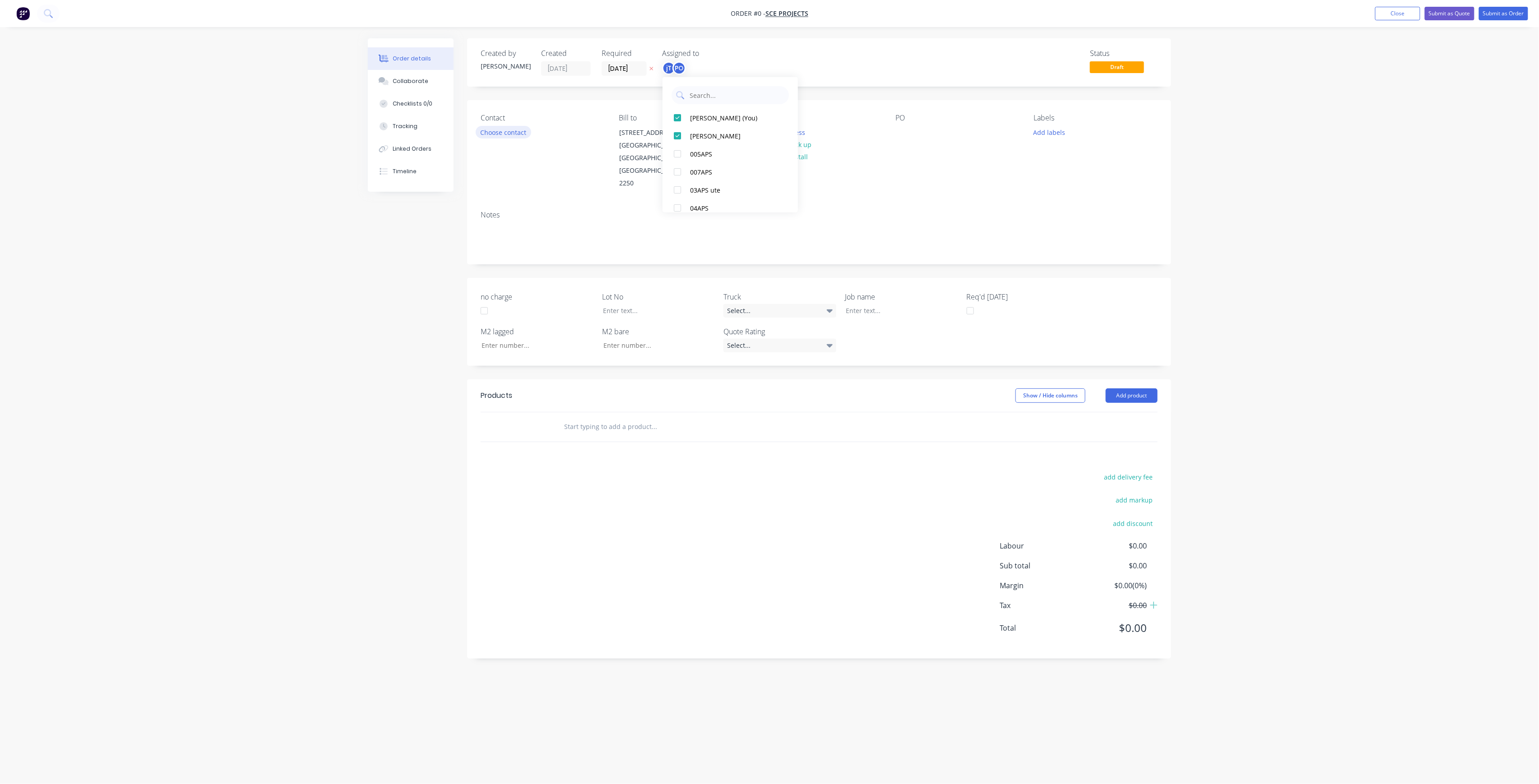
click at [522, 137] on div "Order details Collaborate Checklists 0/0 Tracking Linked Orders Timeline Order …" at bounding box center [770, 374] width 821 height 673
click at [518, 140] on div "Contact Choose contact" at bounding box center [542, 152] width 124 height 76
click at [515, 134] on button "Choose contact" at bounding box center [503, 132] width 56 height 12
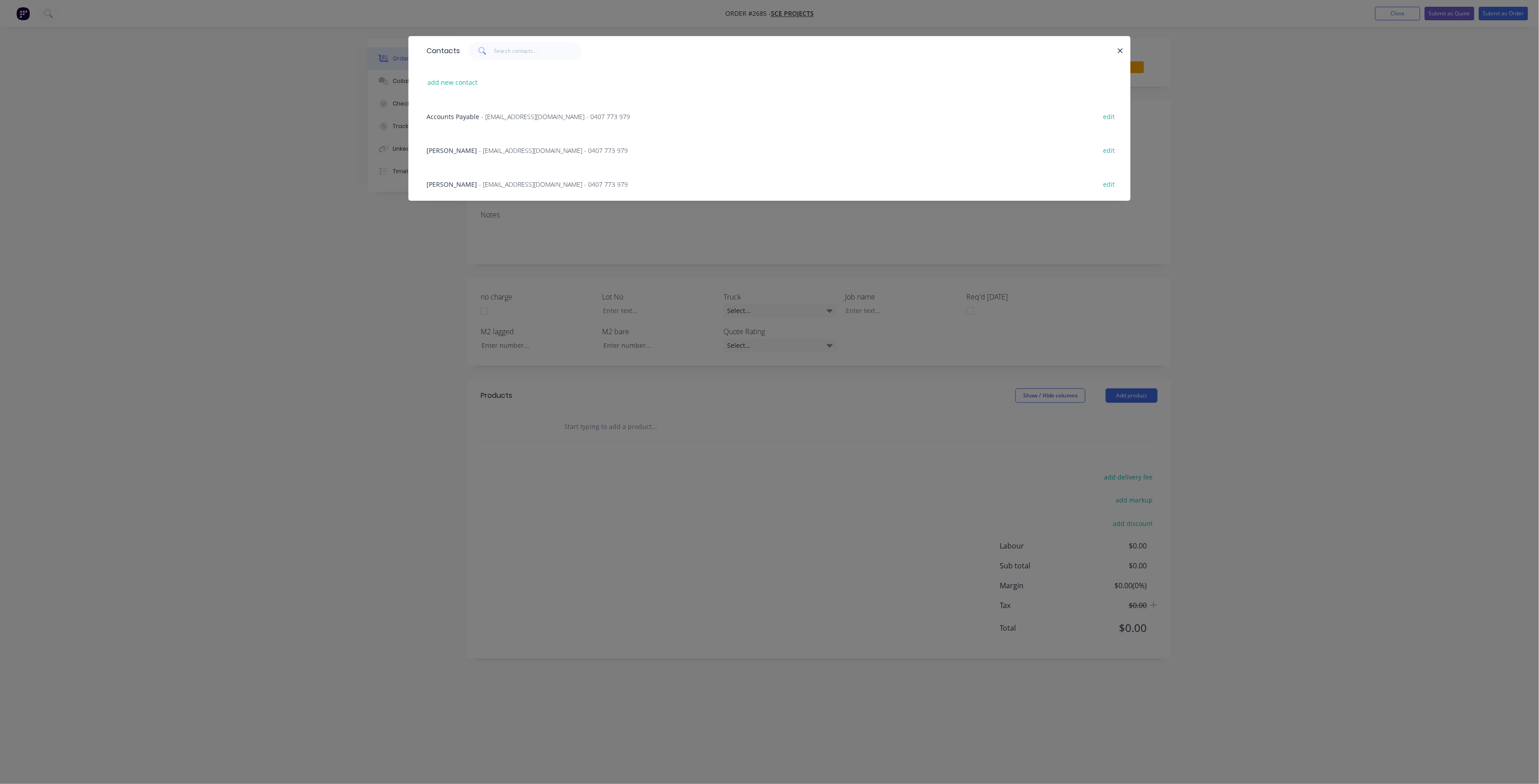
click at [505, 148] on span "- [EMAIL_ADDRESS][DOMAIN_NAME] - 0407 773 979" at bounding box center [553, 150] width 149 height 8
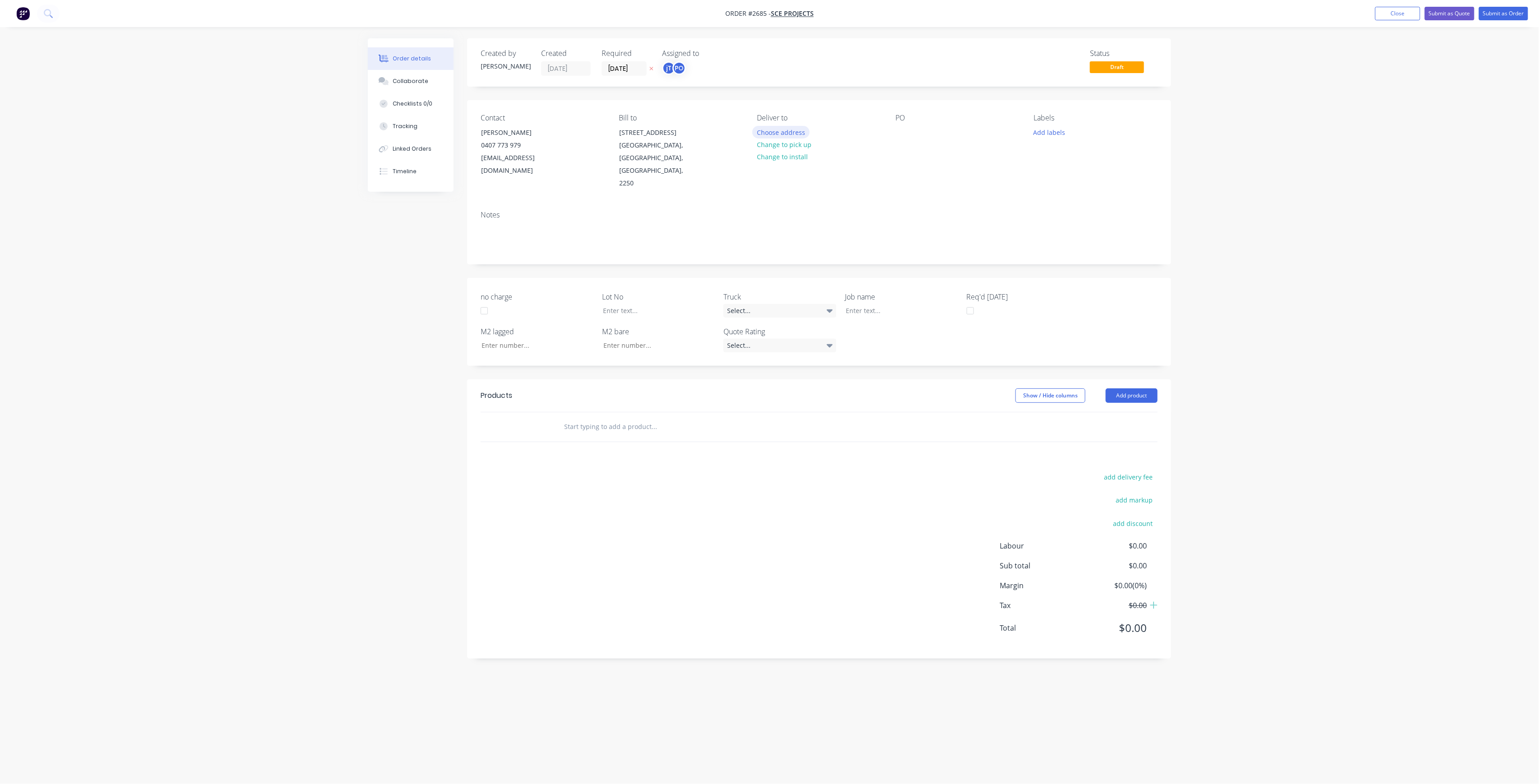
click at [771, 137] on button "Choose address" at bounding box center [781, 132] width 58 height 12
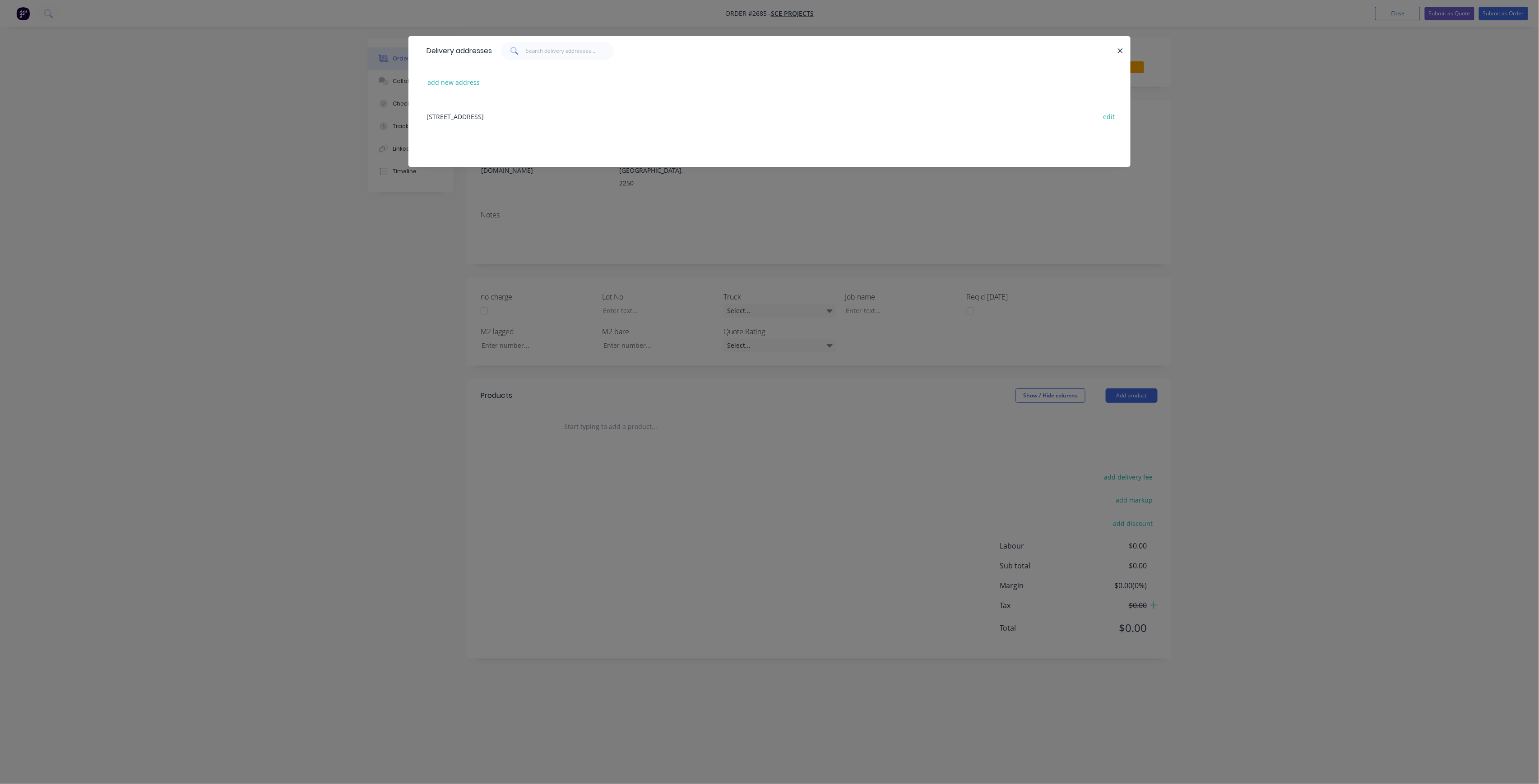
drag, startPoint x: 676, startPoint y: 276, endPoint x: 698, endPoint y: 235, distance: 46.5
click at [677, 275] on div "Delivery addresses add new address [STREET_ADDRESS] edit" at bounding box center [770, 392] width 1539 height 784
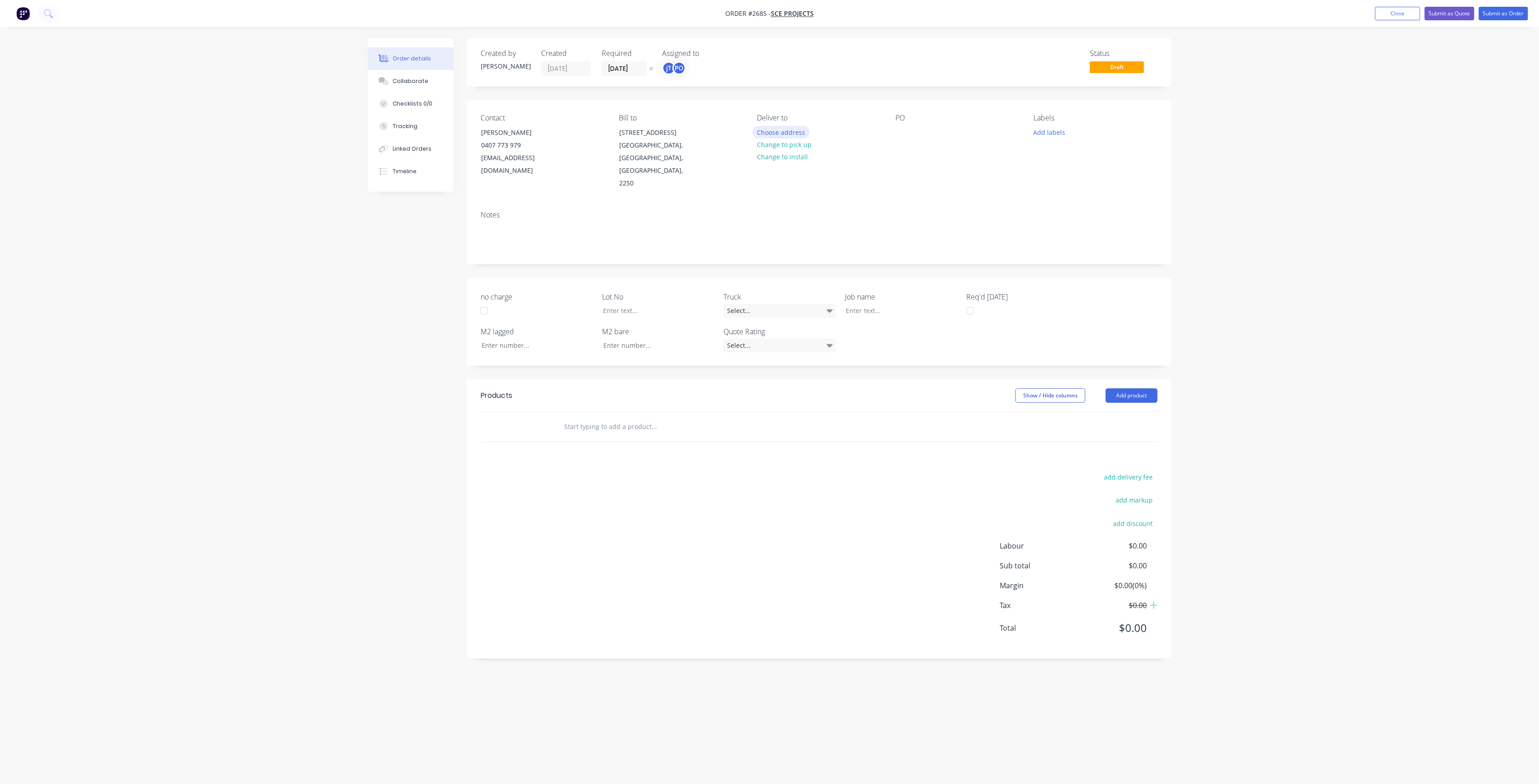
click at [788, 128] on button "Choose address" at bounding box center [781, 132] width 58 height 12
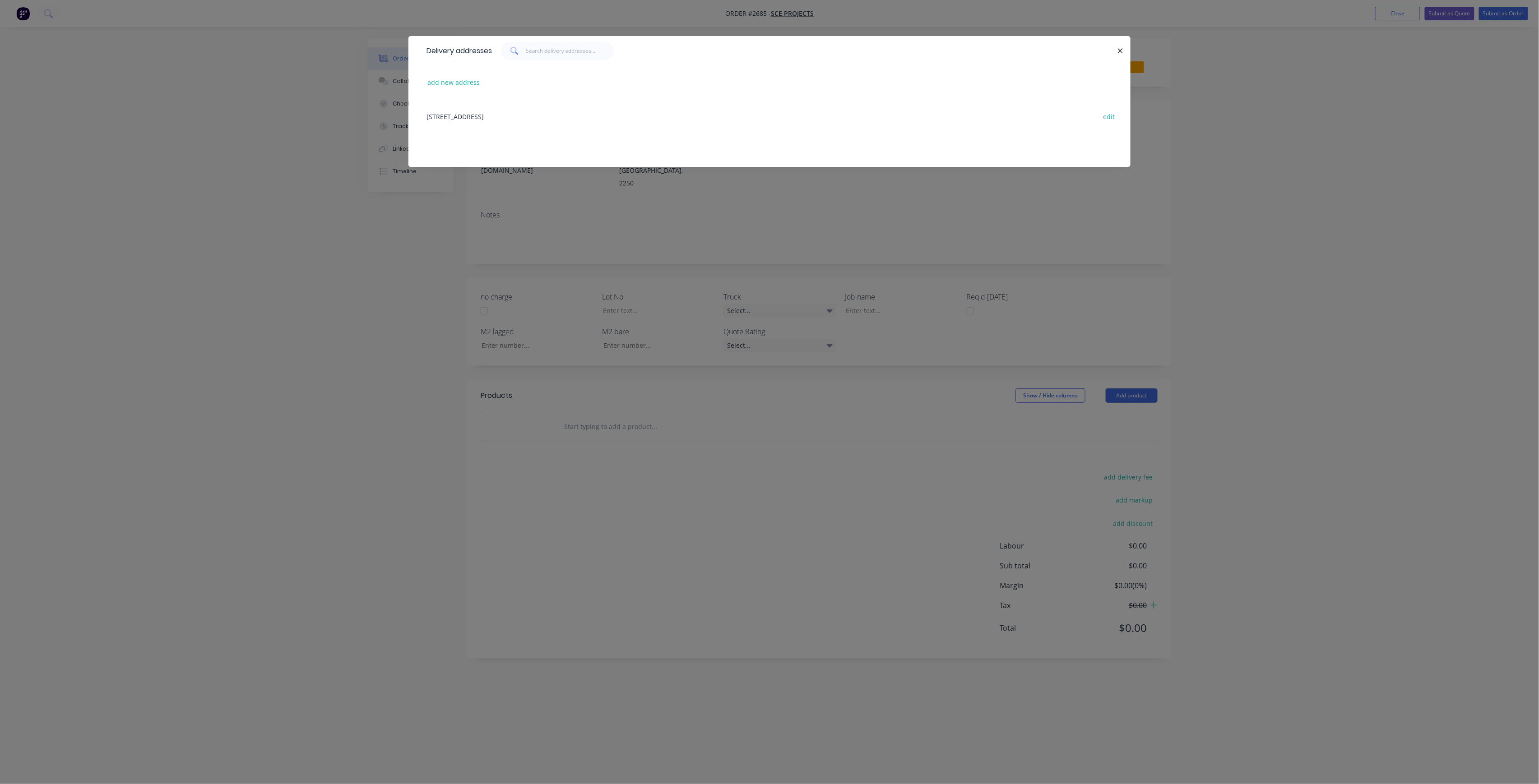
click at [708, 273] on div "Delivery addresses add new address [STREET_ADDRESS] edit" at bounding box center [770, 392] width 1539 height 784
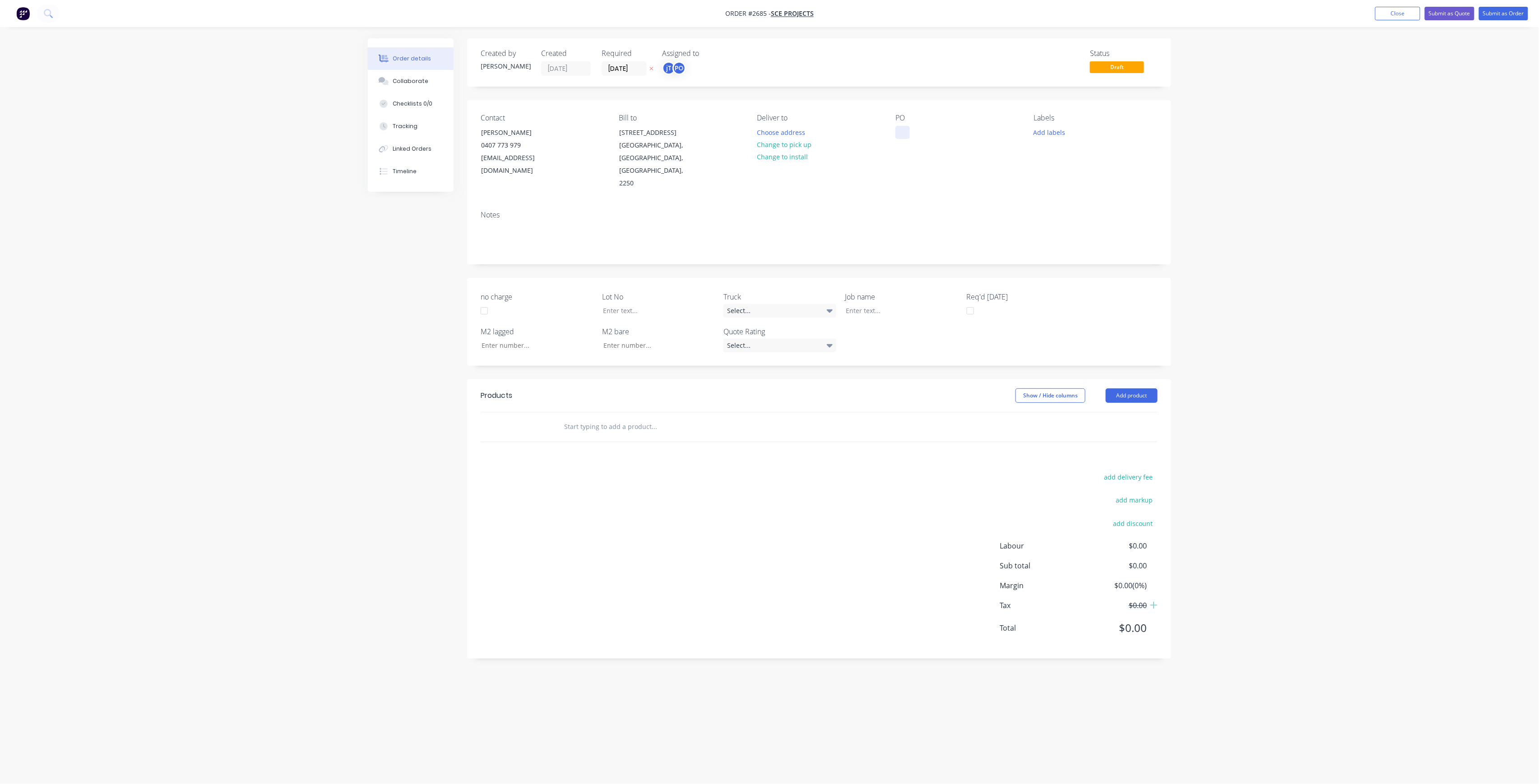
click at [908, 131] on div at bounding box center [903, 133] width 14 height 13
click at [912, 142] on div "L3 [STREET_ADDRESS][PERSON_NAME]" at bounding box center [952, 142] width 113 height 32
click at [1051, 131] on button "Add labels" at bounding box center [1049, 132] width 41 height 12
click at [1090, 183] on button "Create new label" at bounding box center [1102, 186] width 117 height 14
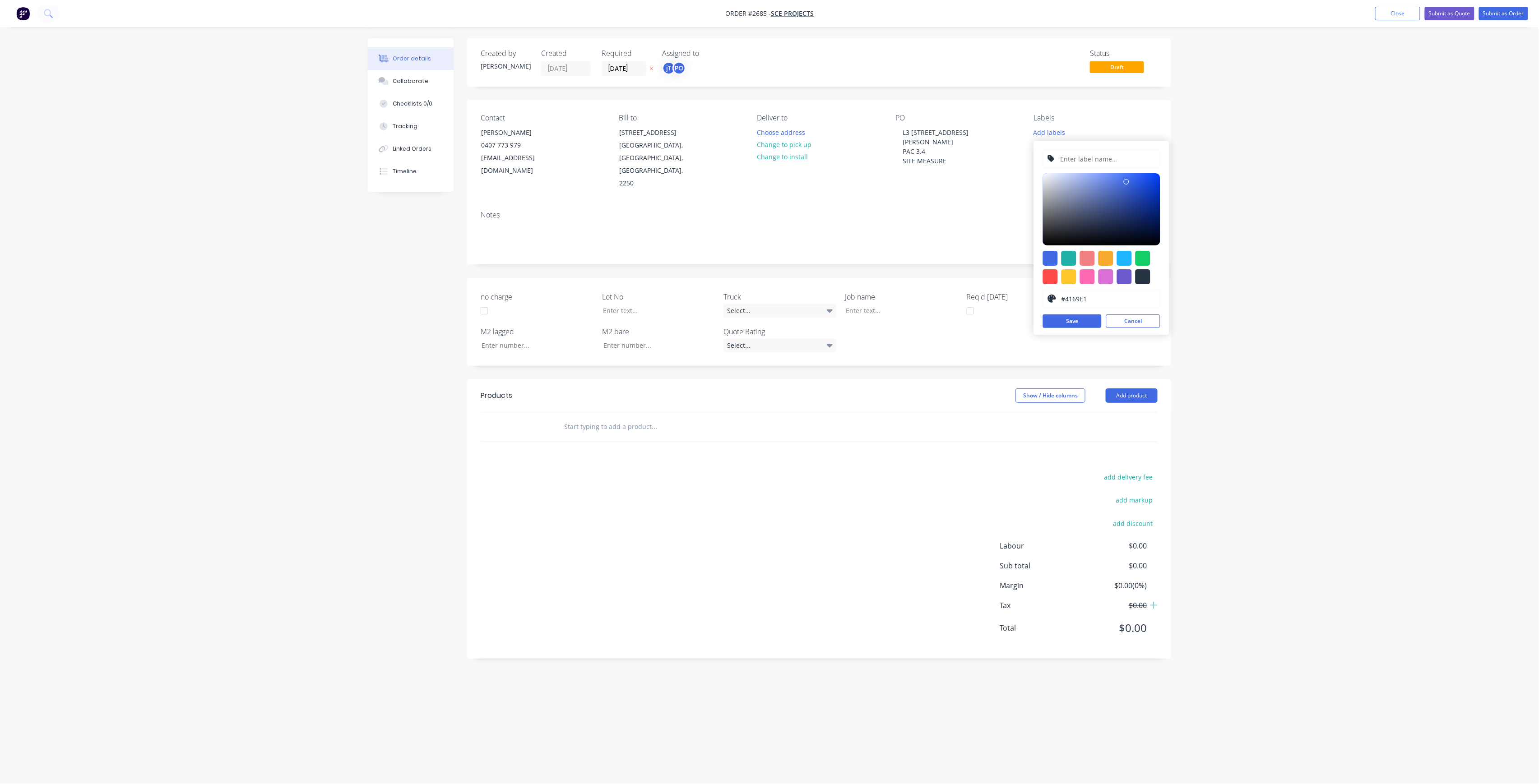
click at [1088, 161] on input "text" at bounding box center [1107, 159] width 96 height 17
type input "LOT-251"
click at [1075, 327] on button "Save" at bounding box center [1072, 321] width 59 height 14
click at [1132, 320] on button "Cancel" at bounding box center [1133, 321] width 54 height 14
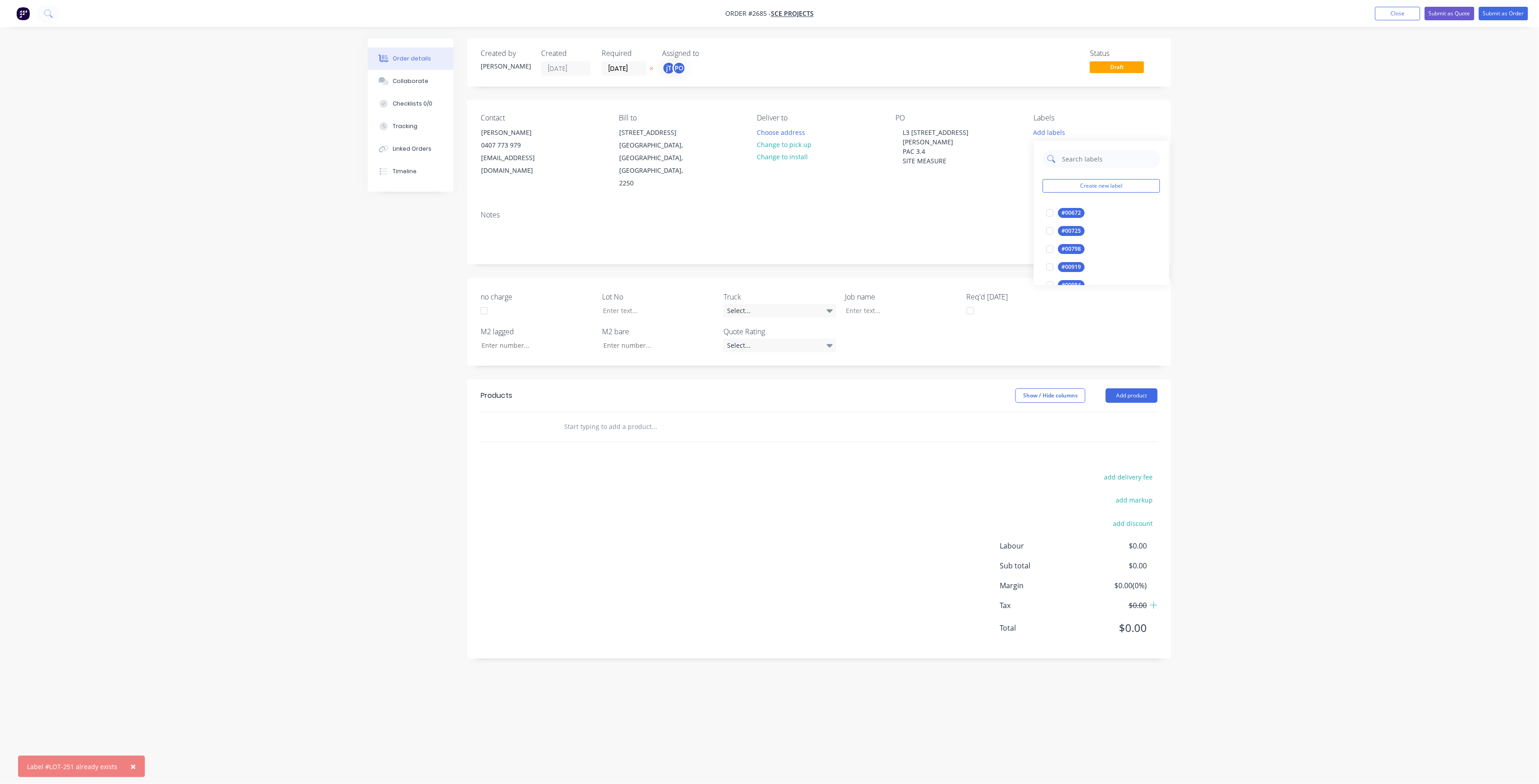
click at [1118, 165] on input "text" at bounding box center [1109, 159] width 94 height 18
click at [1056, 213] on div at bounding box center [1050, 213] width 18 height 18
click at [1101, 153] on input "LOT-251" at bounding box center [1109, 155] width 94 height 18
click at [1101, 154] on input "LOT-251" at bounding box center [1109, 155] width 94 height 18
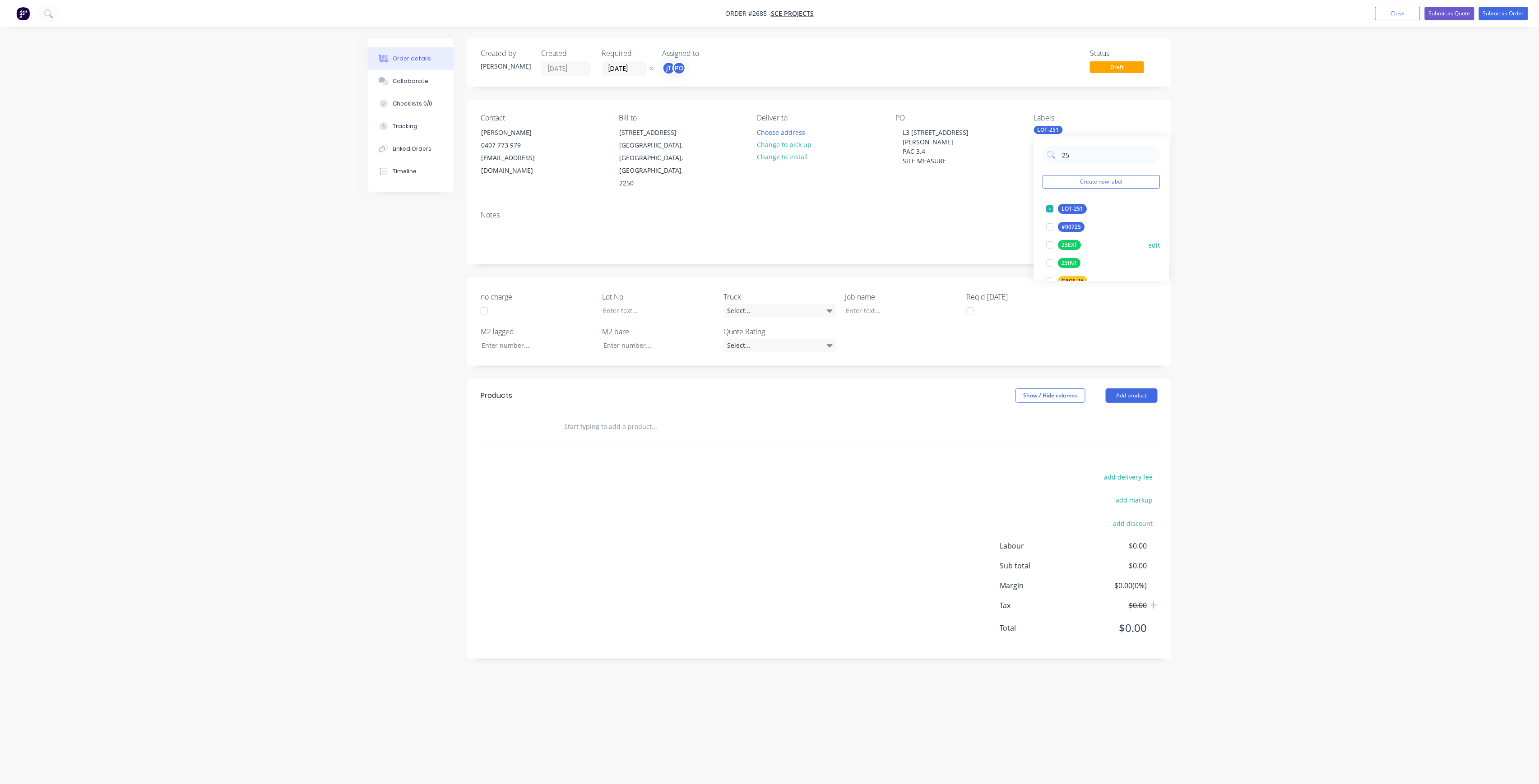
click at [1077, 245] on div "25EXT" at bounding box center [1069, 245] width 23 height 10
click at [1069, 258] on div "25INT" at bounding box center [1069, 263] width 23 height 10
click at [1072, 210] on div "25EXT" at bounding box center [1069, 208] width 23 height 10
click at [1096, 161] on input "25" at bounding box center [1109, 155] width 94 height 18
click at [1096, 161] on input "25" at bounding box center [1109, 155] width 94 height 18
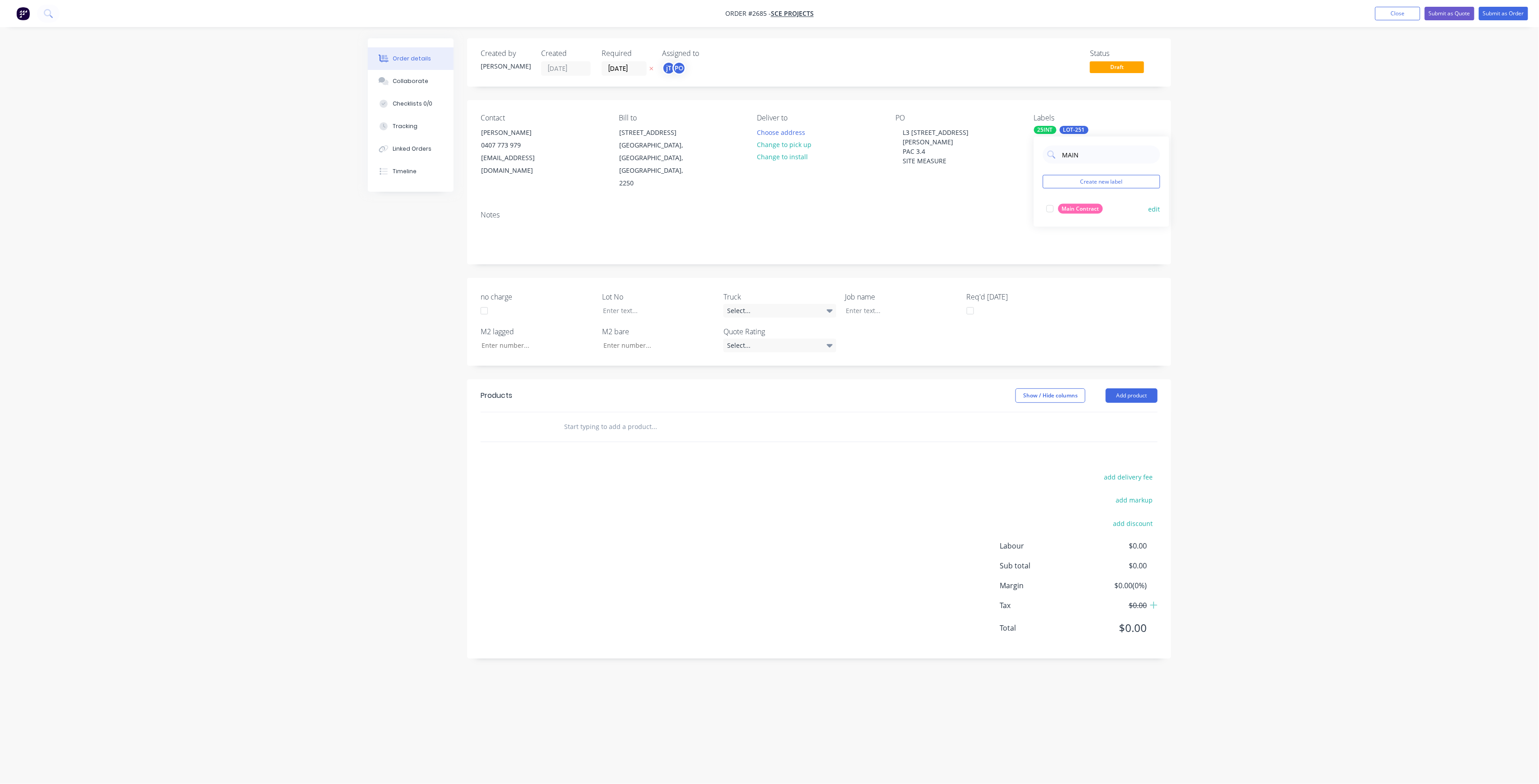
type input "MAIN"
click at [1078, 208] on div "Main Contract" at bounding box center [1080, 208] width 45 height 10
drag, startPoint x: 948, startPoint y: 152, endPoint x: 888, endPoint y: 136, distance: 62.1
click at [888, 136] on div "Contact [PERSON_NAME] [PHONE_NUMBER] [EMAIL_ADDRESS][DOMAIN_NAME] Bill to [STRE…" at bounding box center [819, 152] width 704 height 103
copy div "L3 [GEOGRAPHIC_DATA][PERSON_NAME] 3.4 SITE MEASURE"
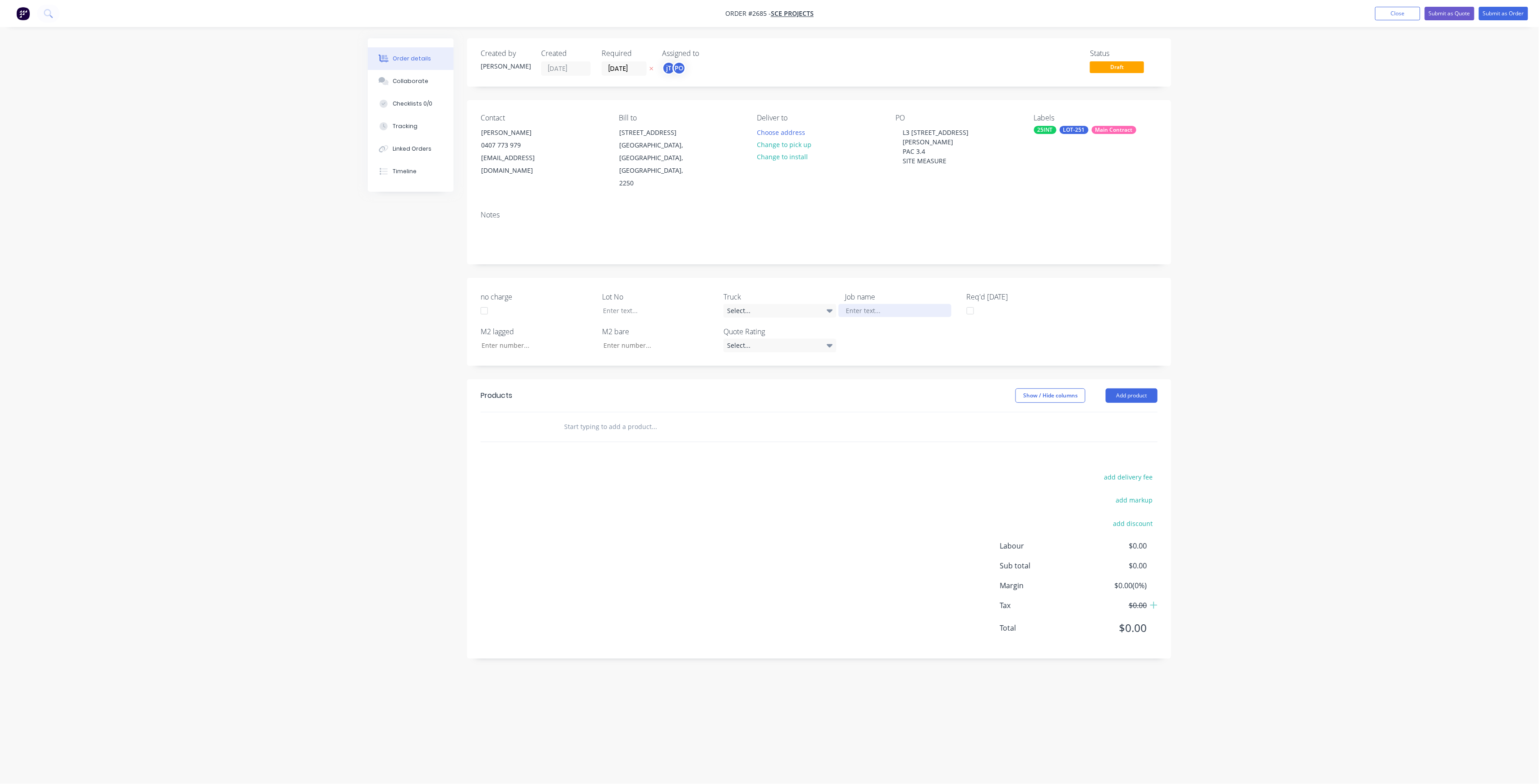
click at [878, 304] on div at bounding box center [895, 310] width 113 height 13
paste div
drag, startPoint x: 916, startPoint y: 296, endPoint x: 951, endPoint y: 298, distance: 35.1
click at [916, 304] on div "L3 111 [PERSON_NAME] STPAC 3.4SITE MEASURE" at bounding box center [895, 315] width 113 height 23
drag, startPoint x: 869, startPoint y: 307, endPoint x: 901, endPoint y: 315, distance: 33.0
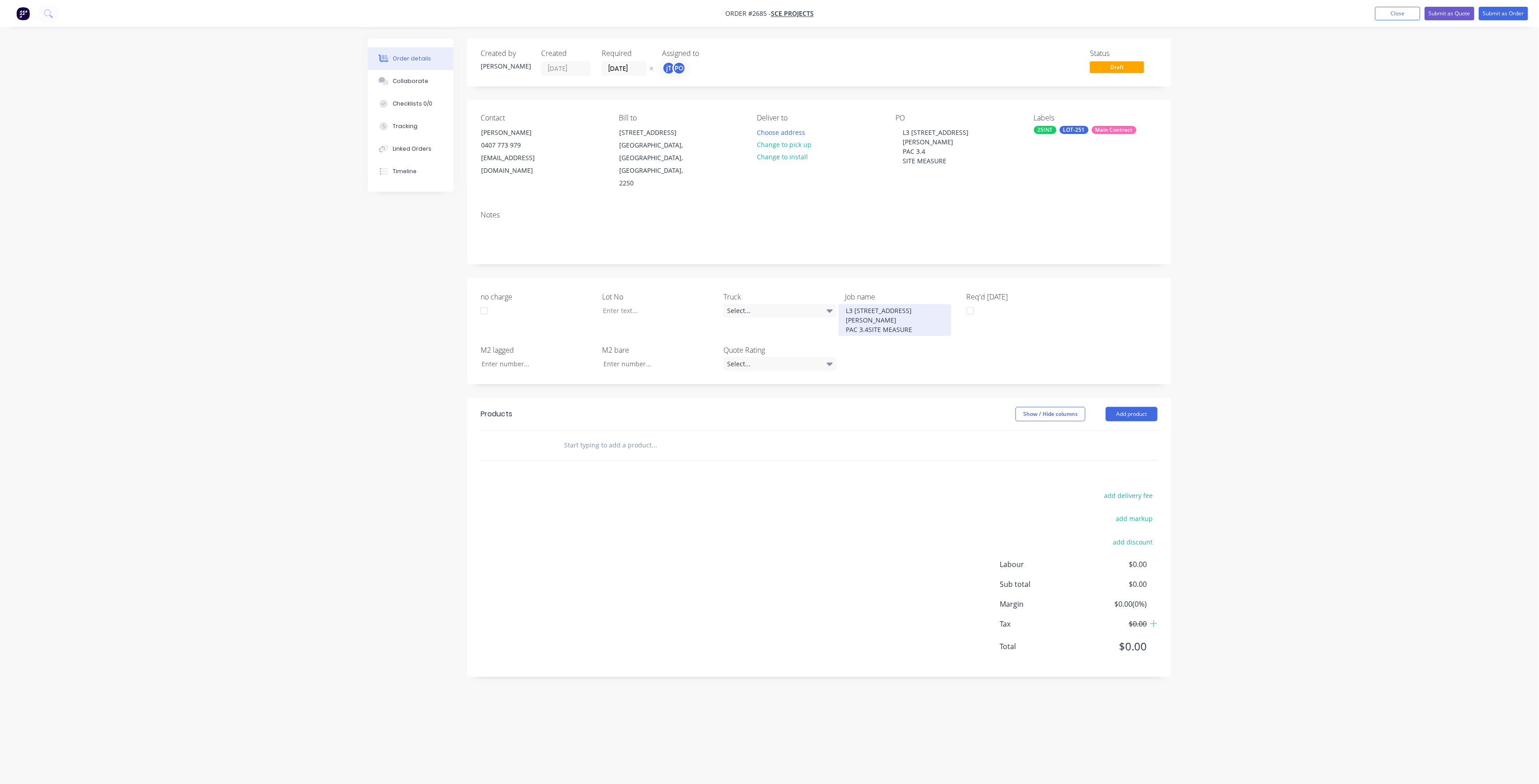
click at [869, 307] on div "L3 [GEOGRAPHIC_DATA][PERSON_NAME] 3.4SITE MEASURE" at bounding box center [895, 320] width 113 height 32
click at [618, 304] on div at bounding box center [652, 310] width 113 height 13
click at [616, 412] on header "Products Show / Hide columns Add product" at bounding box center [819, 423] width 704 height 32
click at [618, 445] on input "text" at bounding box center [654, 454] width 180 height 18
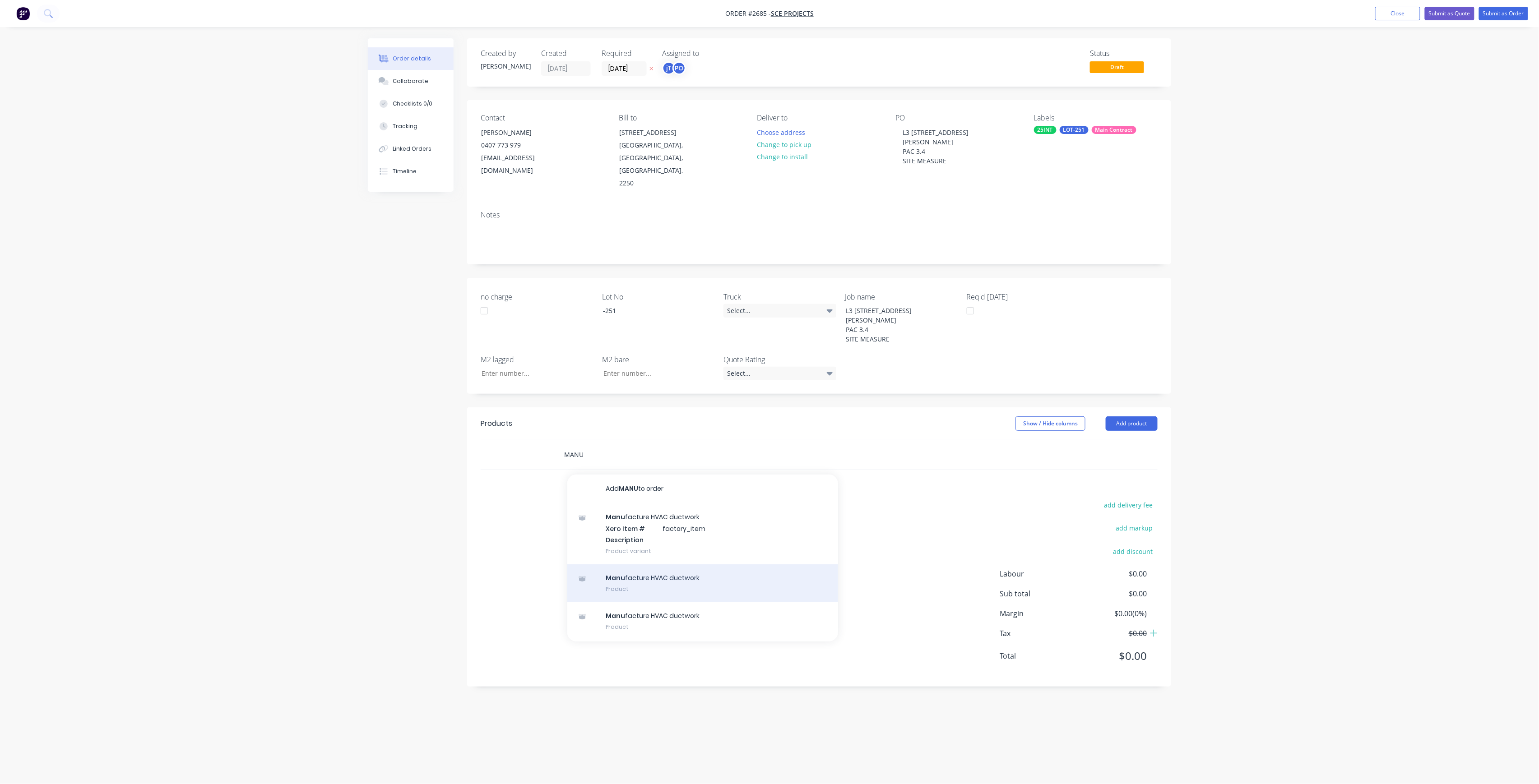
type input "MANU"
click at [623, 564] on div "Manu facture HVAC ductwork Product" at bounding box center [703, 583] width 271 height 38
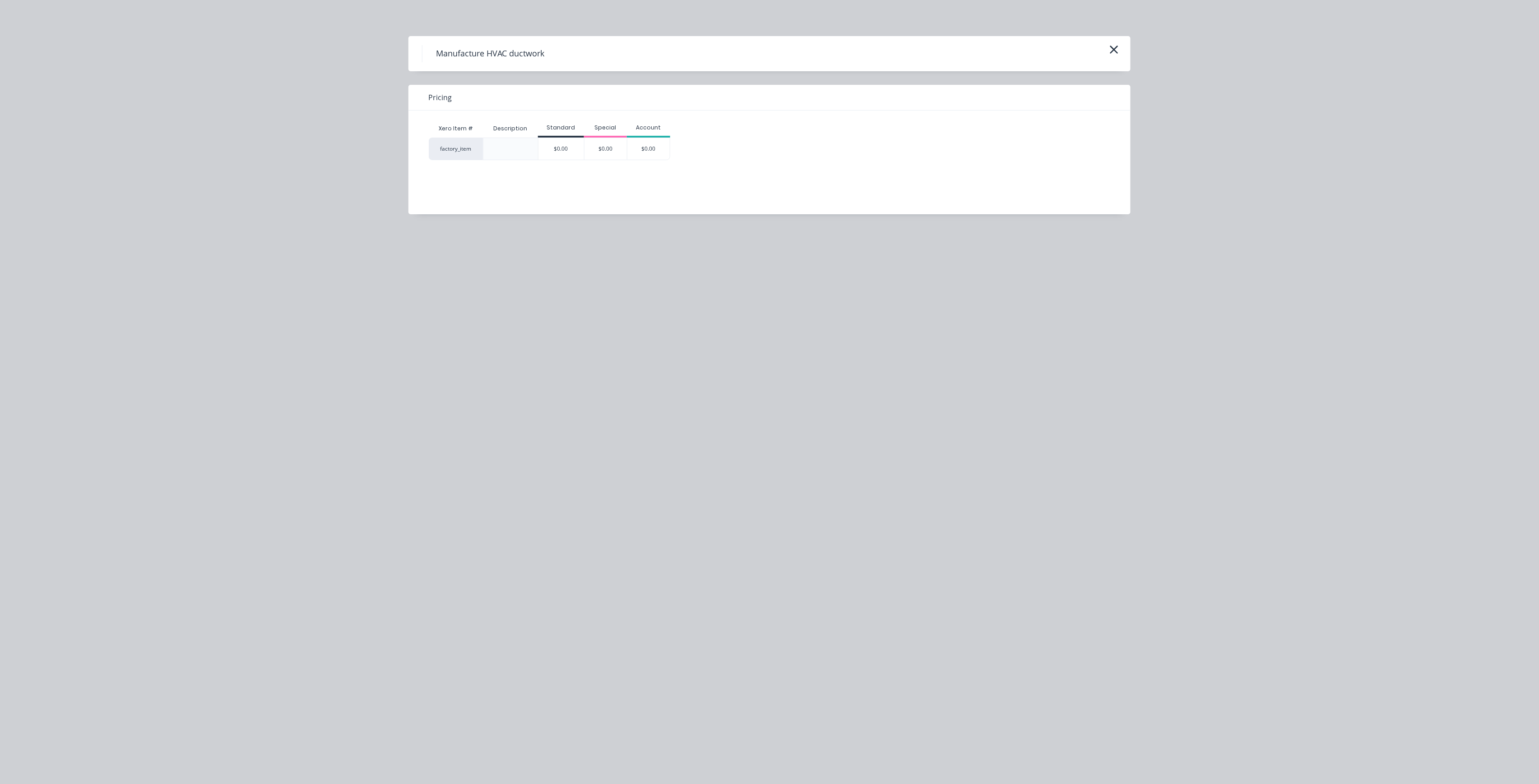
click at [567, 143] on div "$0.00" at bounding box center [561, 149] width 45 height 21
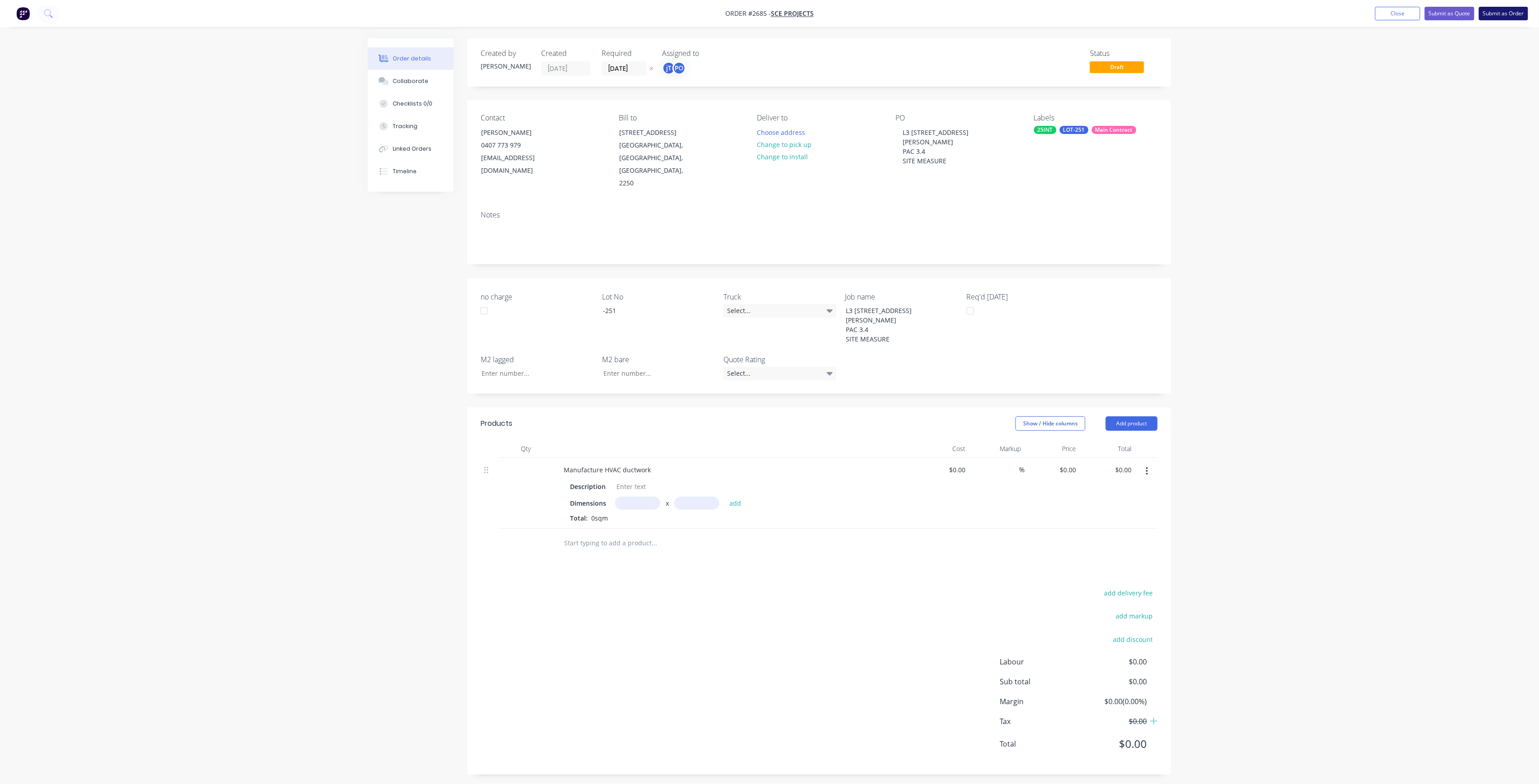
click at [1494, 10] on button "Submit as Order" at bounding box center [1504, 13] width 49 height 14
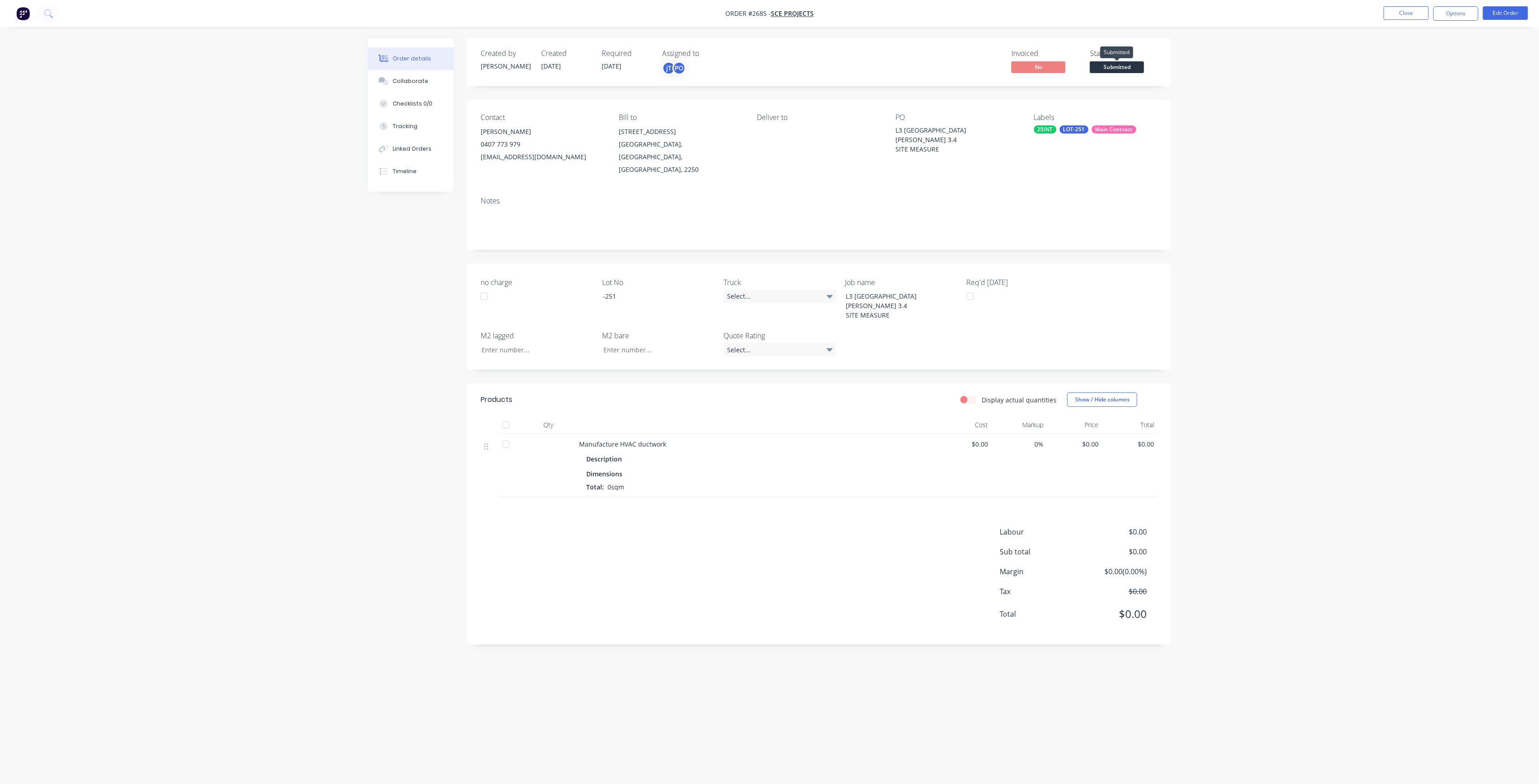
drag, startPoint x: 1101, startPoint y: 62, endPoint x: 1097, endPoint y: 69, distance: 8.1
click at [1100, 62] on span "Submitted" at bounding box center [1117, 67] width 54 height 11
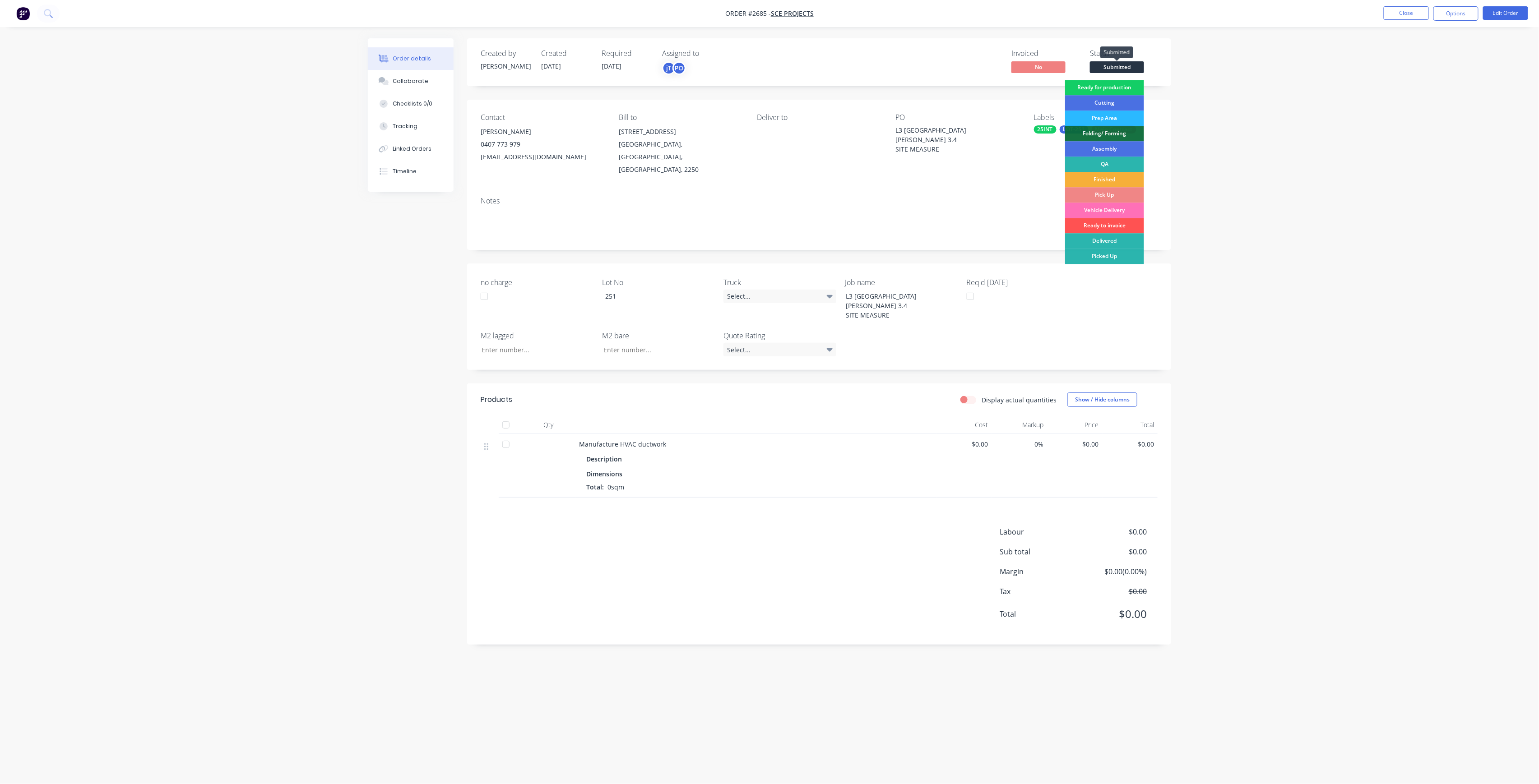
click at [1099, 83] on div "Ready for production" at bounding box center [1105, 88] width 79 height 16
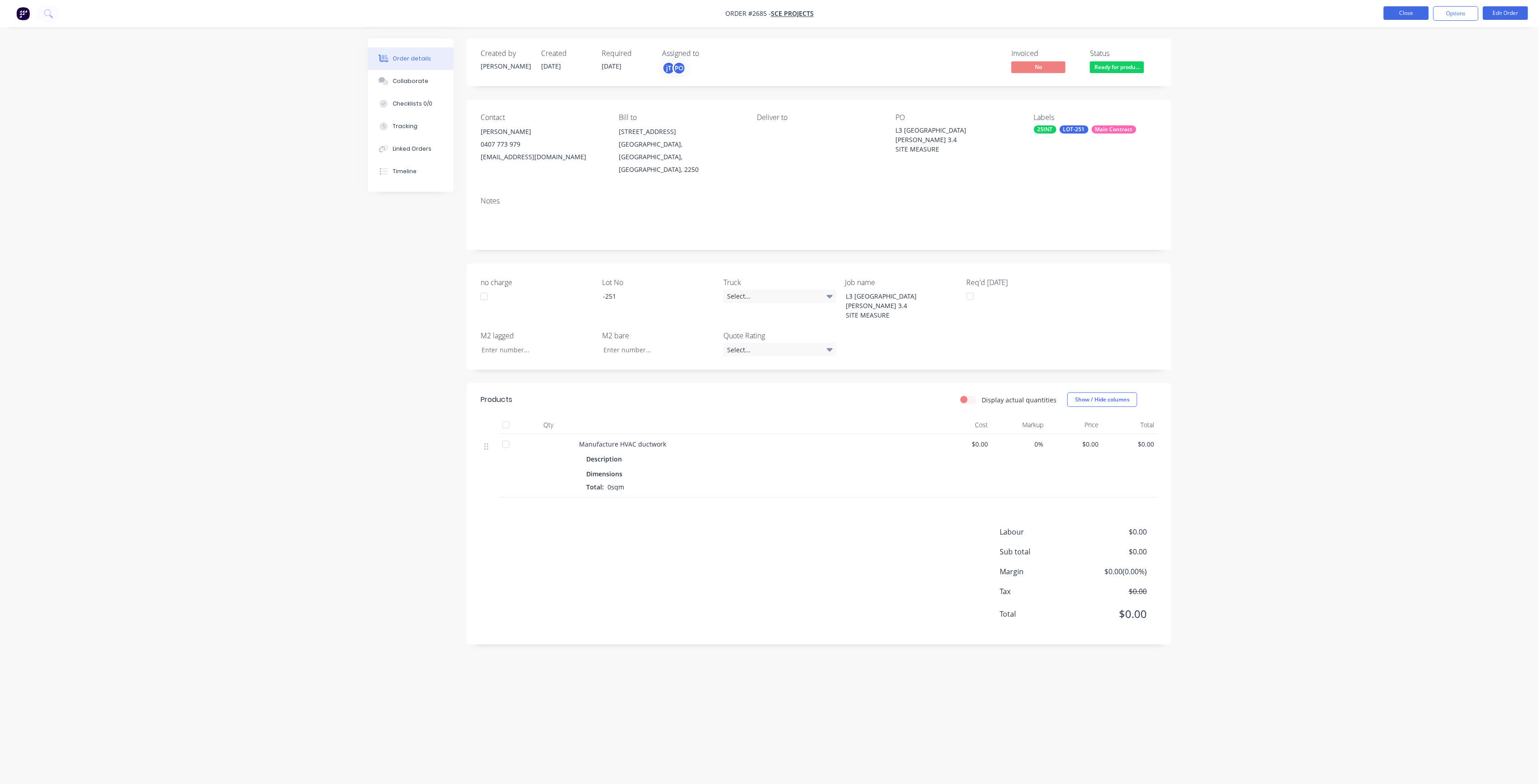
click at [1399, 13] on button "Close" at bounding box center [1406, 13] width 45 height 14
